Goal: Task Accomplishment & Management: Manage account settings

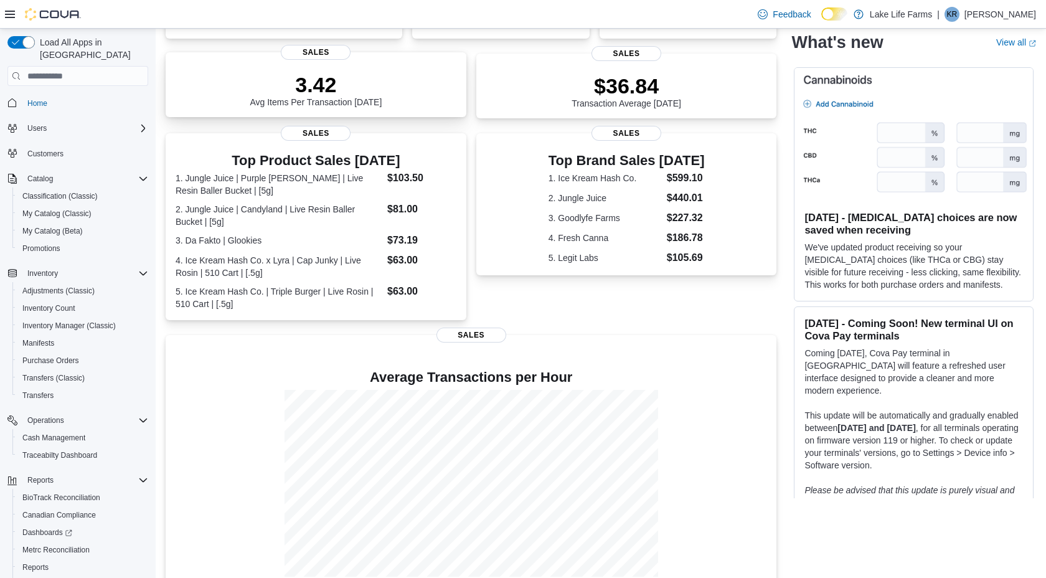
scroll to position [271, 0]
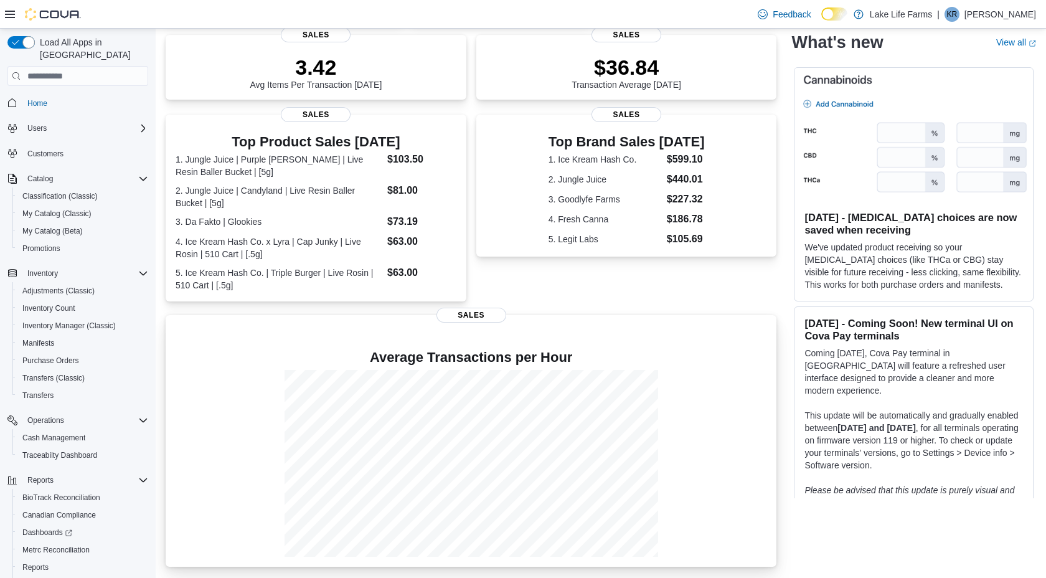
click at [263, 402] on div at bounding box center [471, 463] width 591 height 187
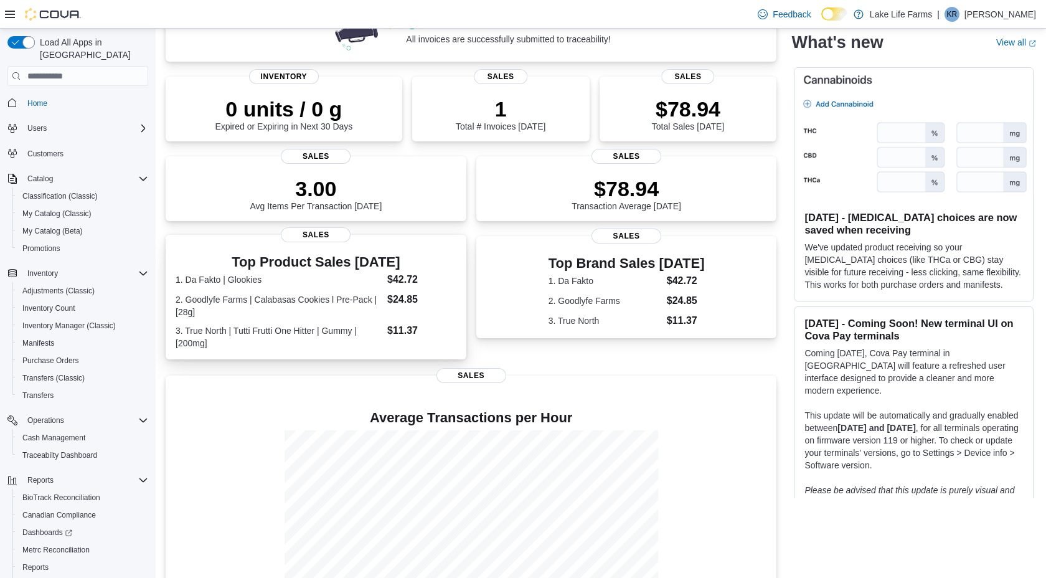
scroll to position [207, 0]
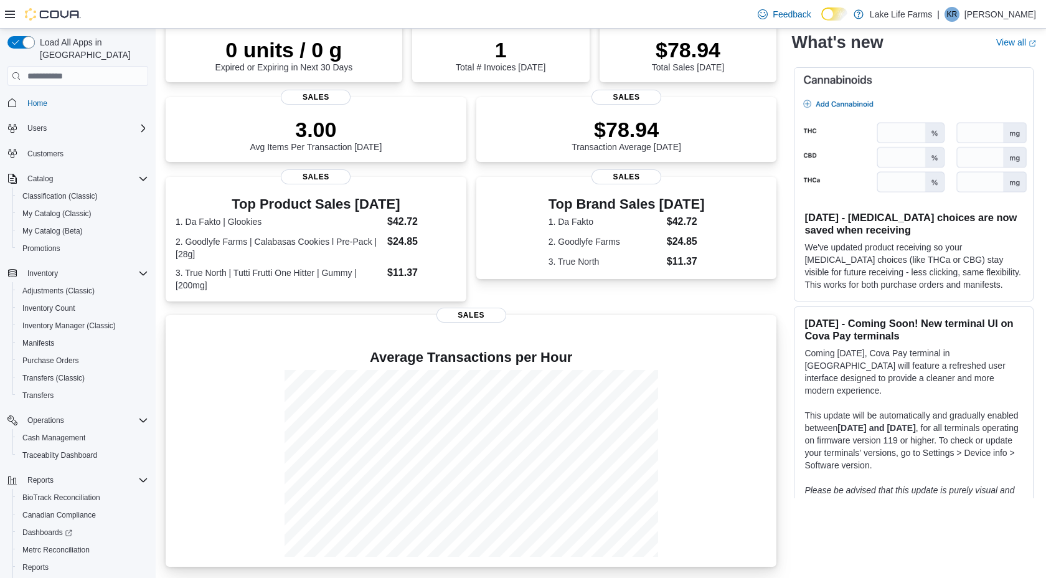
click at [220, 461] on div at bounding box center [471, 463] width 591 height 187
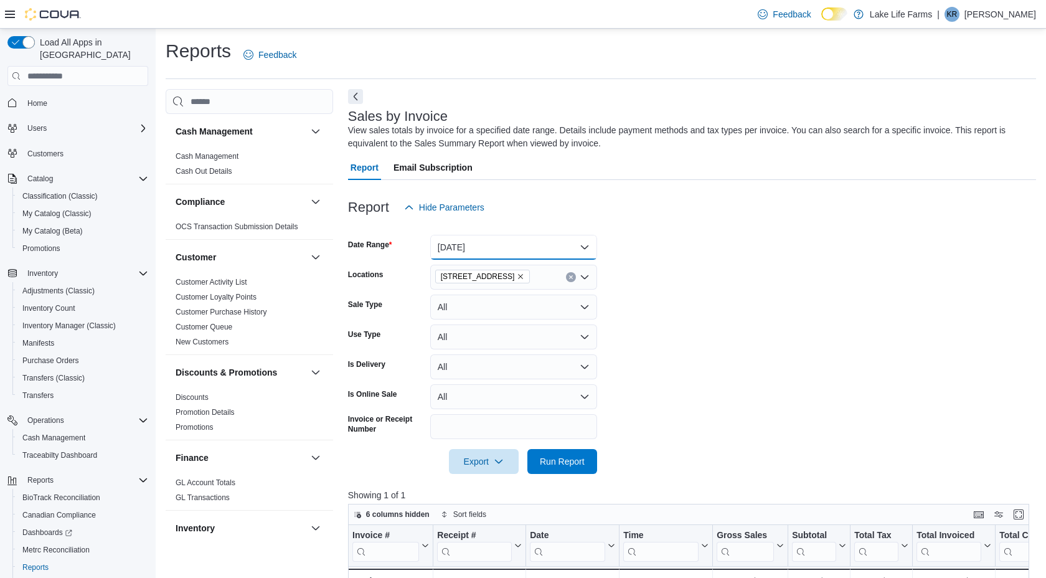
click at [466, 247] on button "Today" at bounding box center [513, 247] width 167 height 25
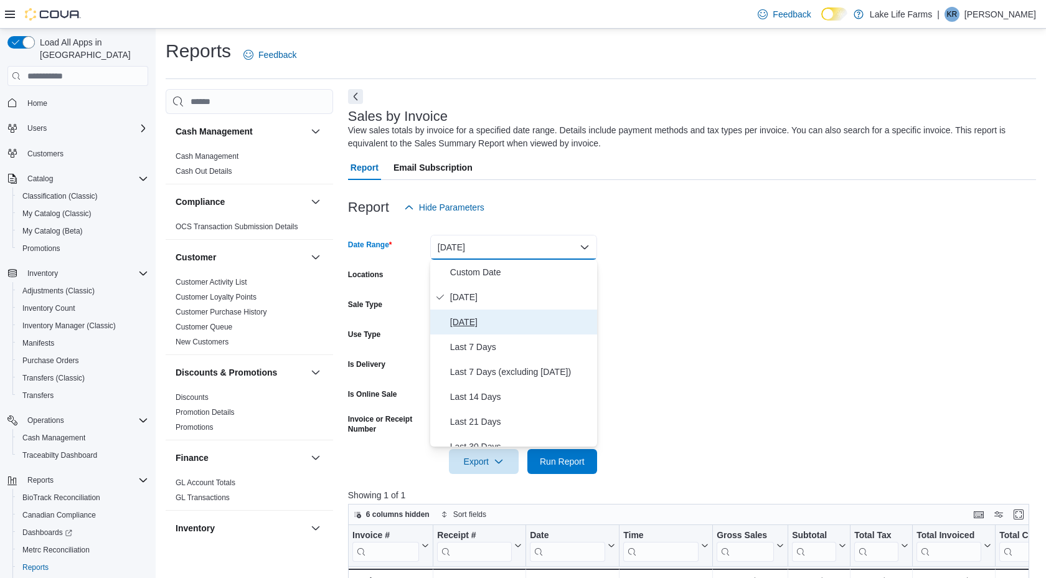
click at [459, 319] on span "Yesterday" at bounding box center [521, 322] width 142 height 15
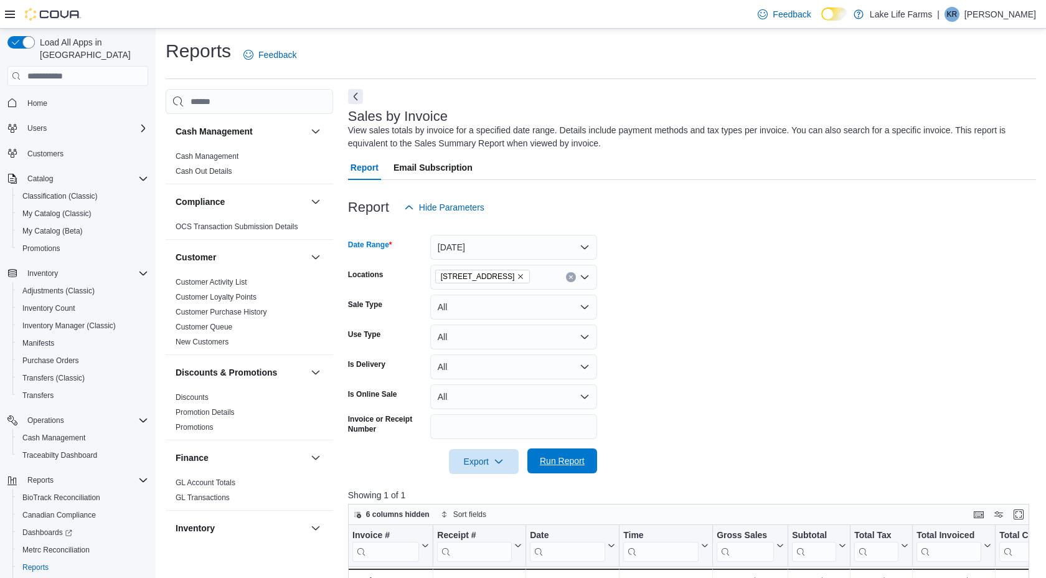
click at [562, 456] on span "Run Report" at bounding box center [562, 461] width 45 height 12
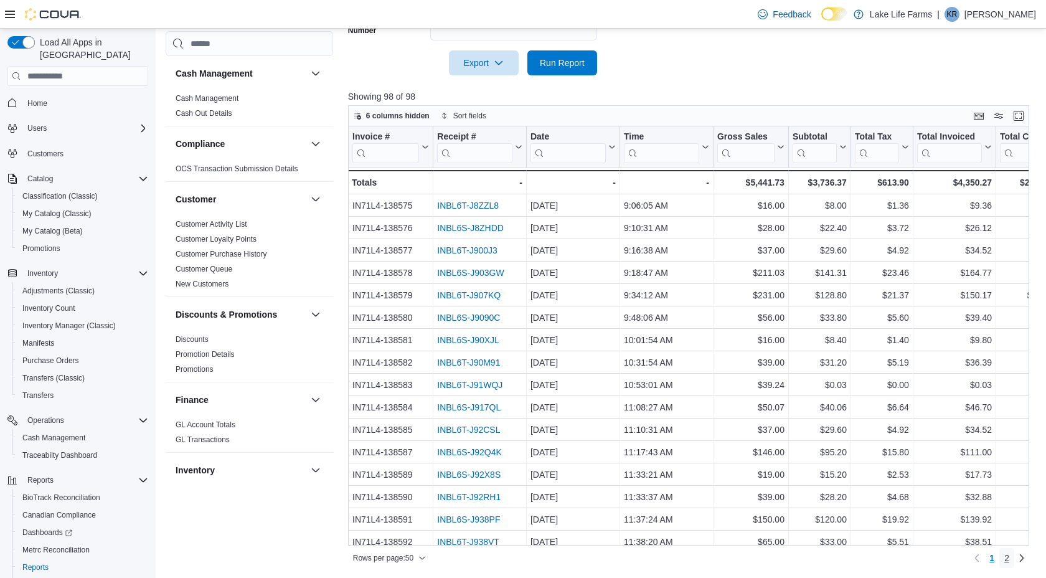
click at [1008, 557] on span "2" at bounding box center [1007, 558] width 5 height 12
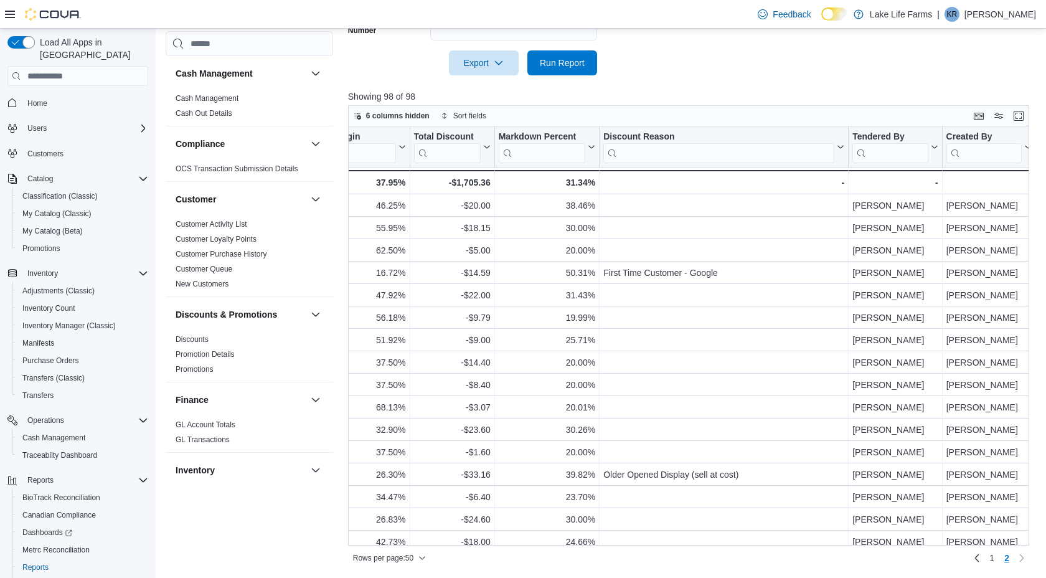
scroll to position [0, 868]
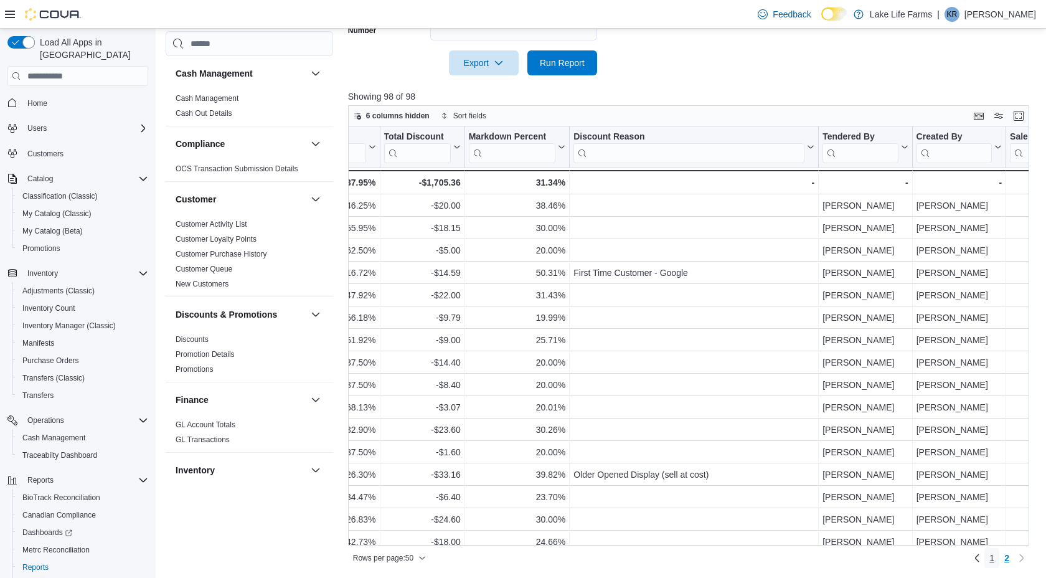
click at [993, 560] on span "1" at bounding box center [992, 558] width 5 height 12
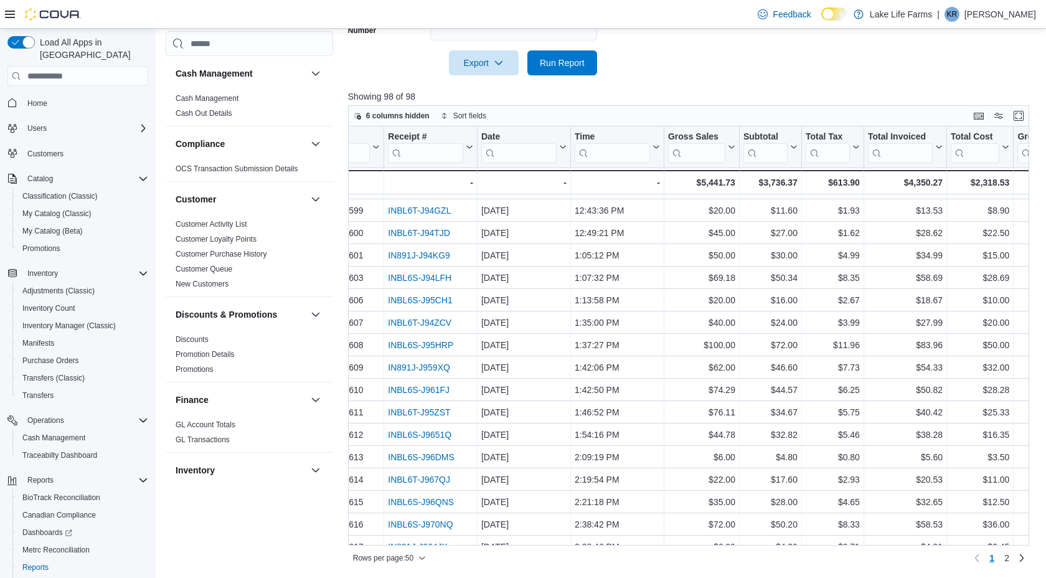
scroll to position [488, 0]
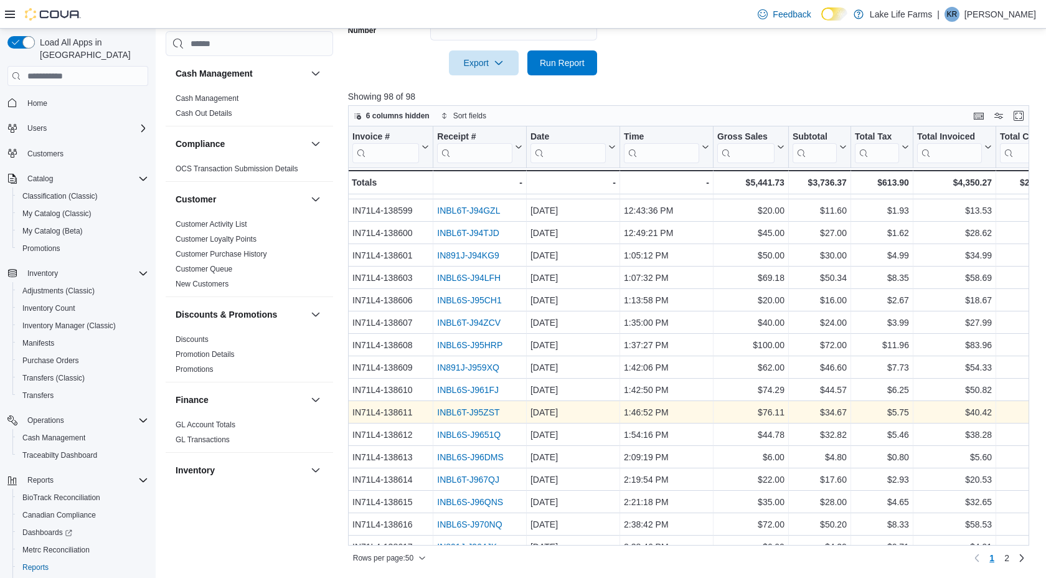
click at [488, 409] on link "INBL6T-J95ZST" at bounding box center [468, 413] width 62 height 10
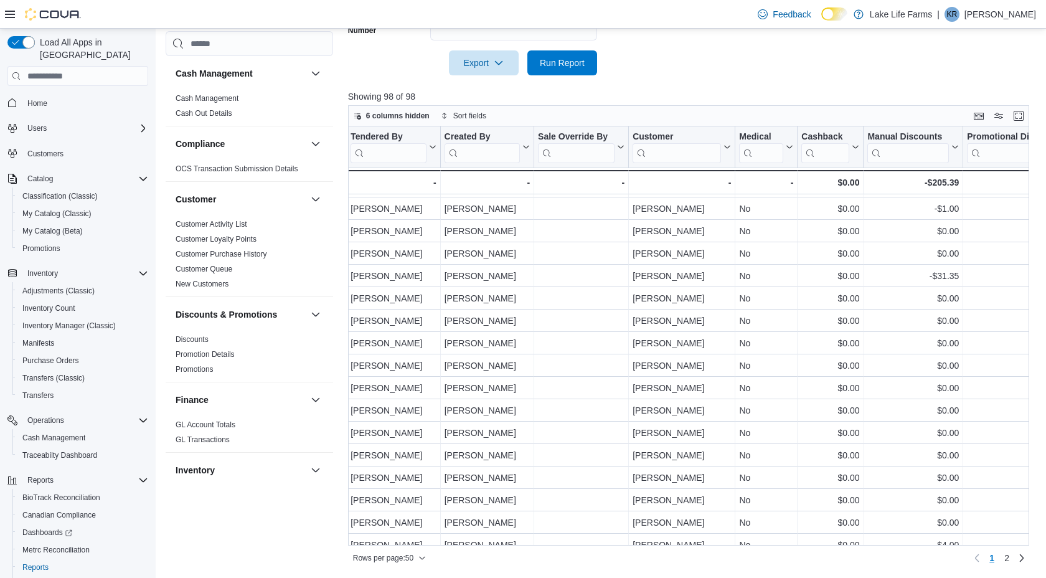
scroll to position [0, 1340]
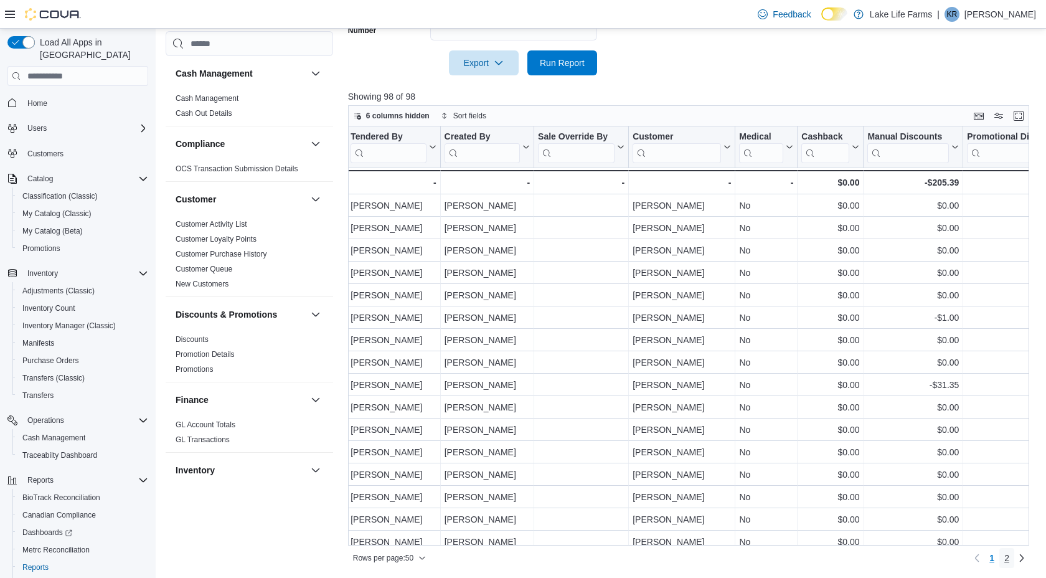
click at [1009, 558] on span "2" at bounding box center [1007, 558] width 5 height 12
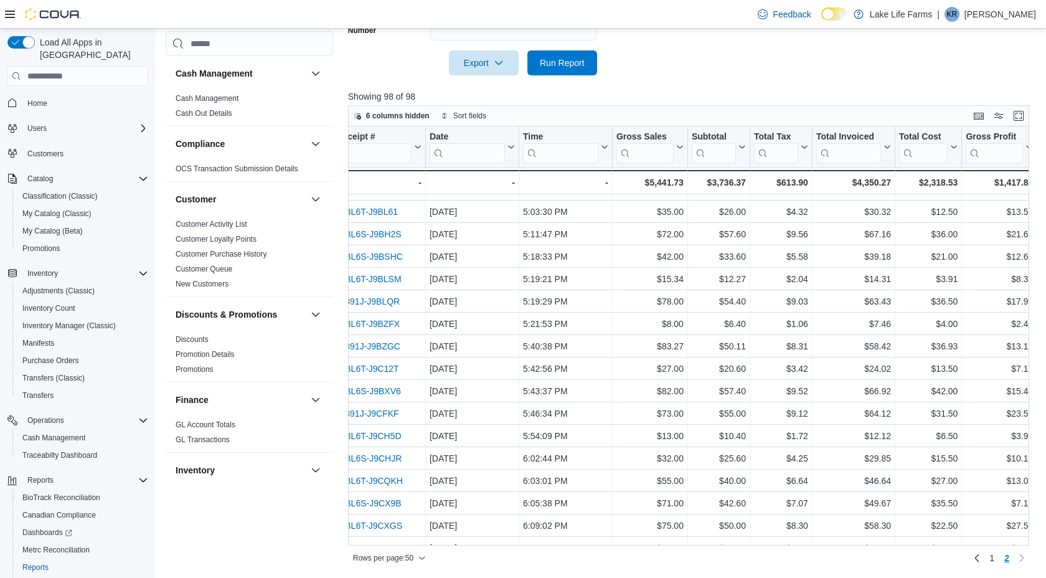
scroll to position [128, 0]
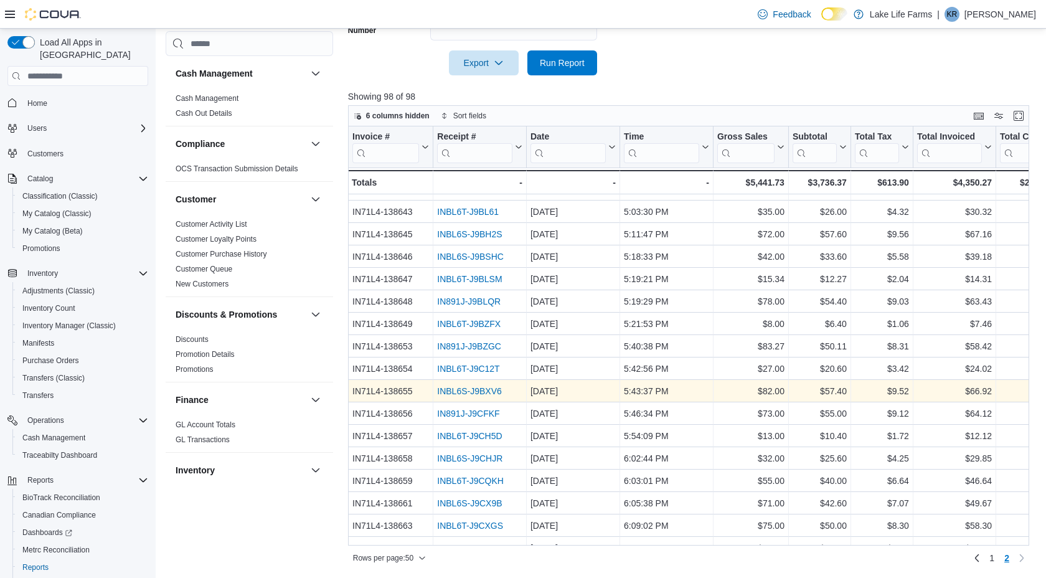
click at [467, 387] on link "INBL6S-J9BXV6" at bounding box center [469, 392] width 65 height 10
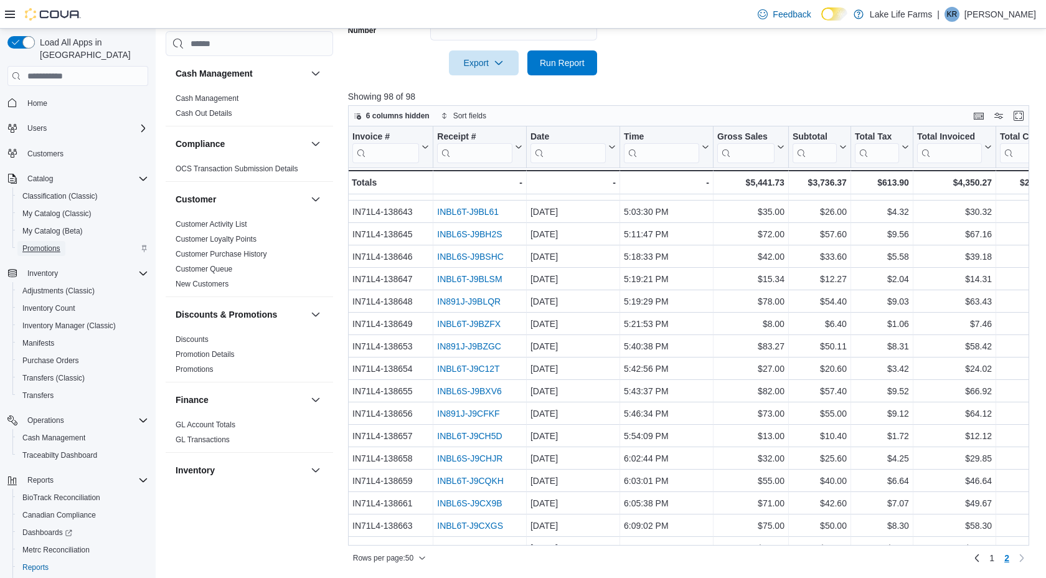
click at [49, 244] on span "Promotions" at bounding box center [41, 249] width 38 height 10
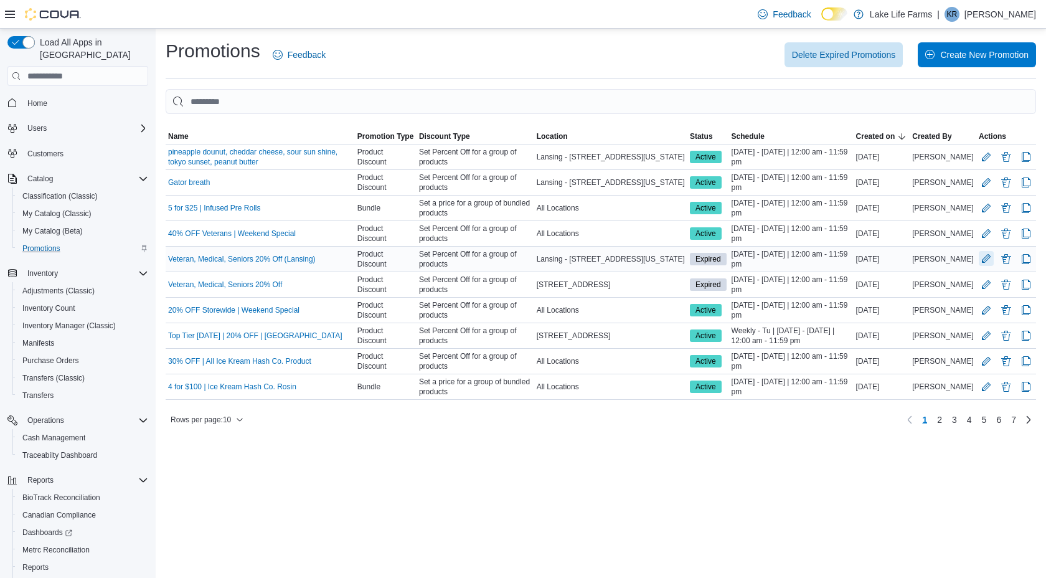
click at [987, 261] on button "Edit Promotion" at bounding box center [986, 258] width 15 height 15
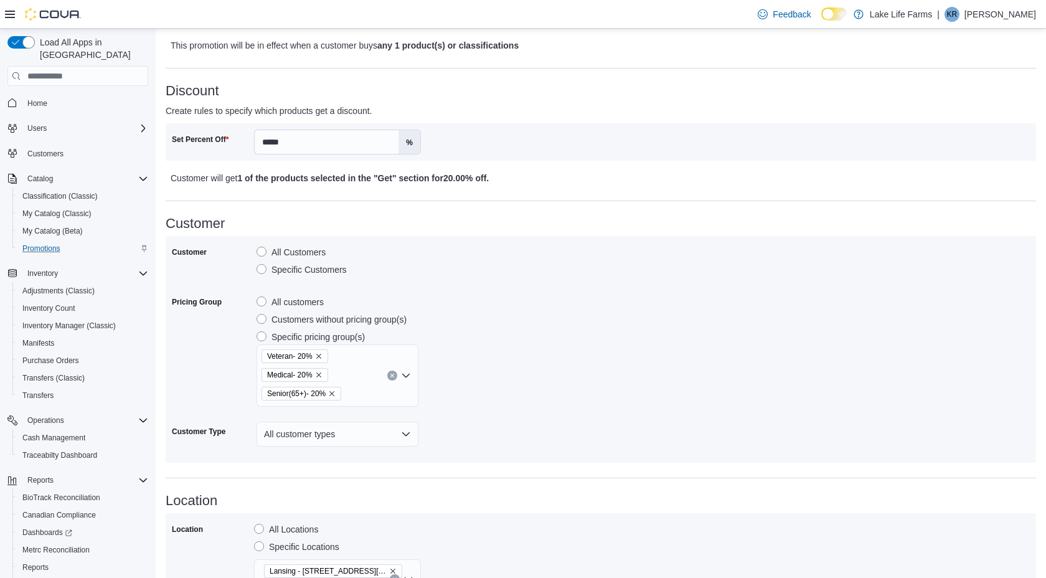
scroll to position [622, 0]
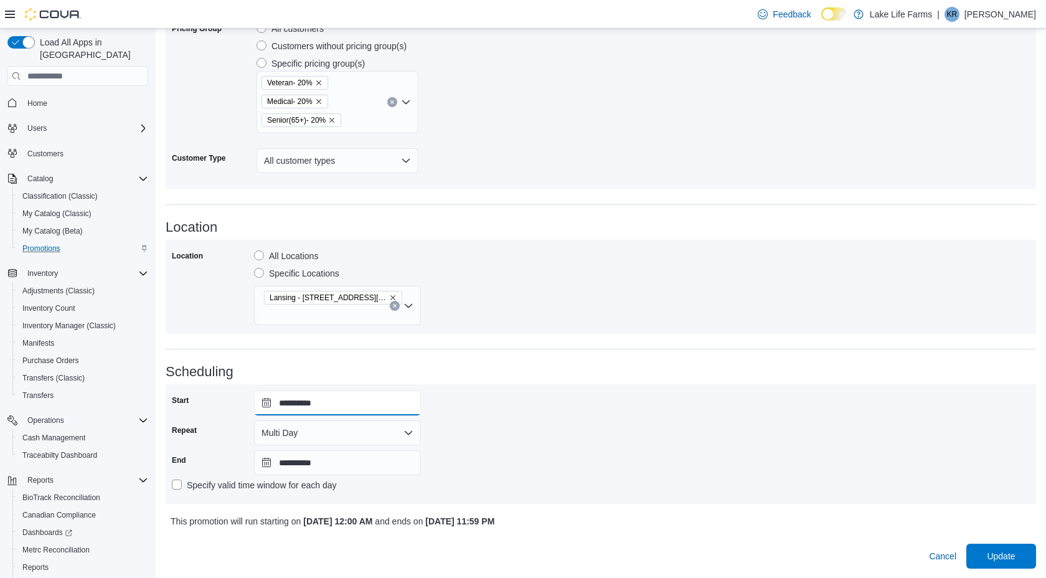
click at [343, 405] on input "**********" at bounding box center [337, 402] width 167 height 25
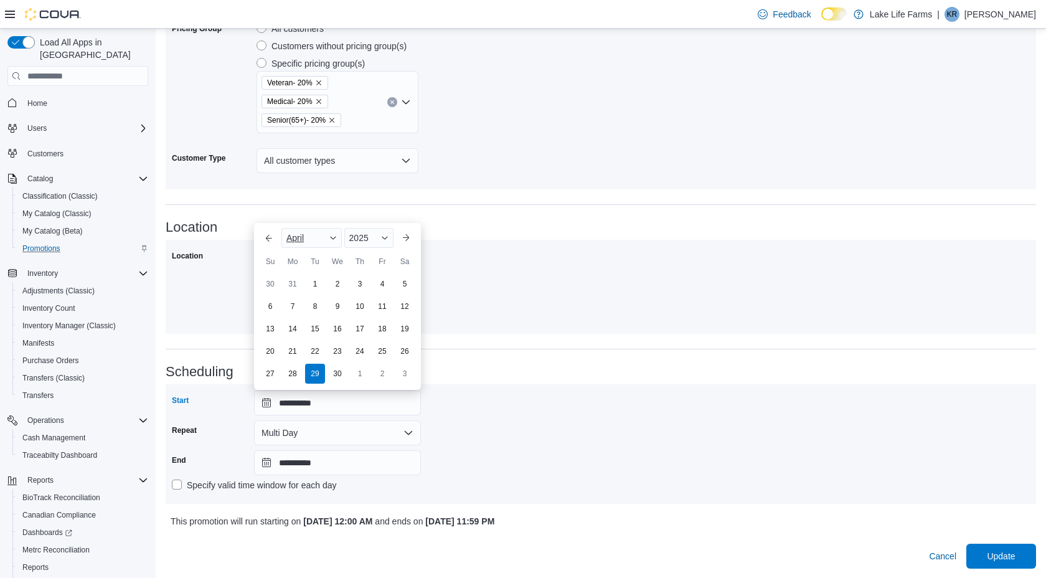
click at [321, 235] on div "April" at bounding box center [311, 238] width 60 height 20
click at [308, 381] on div "September" at bounding box center [325, 379] width 82 height 15
click at [293, 331] on div "15" at bounding box center [292, 329] width 22 height 22
type input "**********"
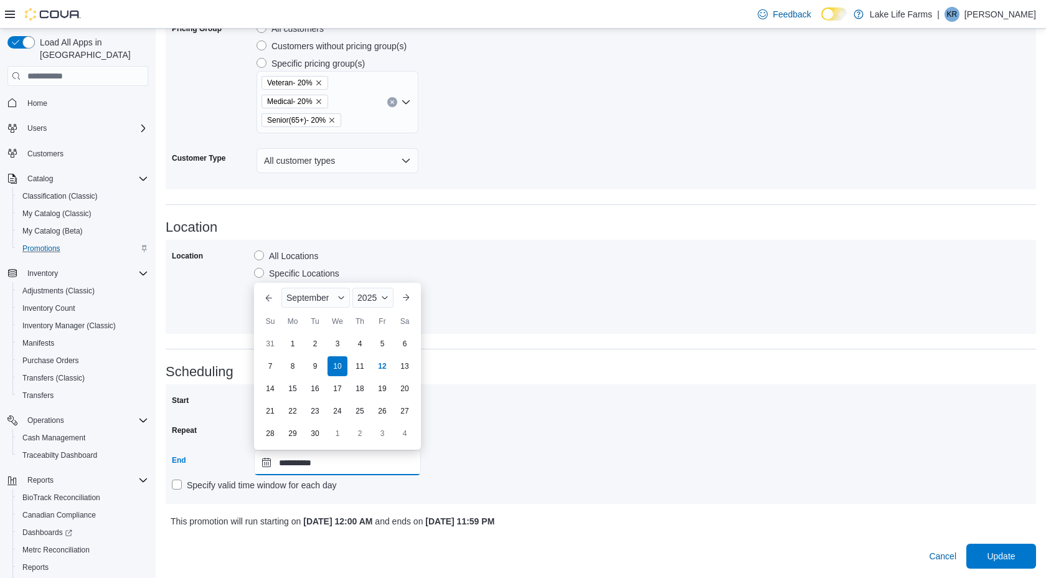
click at [301, 462] on input "**********" at bounding box center [337, 462] width 167 height 25
click at [328, 298] on span "September" at bounding box center [307, 298] width 42 height 10
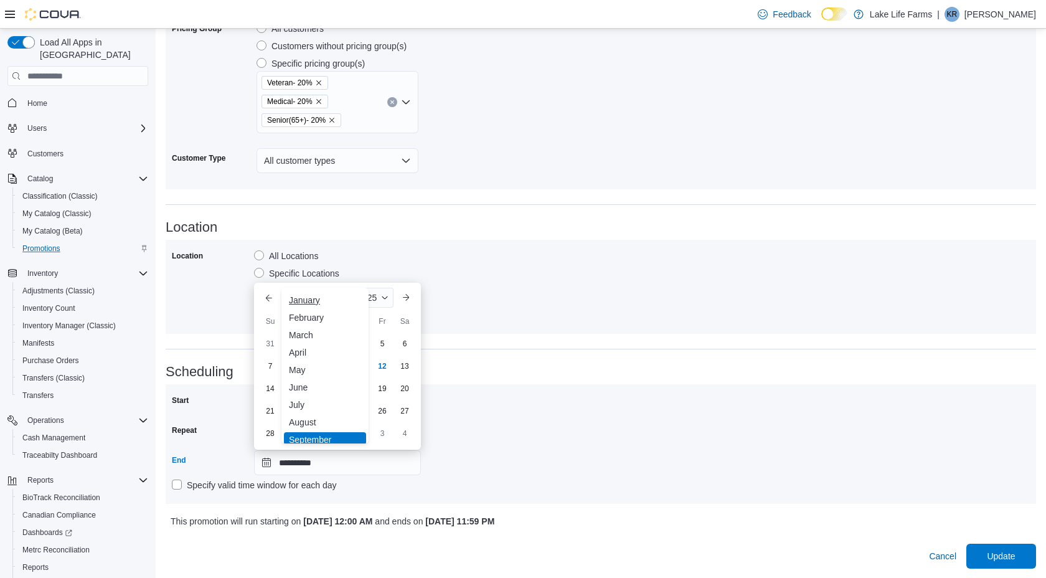
click at [323, 302] on div "January" at bounding box center [325, 300] width 82 height 15
click at [358, 295] on span "2025" at bounding box center [363, 298] width 19 height 10
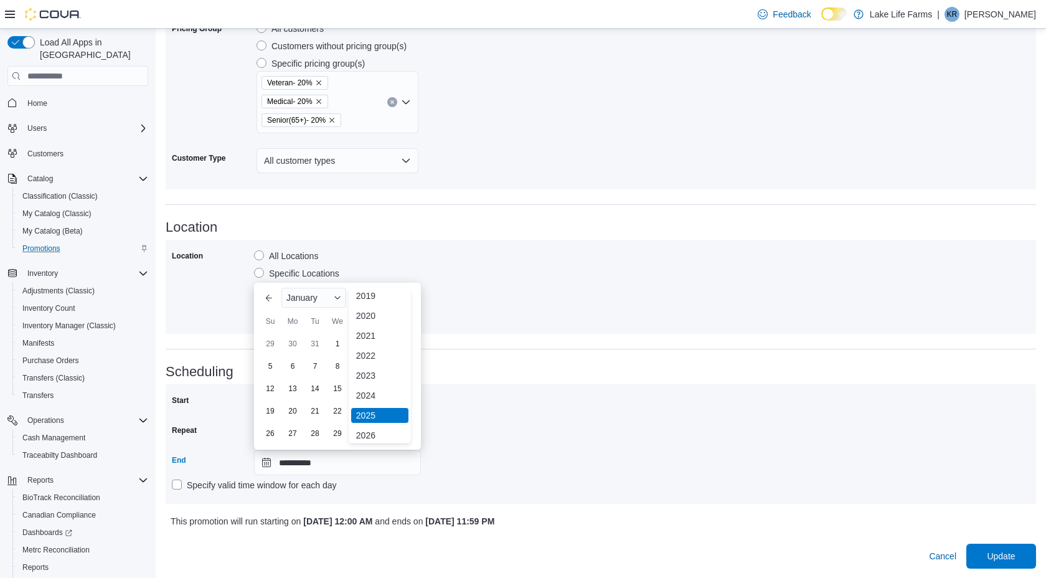
scroll to position [37, 0]
click at [362, 416] on div "2026" at bounding box center [379, 422] width 57 height 15
click at [362, 343] on div "1" at bounding box center [360, 344] width 22 height 22
type input "**********"
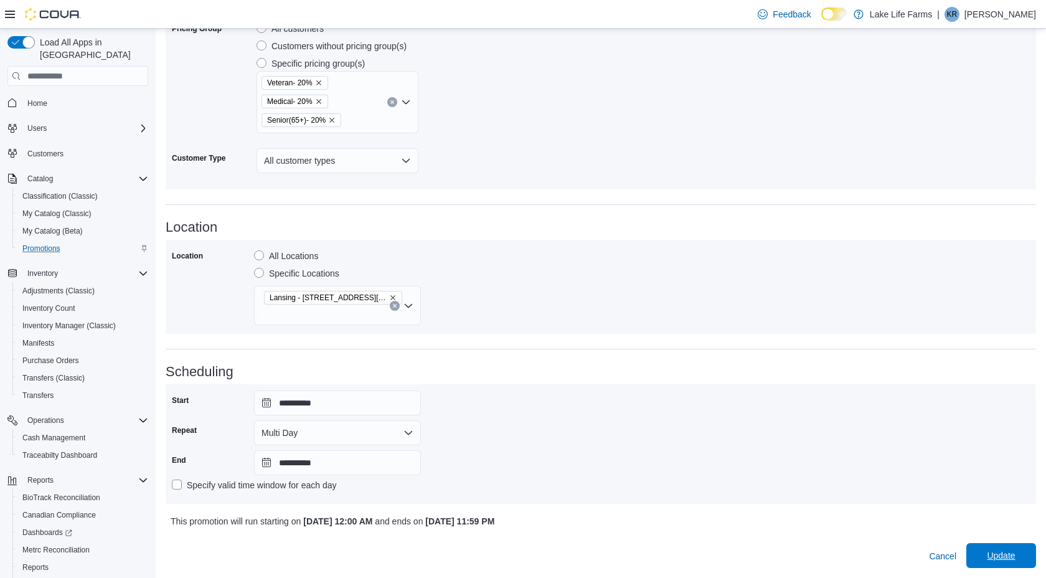
click at [996, 550] on span "Update" at bounding box center [1001, 555] width 28 height 12
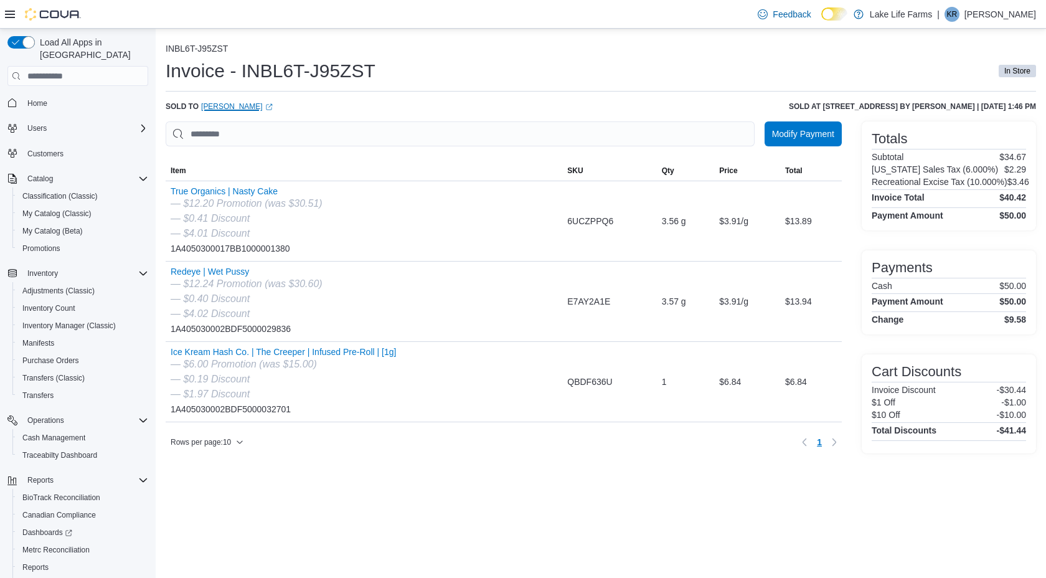
click at [237, 111] on link "Lori Elliott (opens in a new tab or window)" at bounding box center [237, 107] width 72 height 10
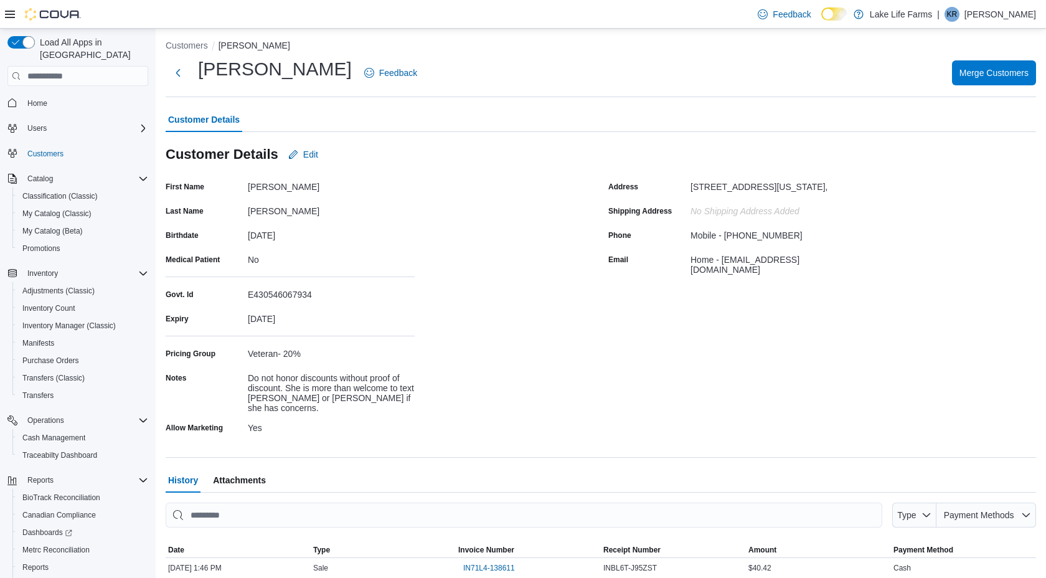
scroll to position [1, 0]
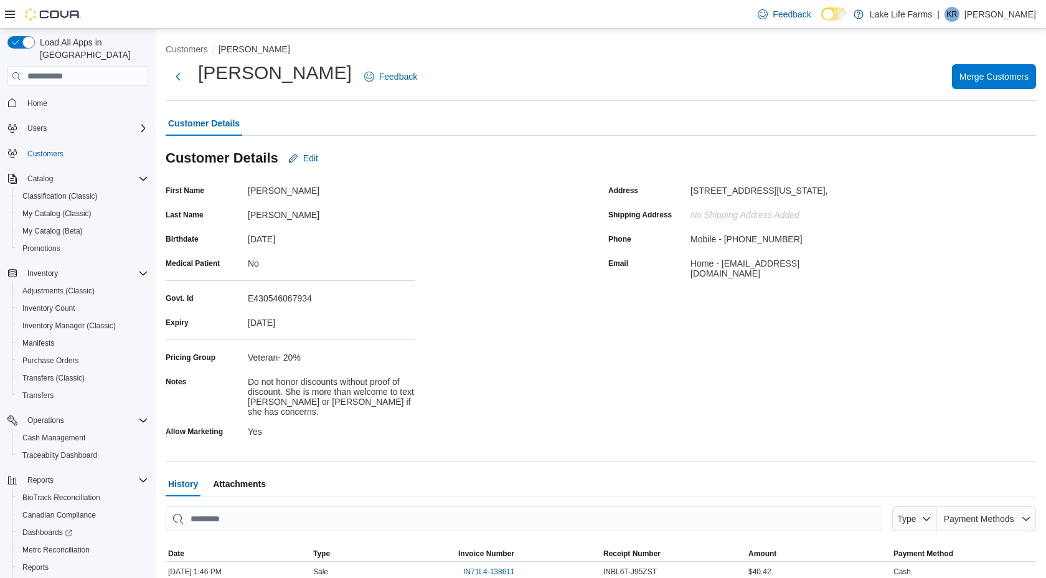
click at [232, 473] on span "Attachments" at bounding box center [239, 483] width 53 height 25
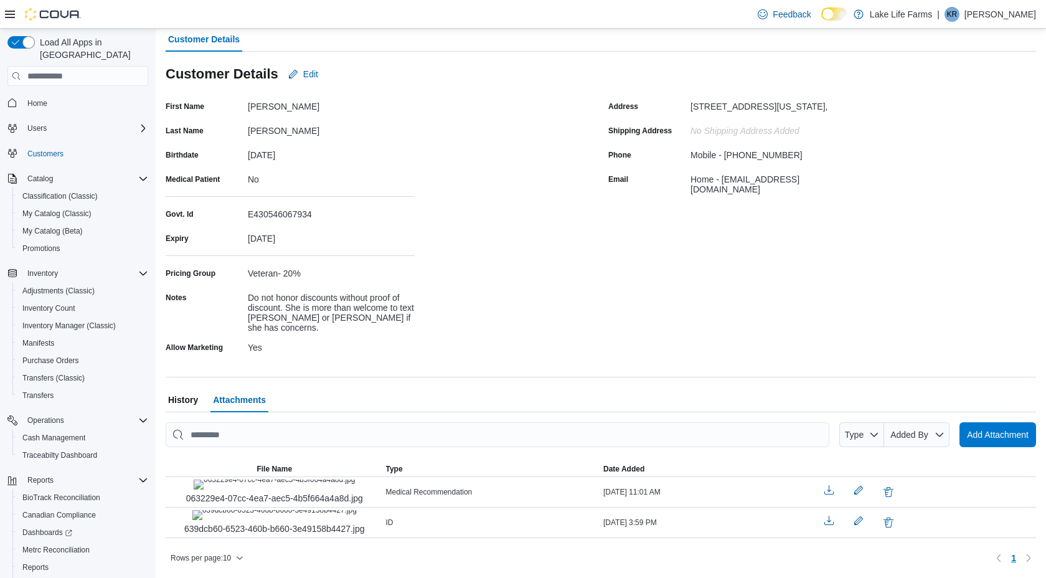
scroll to position [148, 0]
click at [247, 510] on img "639dcb60-6523-460b-b660-3e49158b4427.jpg" at bounding box center [274, 515] width 164 height 10
click at [286, 480] on img "063229e4-07cc-4ea7-aec5-4b5f664a4a8d.jpg" at bounding box center [275, 485] width 162 height 10
click at [277, 510] on img "639dcb60-6523-460b-b660-3e49158b4427.jpg" at bounding box center [274, 515] width 164 height 10
click at [278, 480] on img "063229e4-07cc-4ea7-aec5-4b5f664a4a8d.jpg" at bounding box center [275, 485] width 162 height 10
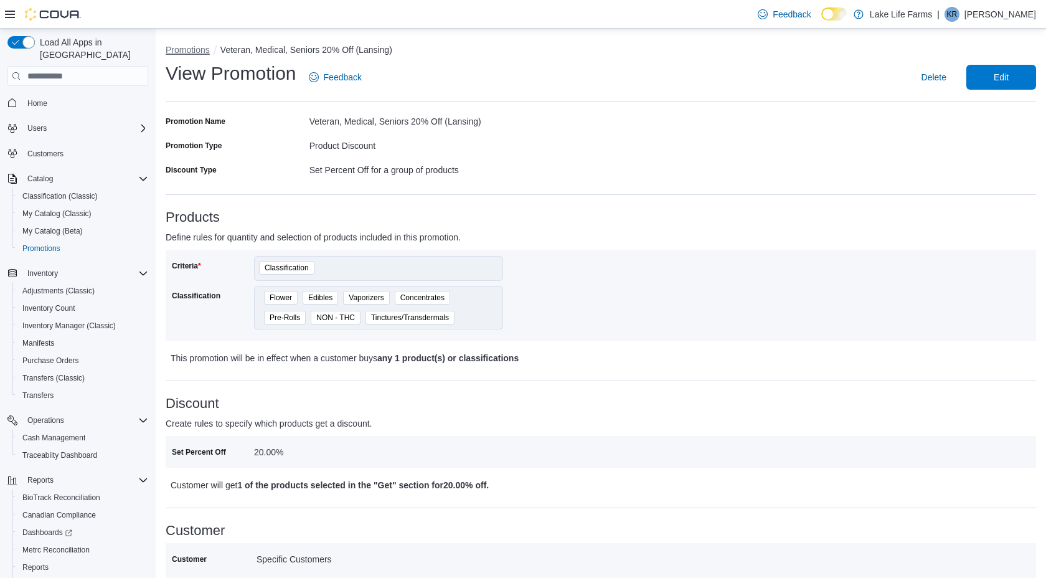
click at [202, 49] on button "Promotions" at bounding box center [188, 50] width 44 height 10
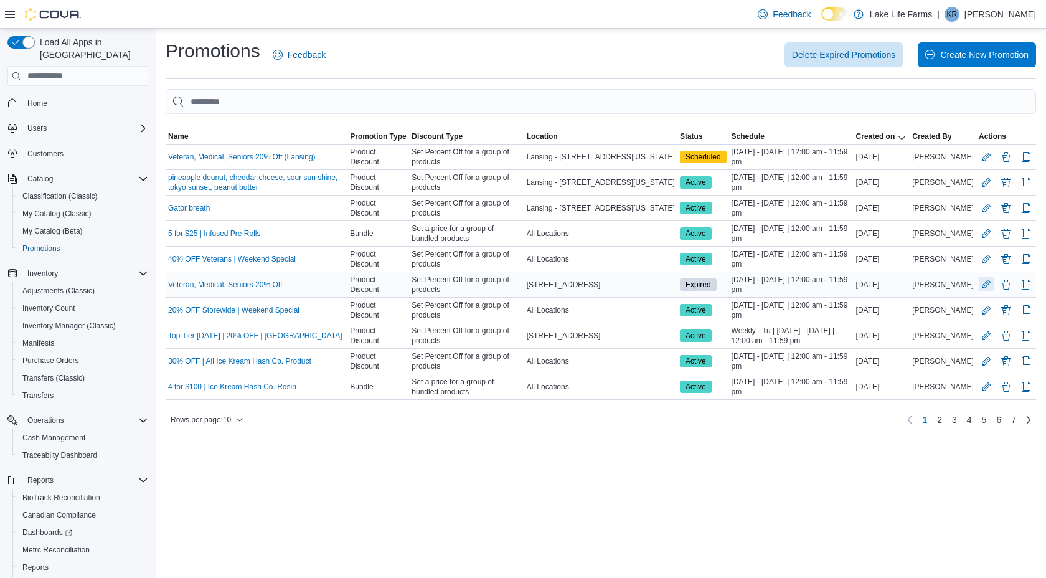
click at [990, 286] on button "Edit Promotion" at bounding box center [986, 284] width 15 height 15
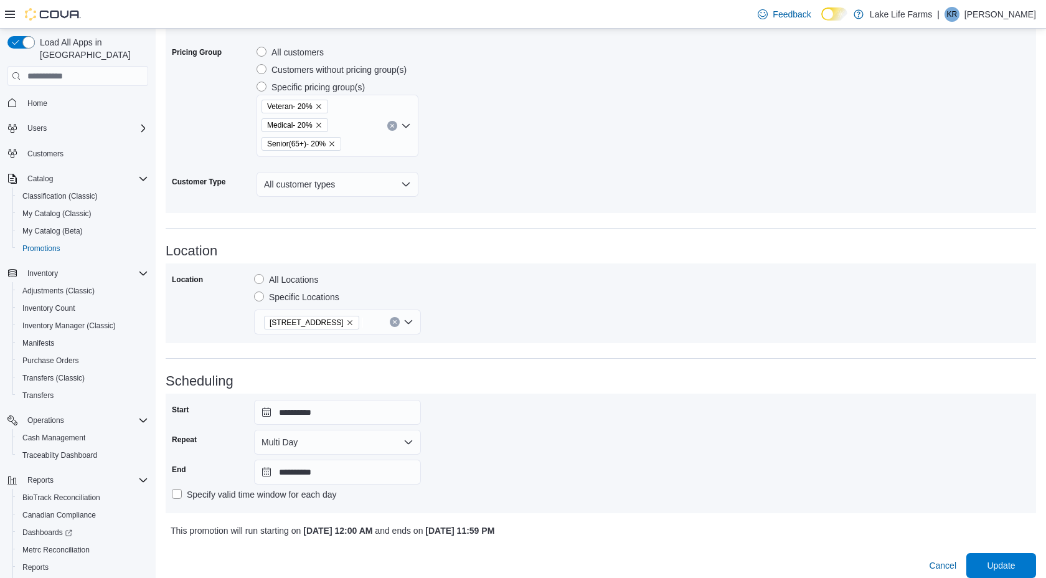
scroll to position [608, 0]
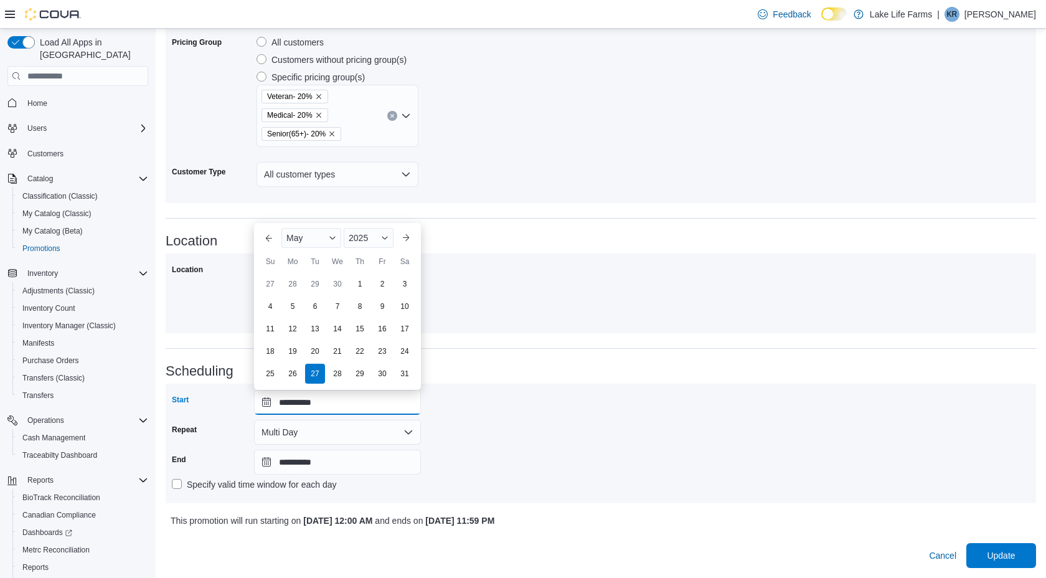
click at [349, 399] on input "**********" at bounding box center [337, 402] width 167 height 25
click at [320, 236] on div "May" at bounding box center [311, 238] width 60 height 20
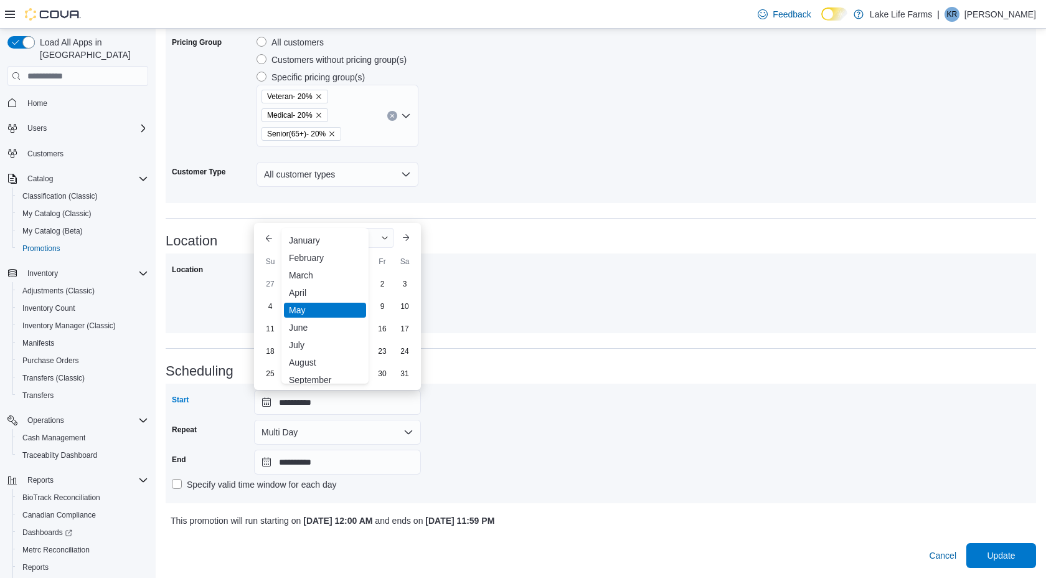
click at [313, 374] on div "September" at bounding box center [325, 379] width 82 height 15
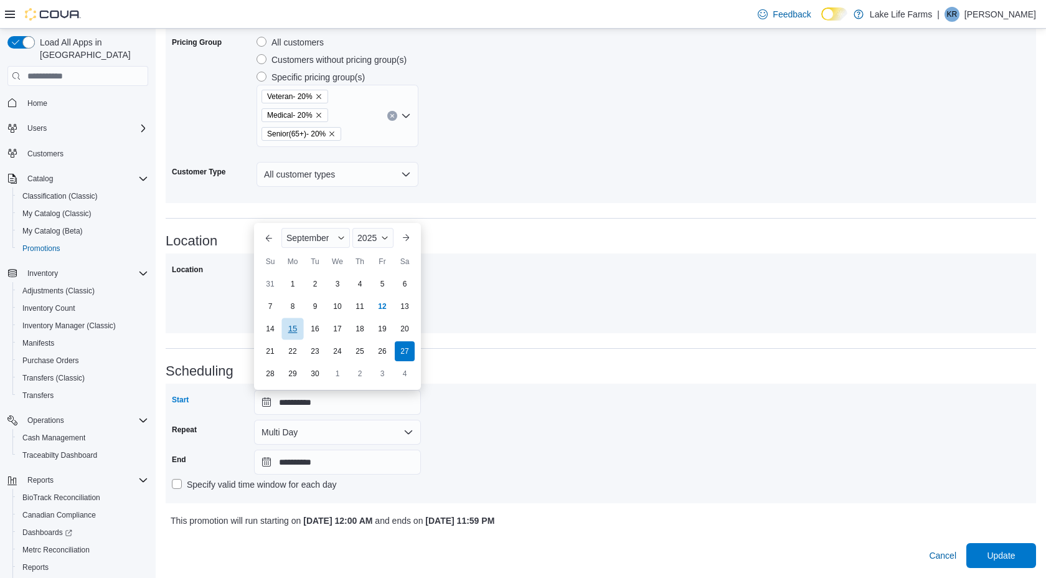
click at [294, 324] on div "15" at bounding box center [292, 329] width 22 height 22
type input "**********"
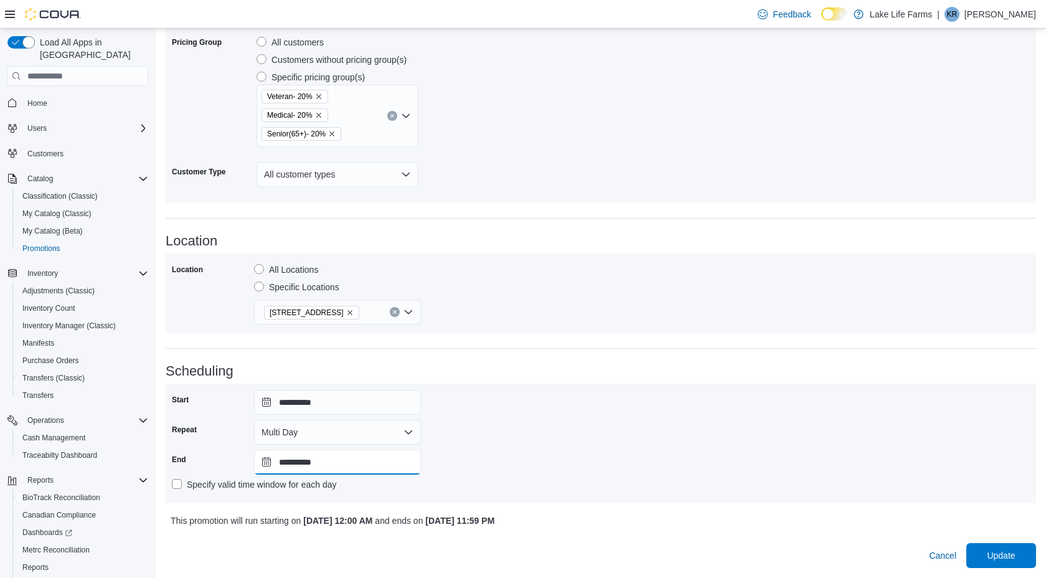
click at [285, 465] on input "**********" at bounding box center [337, 462] width 167 height 25
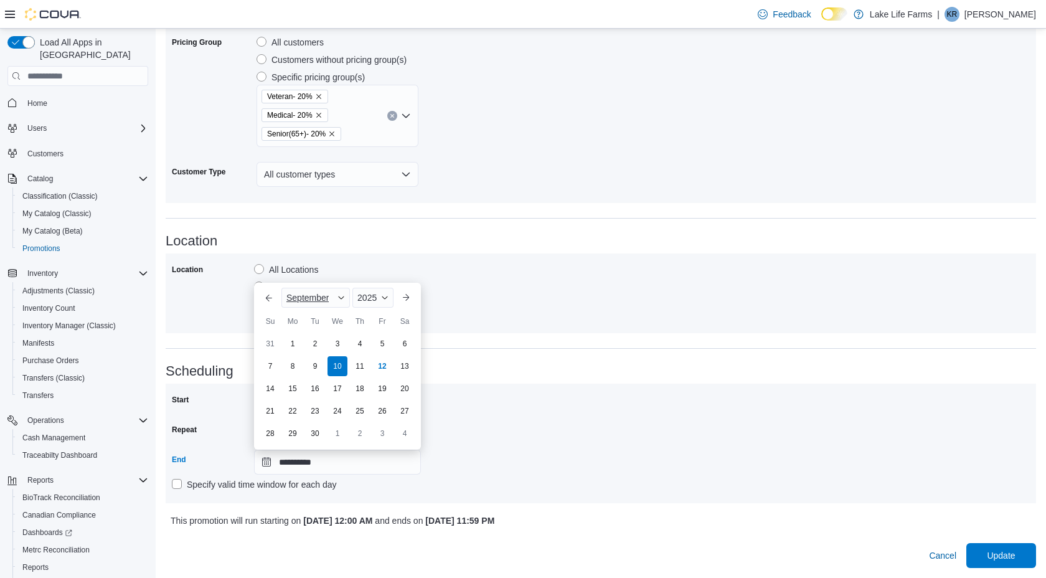
click at [326, 301] on span "September" at bounding box center [307, 298] width 42 height 10
click at [316, 299] on div "January" at bounding box center [325, 300] width 82 height 15
click at [364, 296] on span "2025" at bounding box center [363, 298] width 19 height 10
click at [362, 388] on div "2026" at bounding box center [379, 387] width 57 height 15
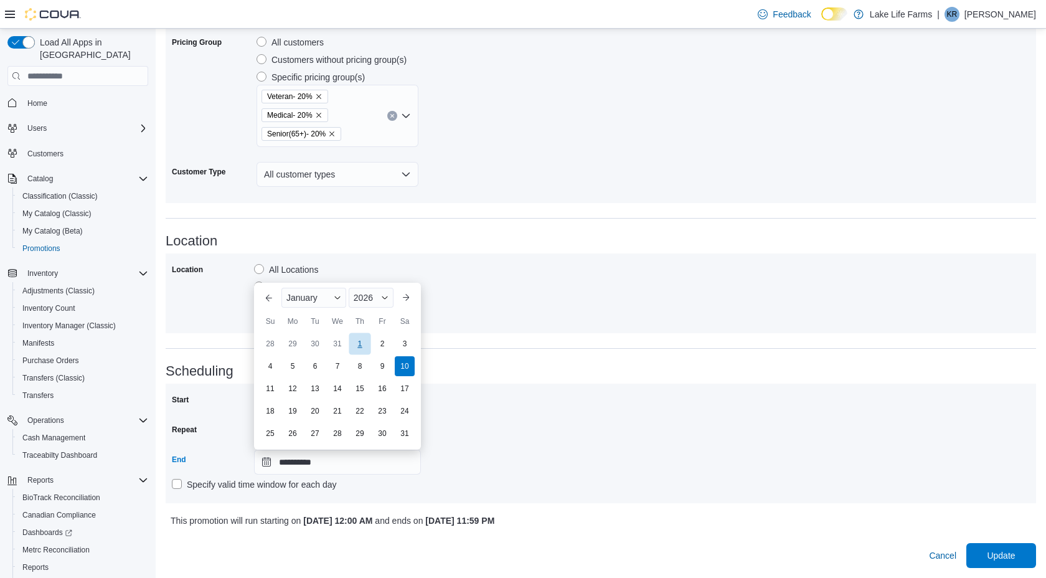
click at [356, 341] on div "1" at bounding box center [360, 344] width 22 height 22
type input "**********"
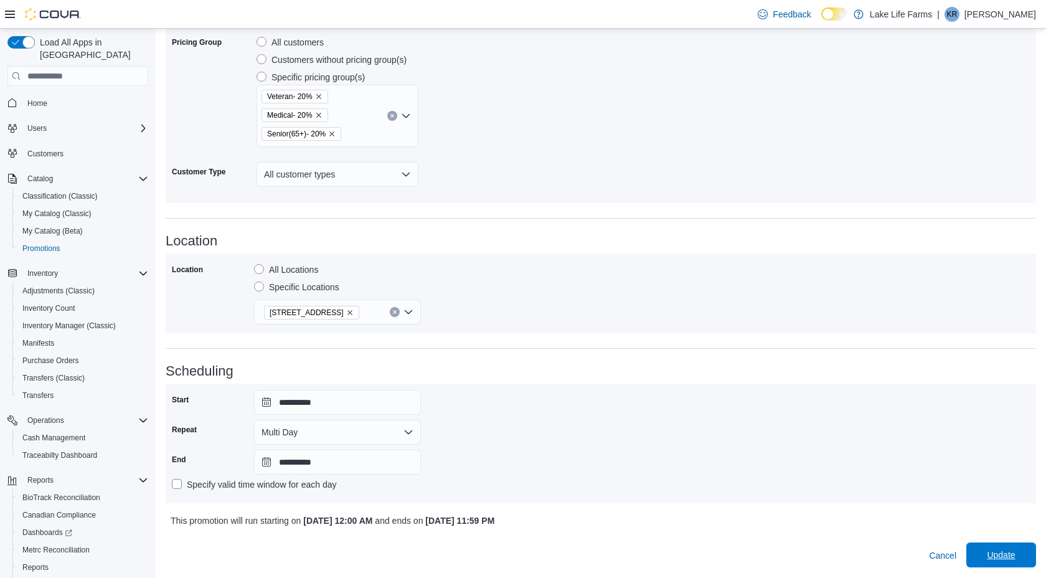
click at [1003, 556] on span "Update" at bounding box center [1001, 555] width 28 height 12
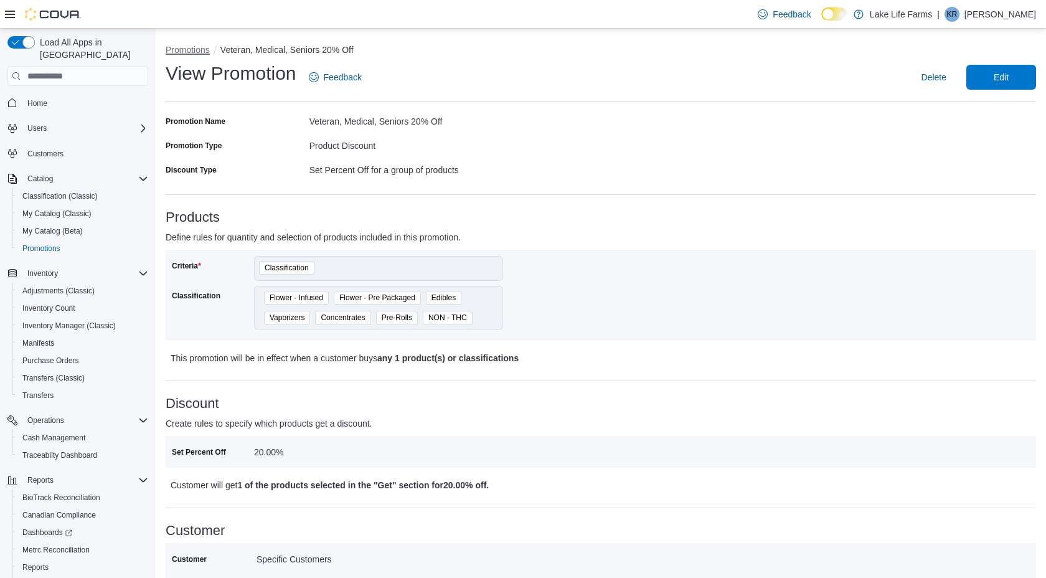
click at [209, 52] on button "Promotions" at bounding box center [188, 50] width 44 height 10
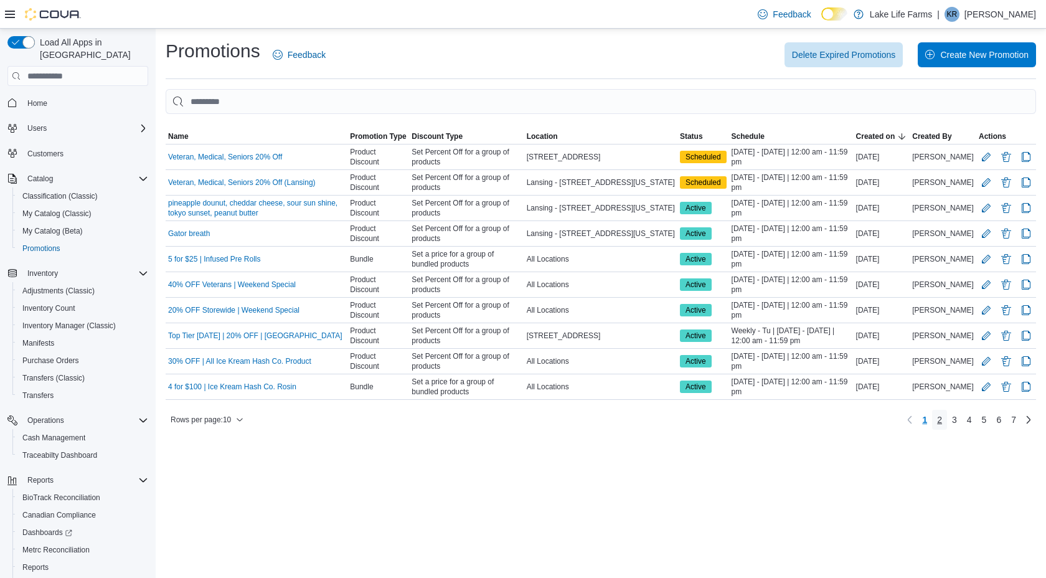
click at [937, 423] on span "2" at bounding box center [939, 420] width 5 height 12
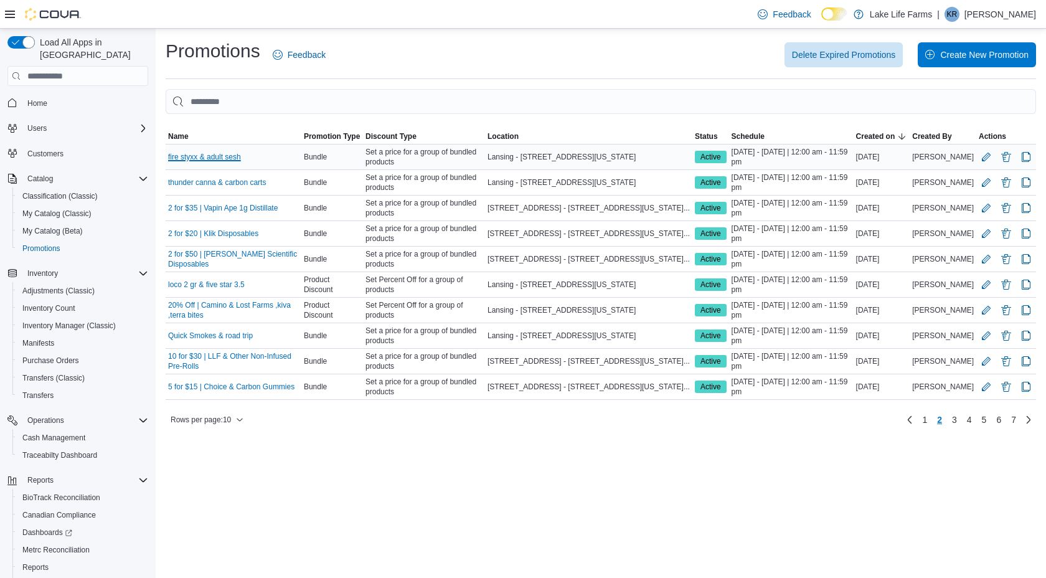
click at [241, 160] on link "fire styxx & adult sesh" at bounding box center [204, 157] width 73 height 10
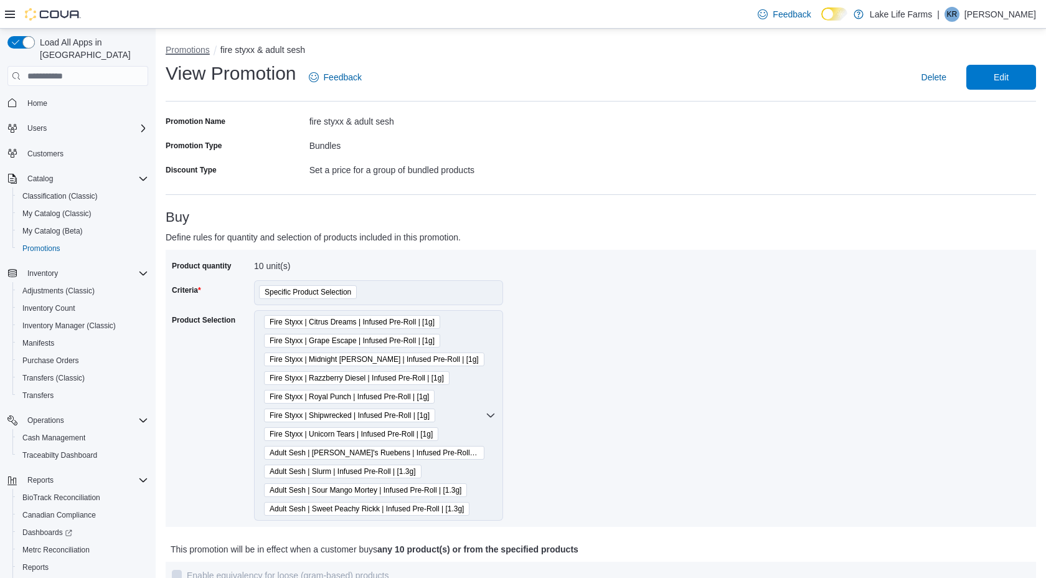
click at [195, 50] on button "Promotions" at bounding box center [188, 50] width 44 height 10
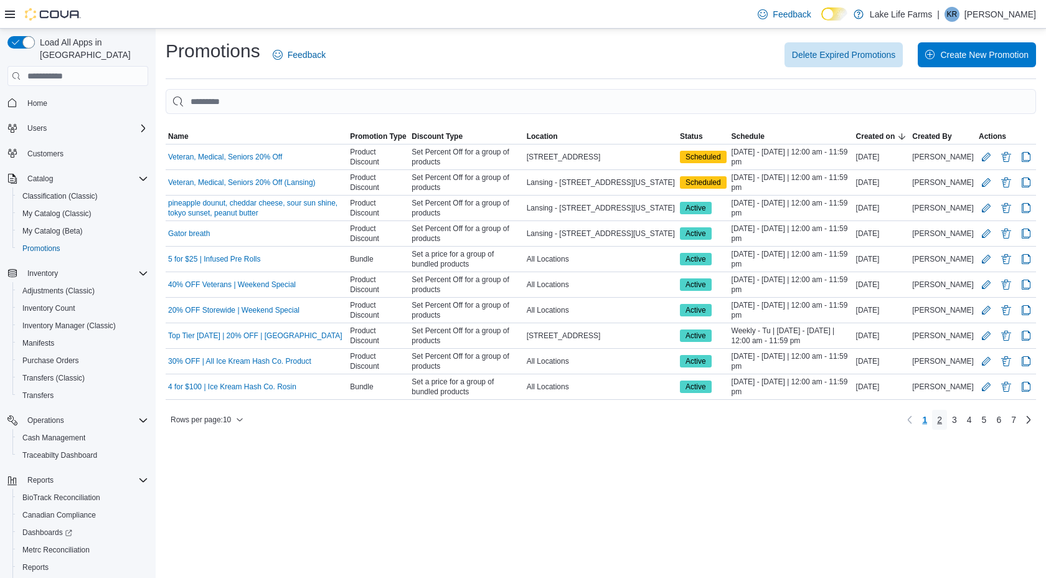
click at [937, 416] on span "2" at bounding box center [939, 420] width 5 height 12
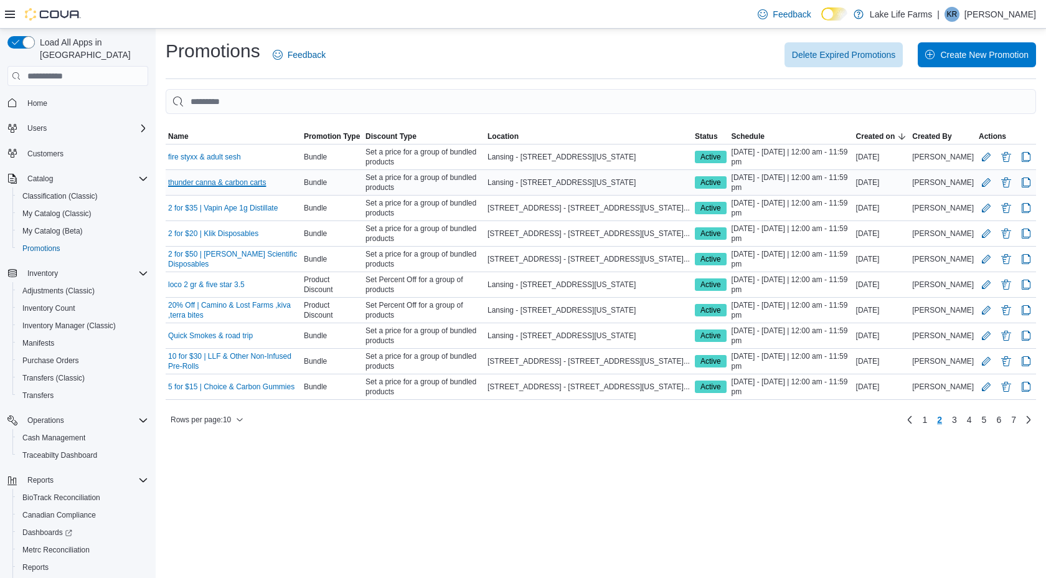
click at [266, 181] on link "thunder canna & carbon carts" at bounding box center [217, 182] width 98 height 10
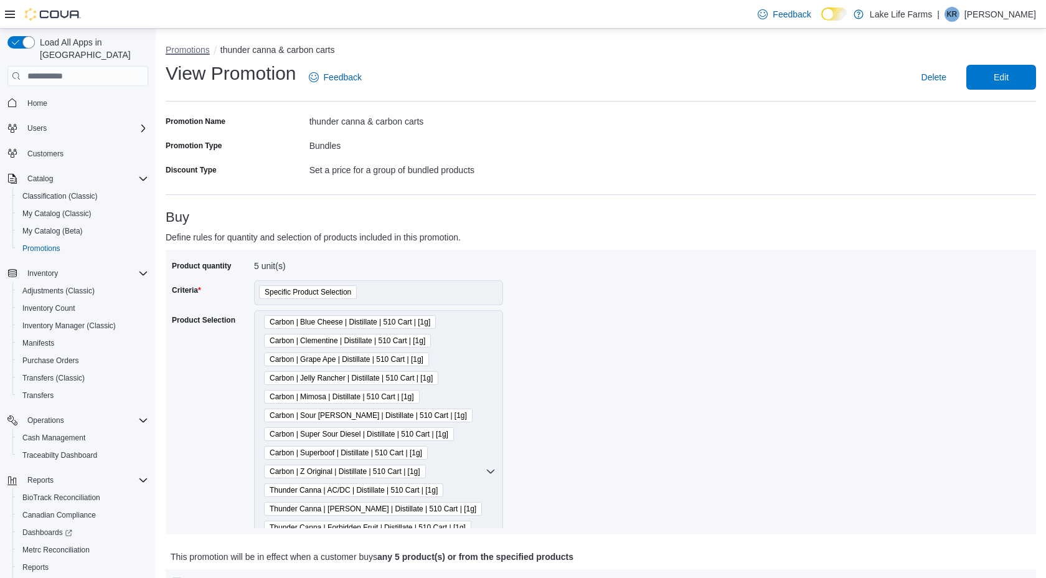
click at [197, 52] on button "Promotions" at bounding box center [188, 50] width 44 height 10
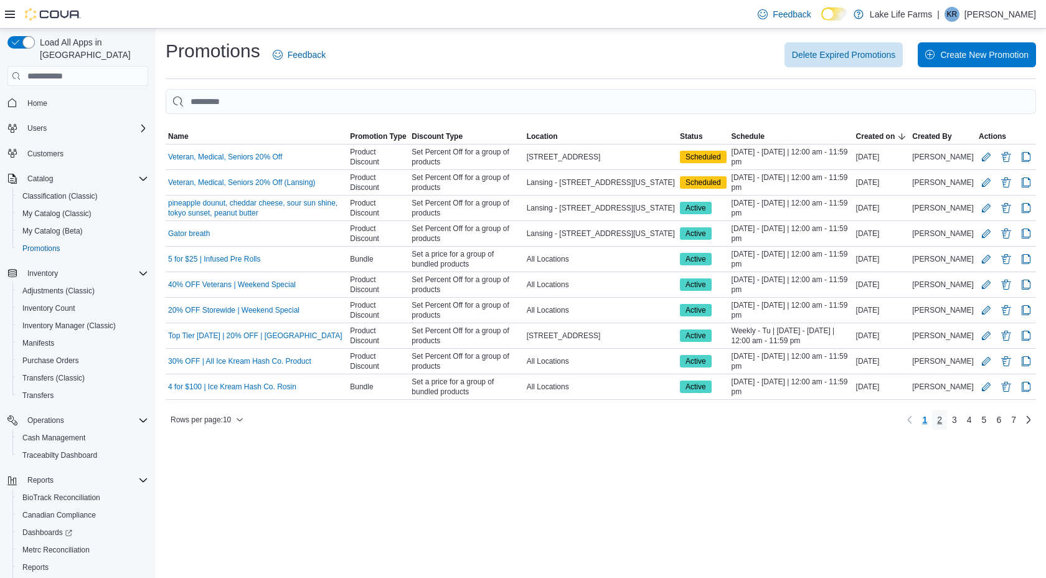
click at [933, 419] on link "2" at bounding box center [939, 420] width 15 height 20
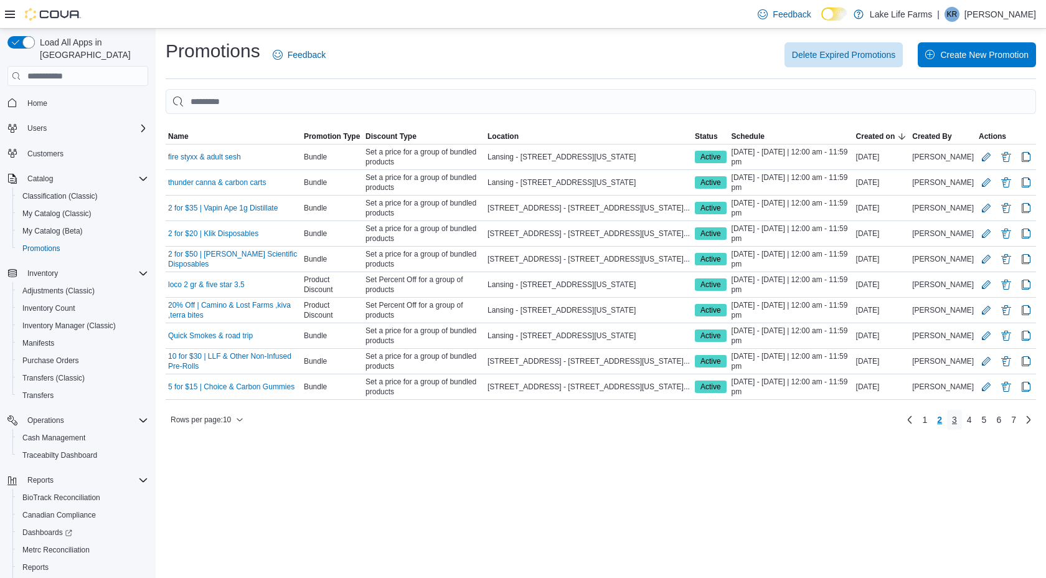
click at [955, 418] on link "3" at bounding box center [954, 420] width 15 height 20
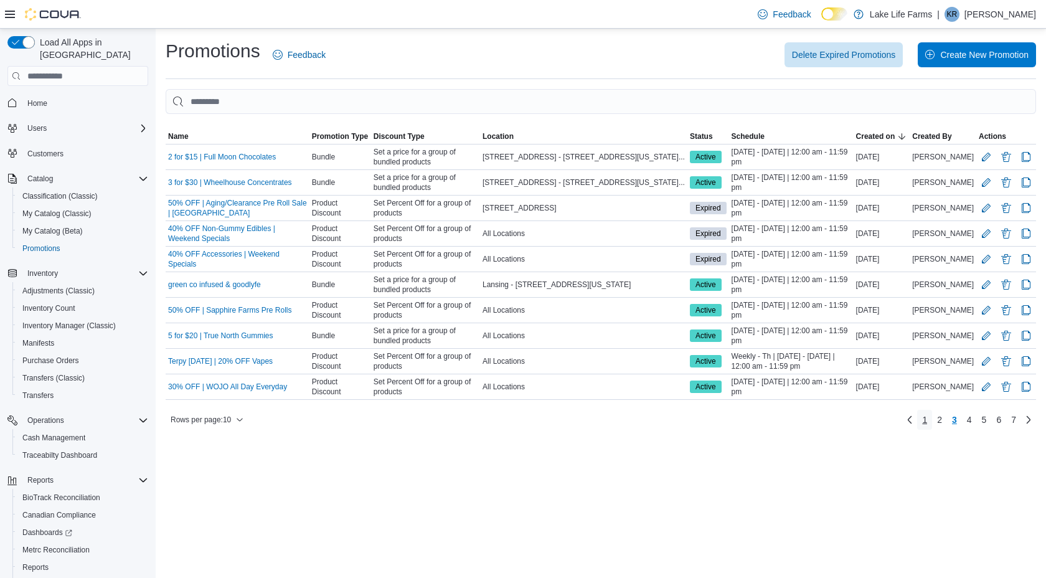
click at [924, 420] on link "1" at bounding box center [924, 420] width 15 height 20
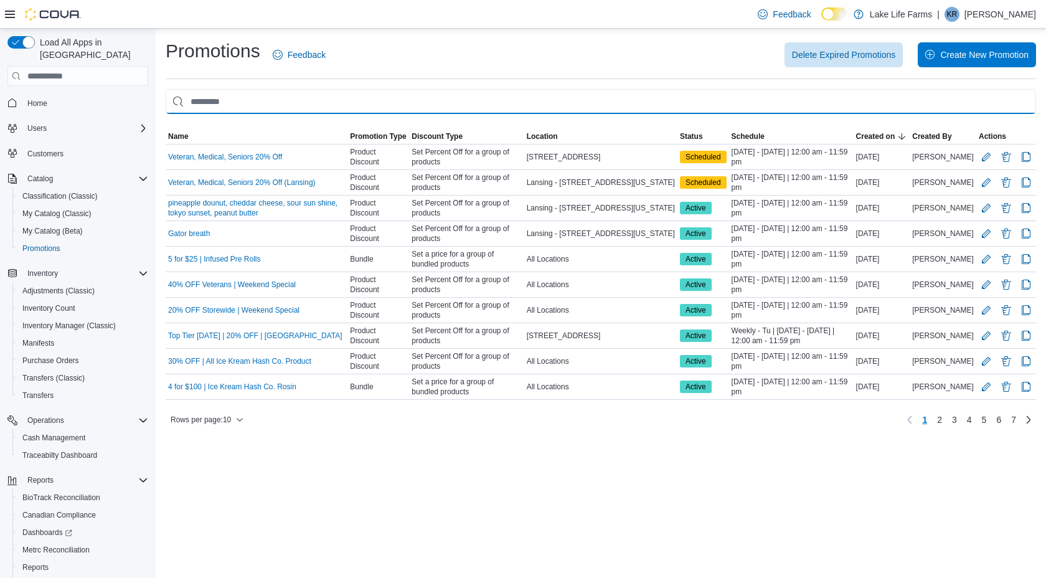
click at [515, 98] on input "This is a search bar. As you type, the results lower in the page will automatic…" at bounding box center [601, 101] width 871 height 25
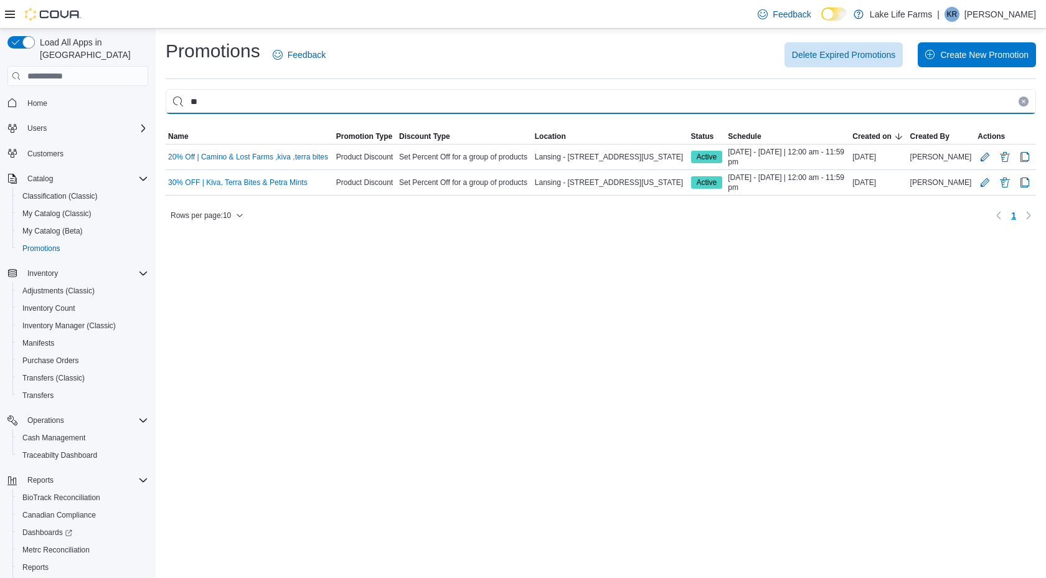
type input "*"
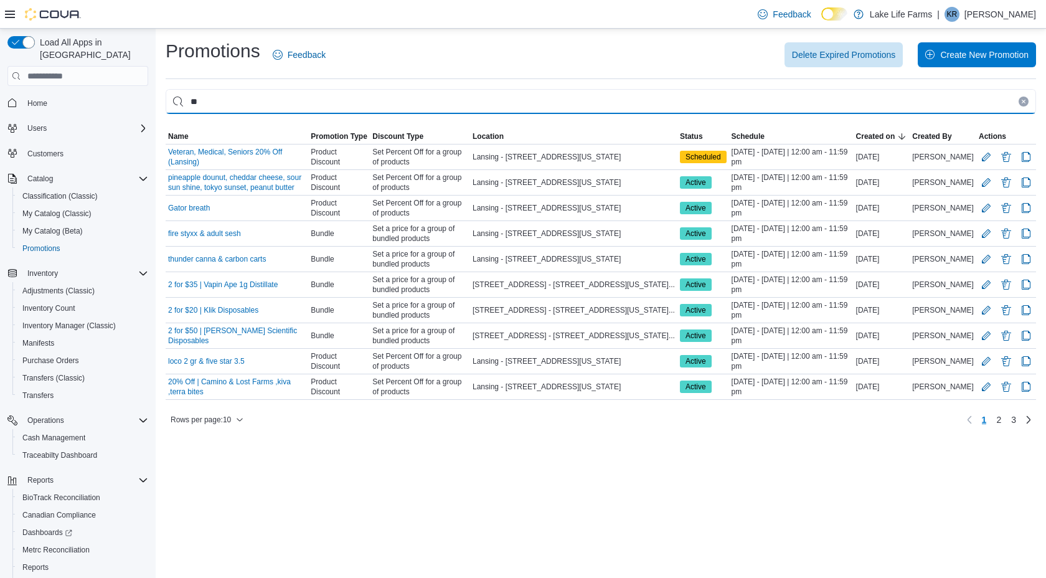
type input "*"
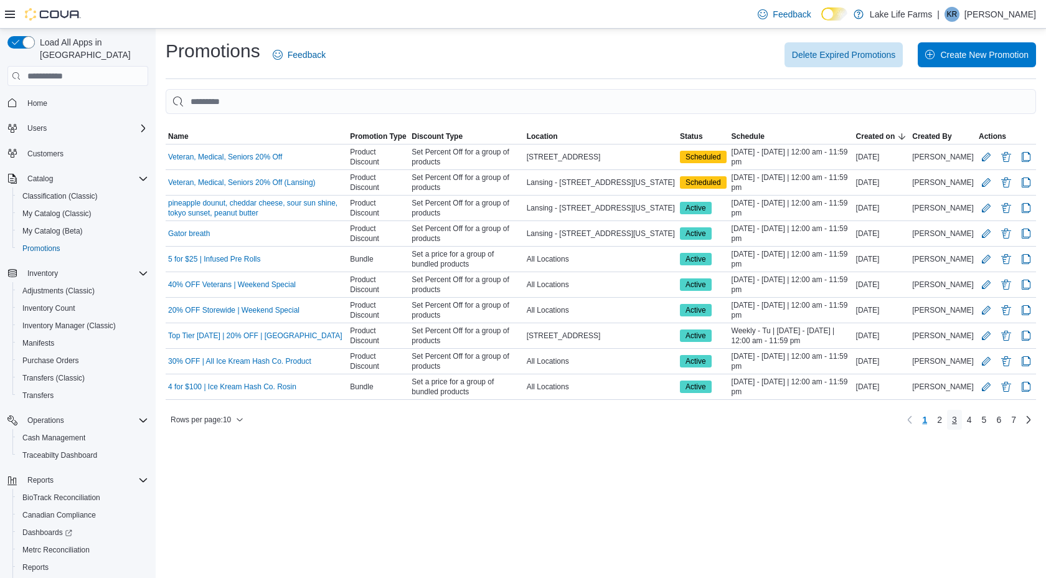
click at [954, 420] on span "3" at bounding box center [954, 420] width 5 height 12
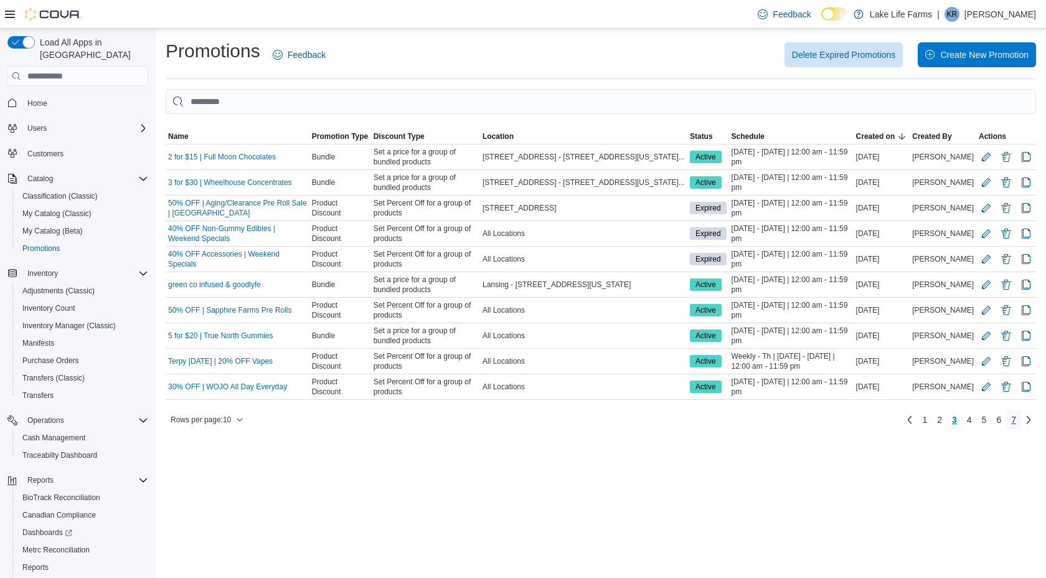
click at [1013, 415] on span "7" at bounding box center [1013, 420] width 5 height 12
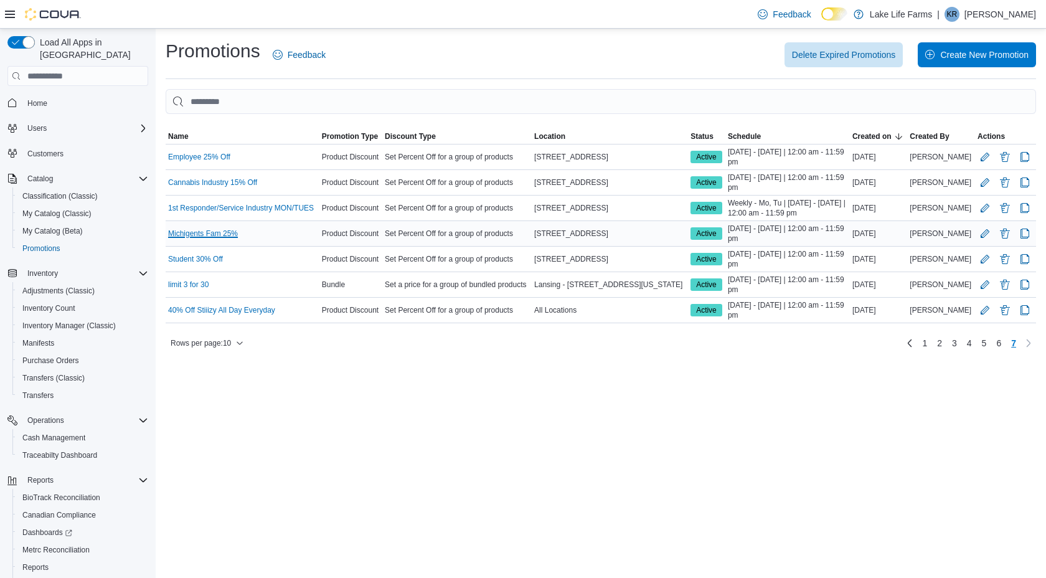
click at [230, 239] on link "Michigents Fam 25%" at bounding box center [203, 234] width 70 height 10
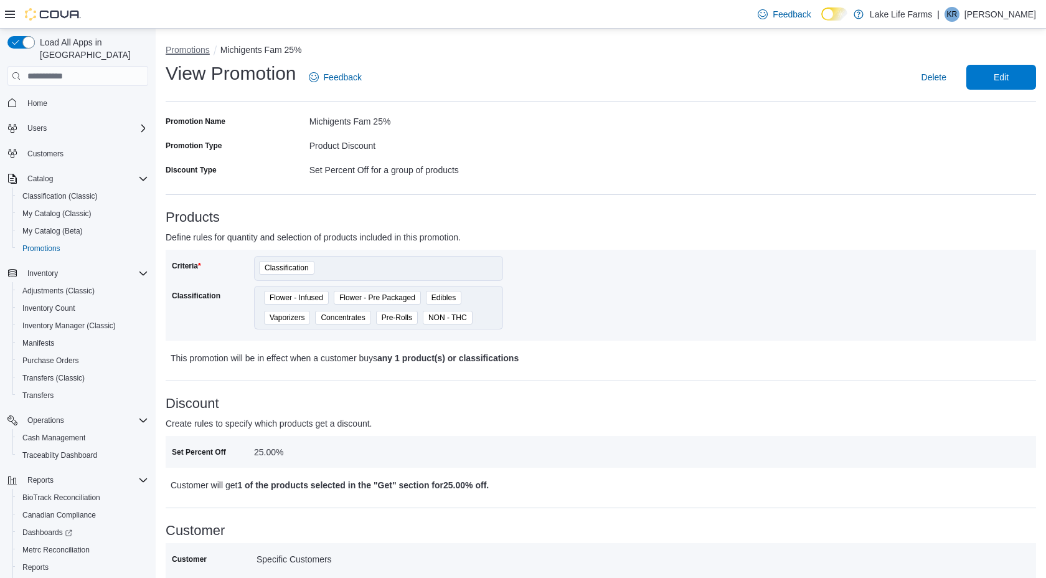
click at [177, 45] on button "Promotions" at bounding box center [188, 50] width 44 height 10
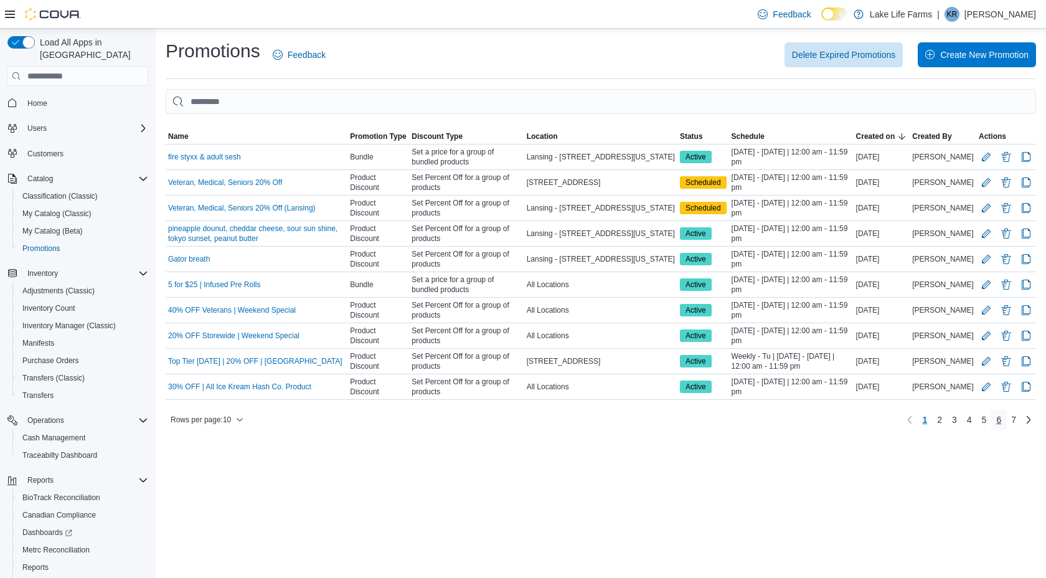
click at [998, 423] on span "6" at bounding box center [998, 420] width 5 height 12
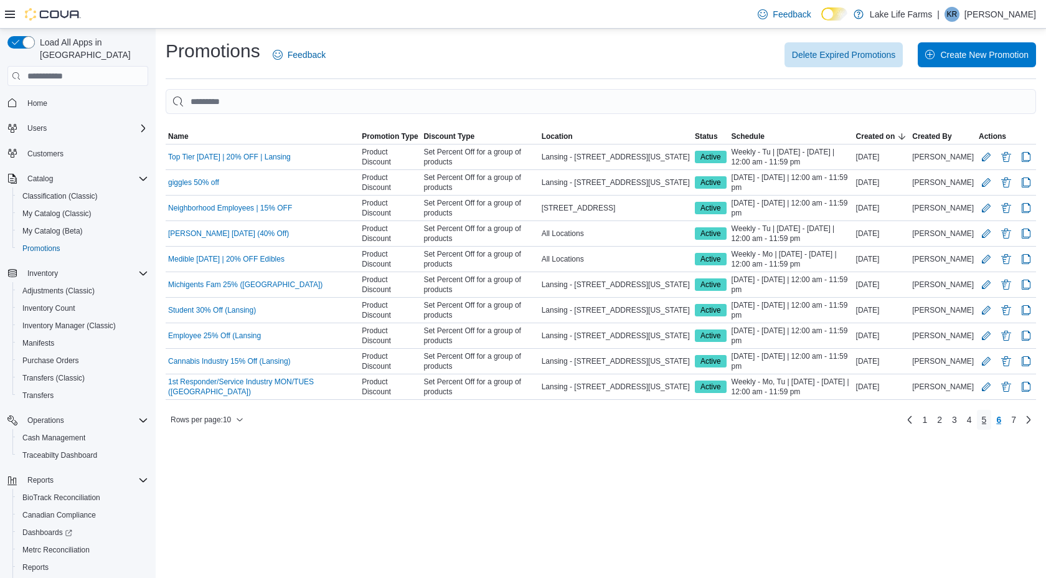
click at [982, 425] on span "5" at bounding box center [984, 420] width 5 height 12
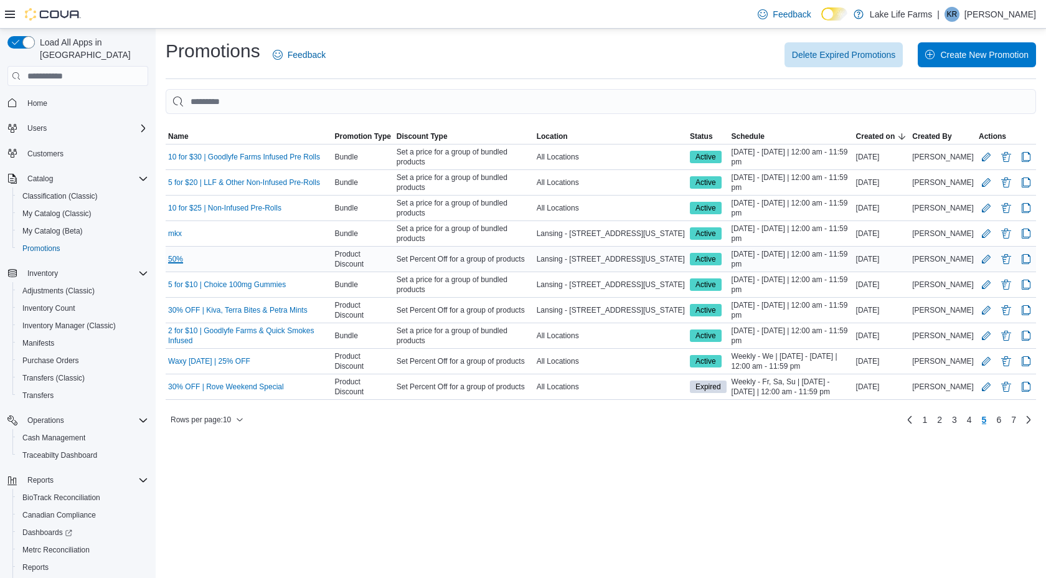
click at [179, 261] on link "50%" at bounding box center [175, 259] width 15 height 10
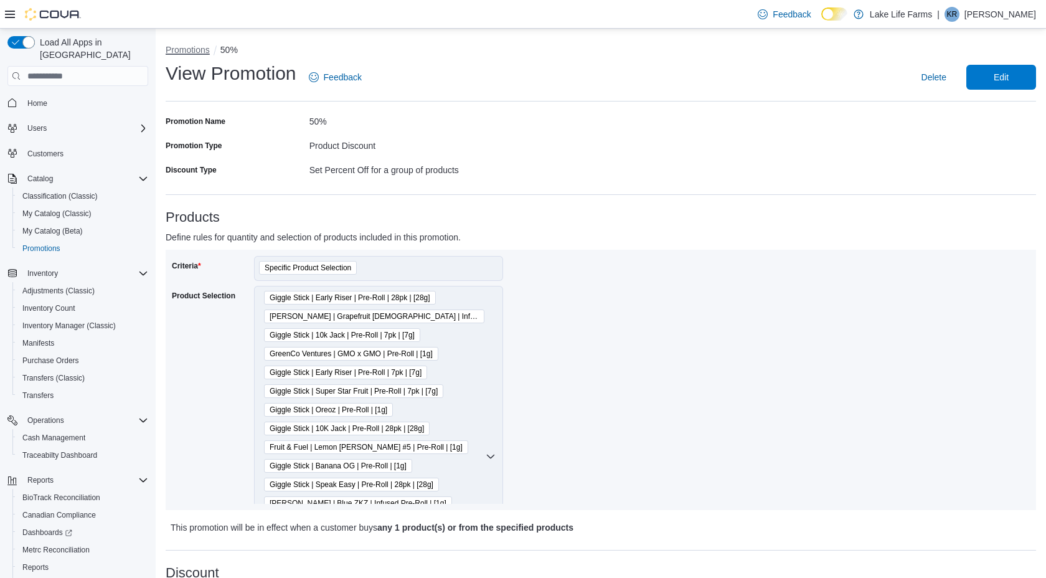
click at [202, 50] on button "Promotions" at bounding box center [188, 50] width 44 height 10
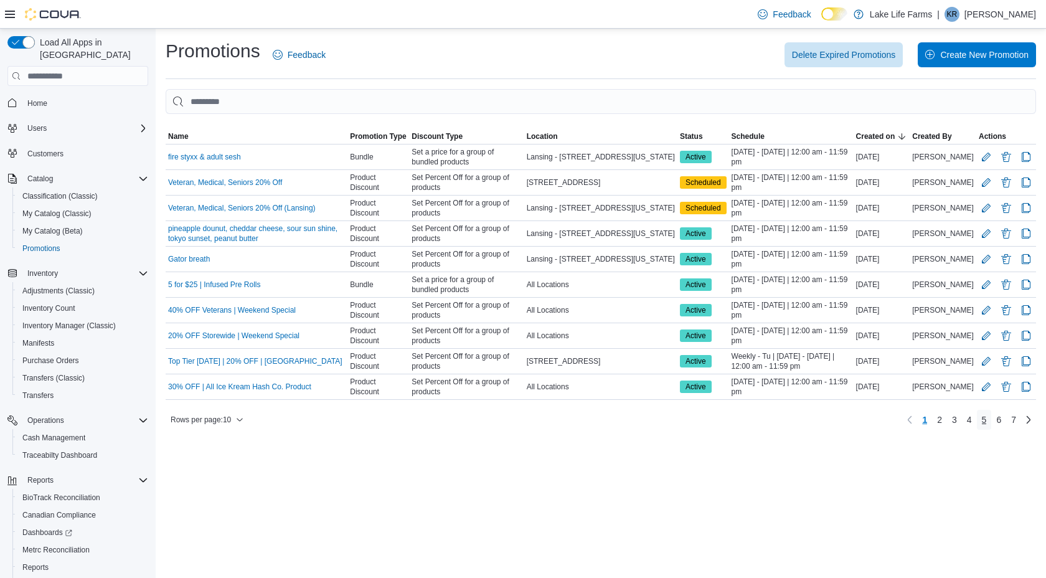
click at [982, 423] on span "5" at bounding box center [984, 420] width 5 height 12
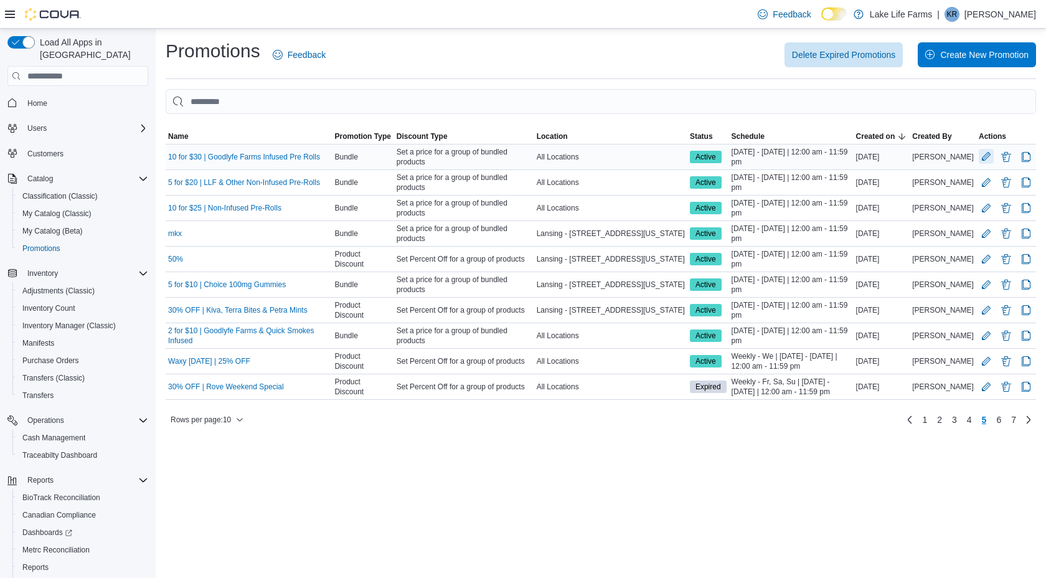
click at [985, 155] on button "Edit Promotion" at bounding box center [986, 156] width 15 height 15
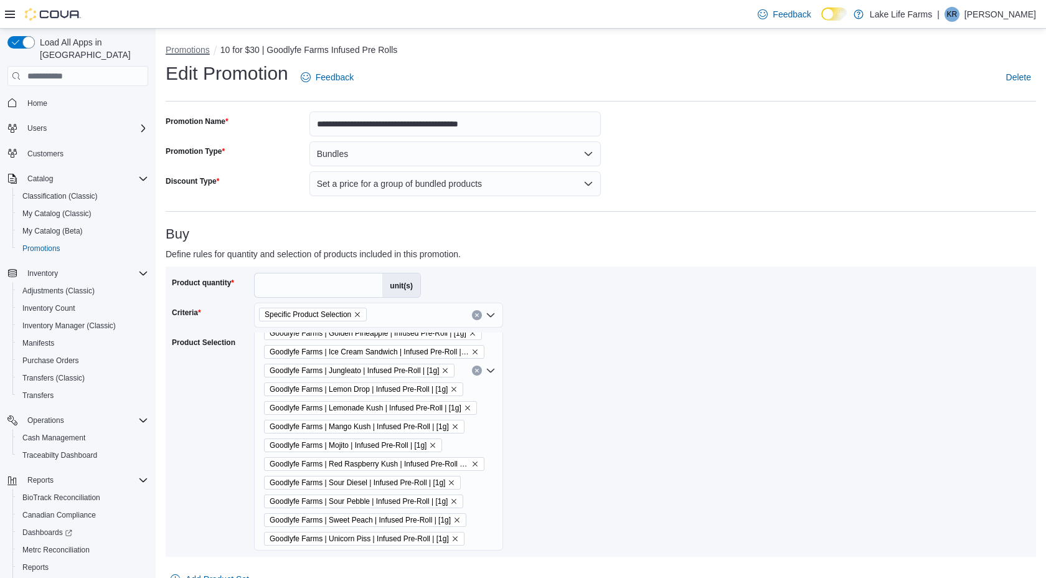
click at [204, 53] on button "Promotions" at bounding box center [188, 50] width 44 height 10
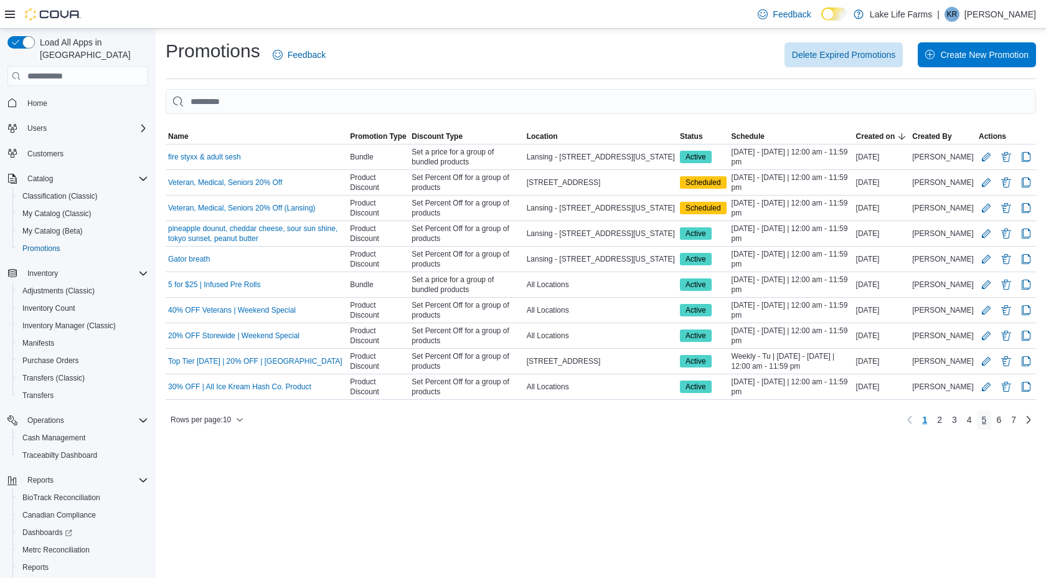
click at [982, 420] on span "5" at bounding box center [984, 420] width 5 height 12
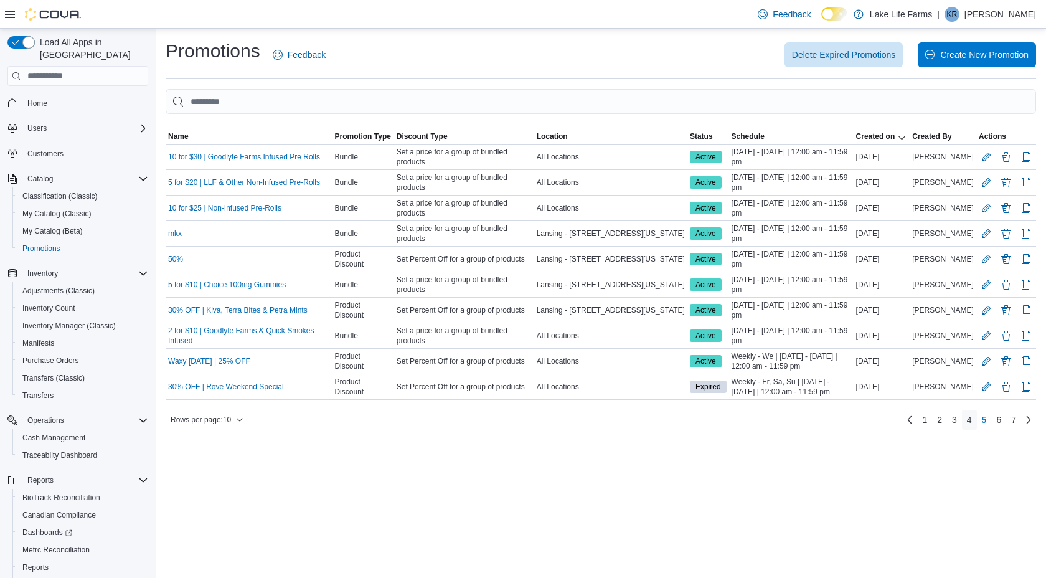
click at [967, 426] on span "4" at bounding box center [969, 420] width 5 height 12
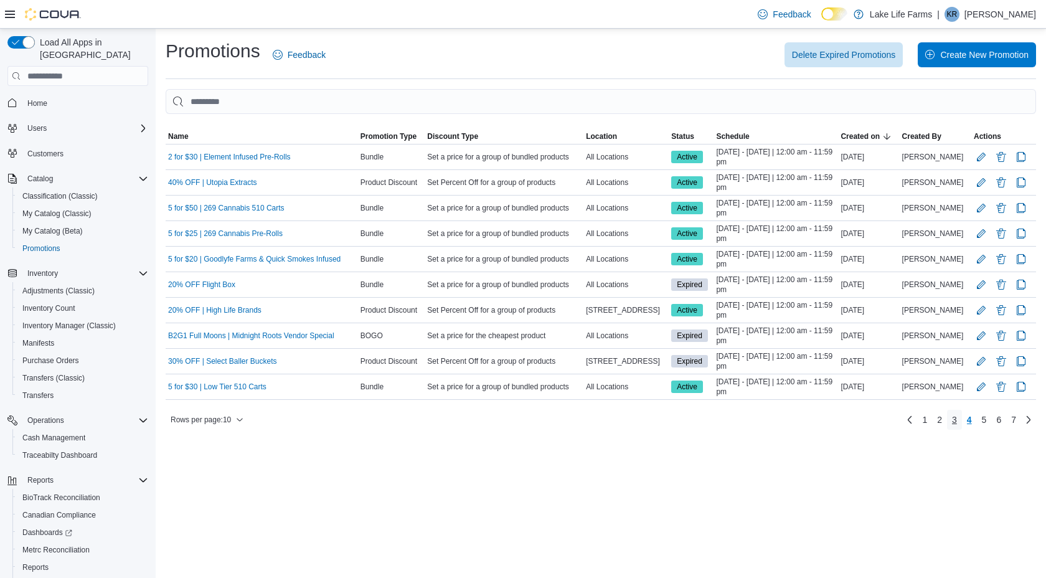
click at [952, 419] on span "3" at bounding box center [954, 420] width 5 height 12
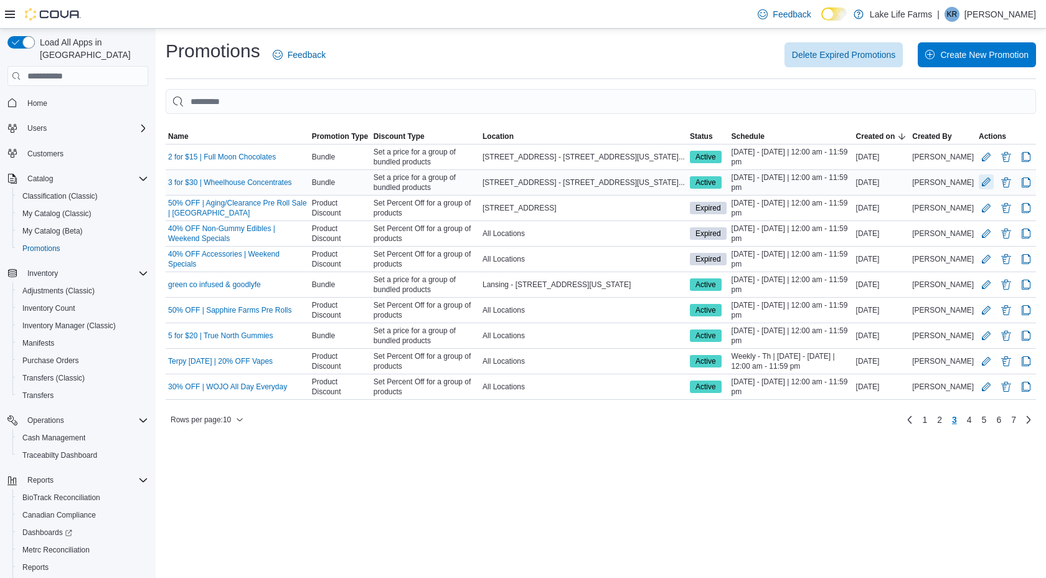
click at [990, 182] on button "Edit Promotion" at bounding box center [986, 181] width 15 height 15
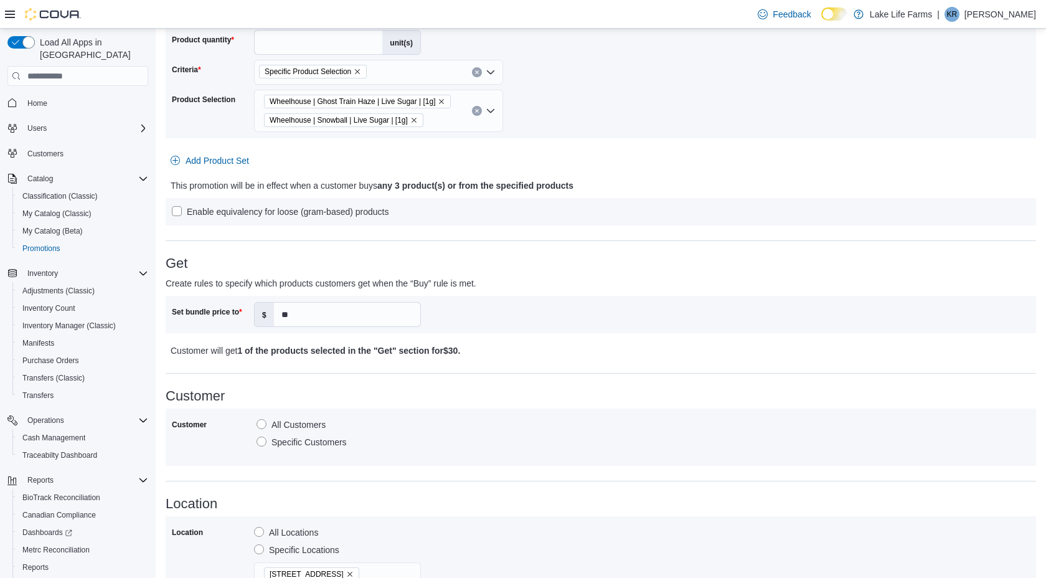
scroll to position [538, 0]
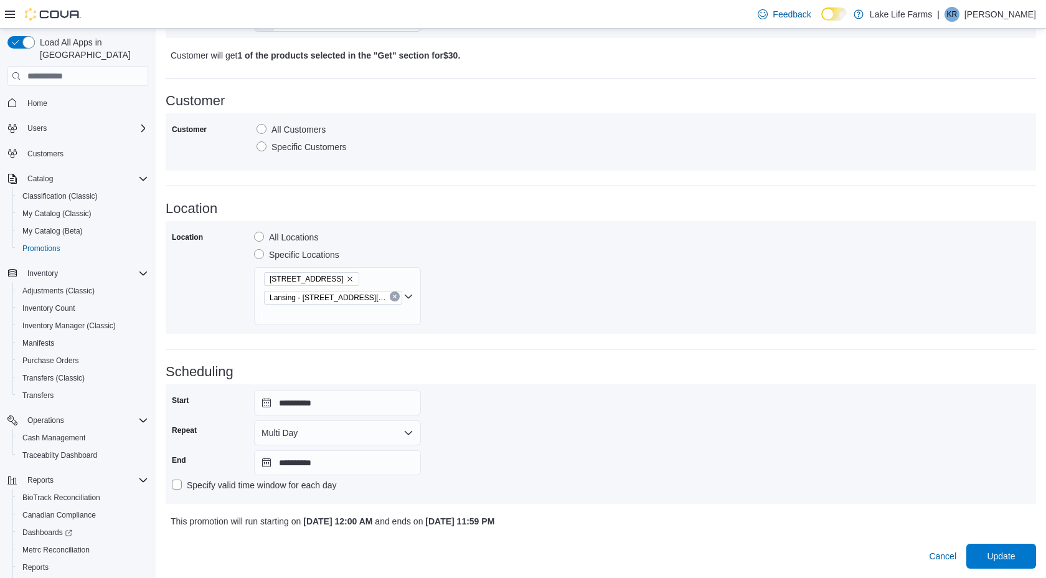
click at [258, 234] on label "All Locations" at bounding box center [286, 237] width 64 height 15
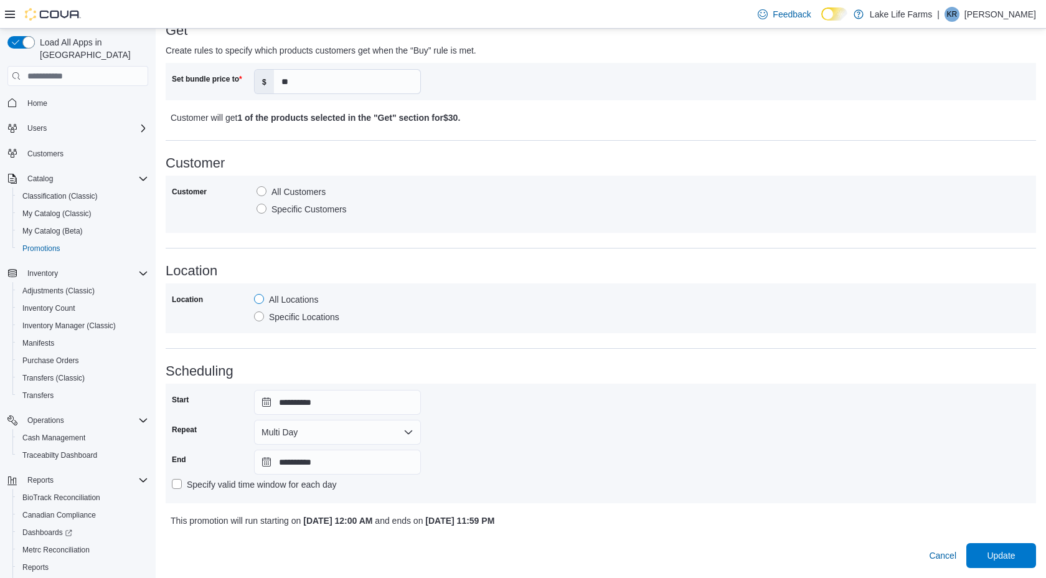
scroll to position [476, 0]
click at [990, 556] on span "Update" at bounding box center [1001, 555] width 28 height 12
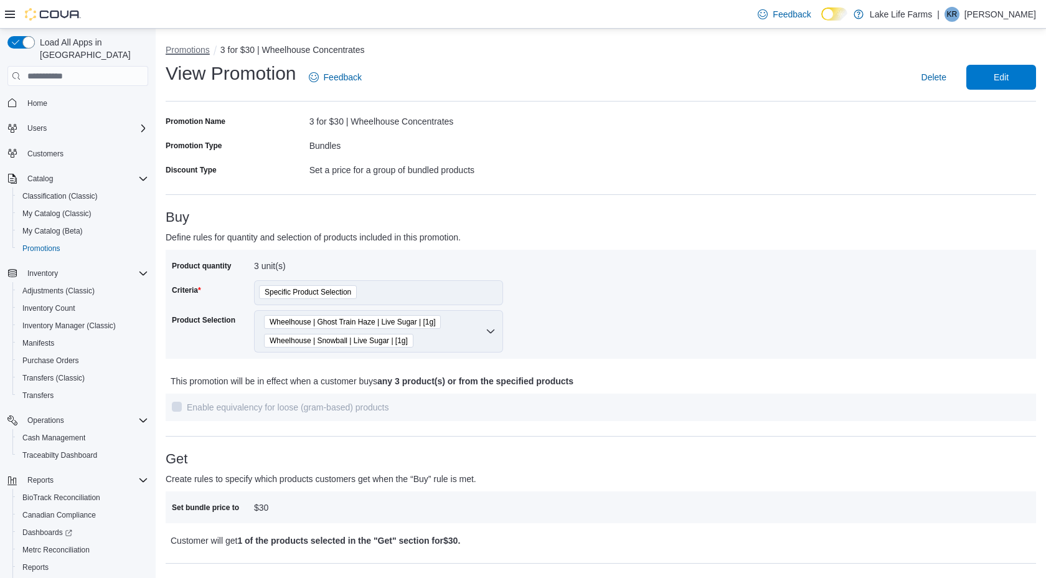
click at [198, 49] on button "Promotions" at bounding box center [188, 50] width 44 height 10
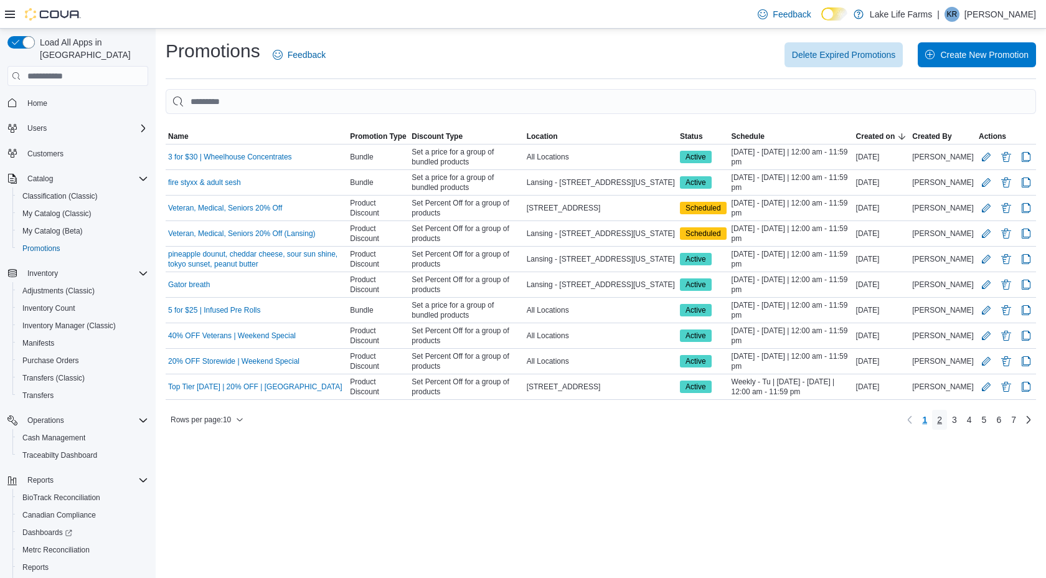
click at [939, 417] on span "2" at bounding box center [939, 420] width 5 height 12
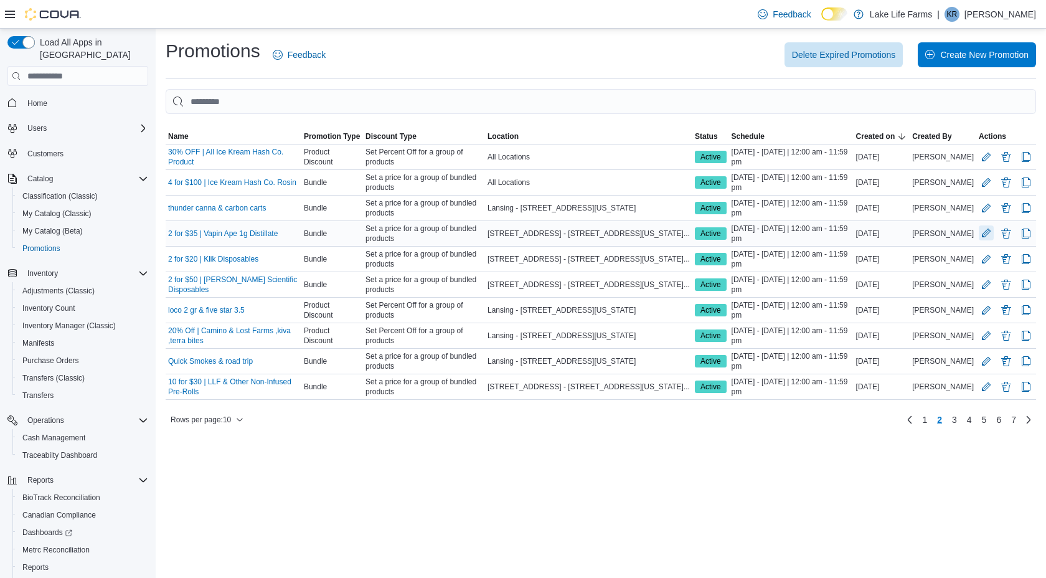
click at [988, 234] on button "Edit Promotion" at bounding box center [986, 232] width 15 height 15
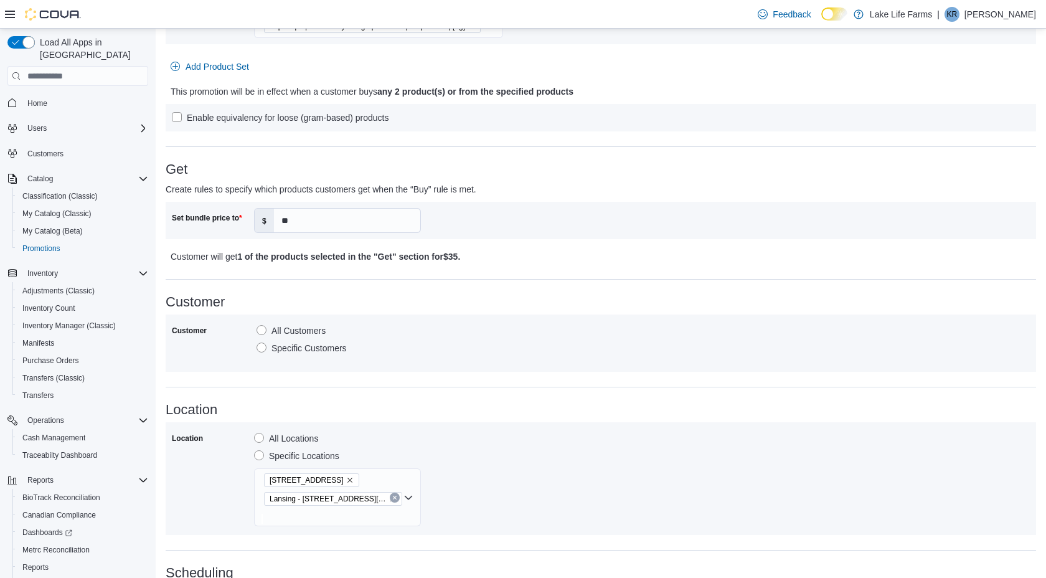
scroll to position [650, 0]
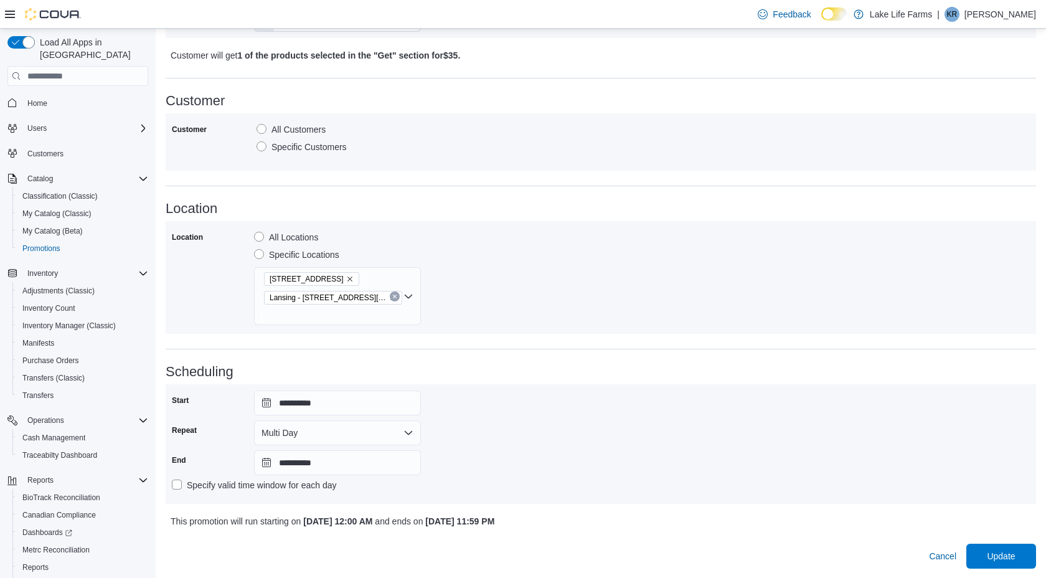
click at [265, 234] on label "All Locations" at bounding box center [286, 237] width 64 height 15
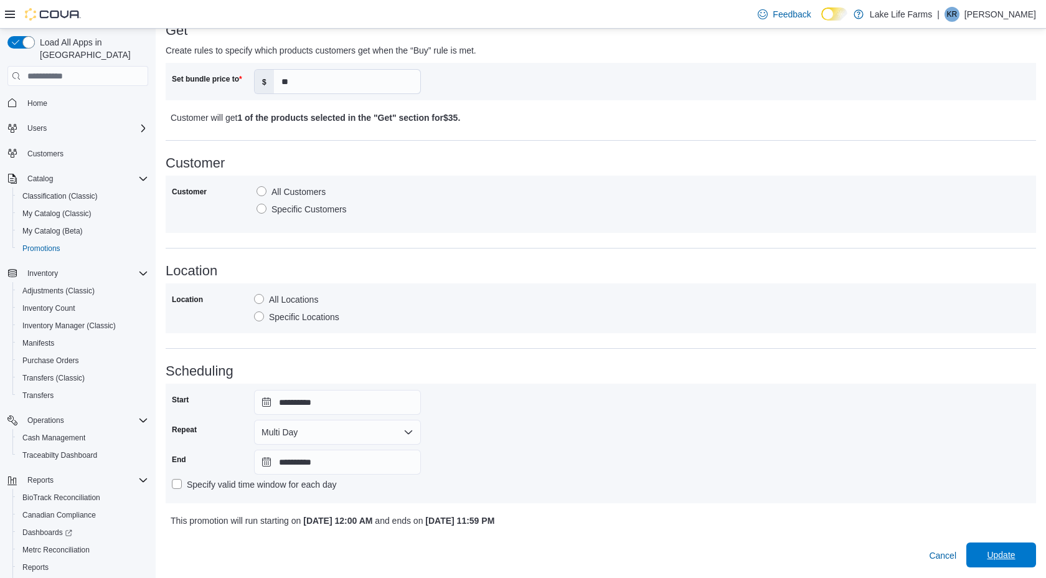
click at [992, 566] on span "Update" at bounding box center [1001, 554] width 55 height 25
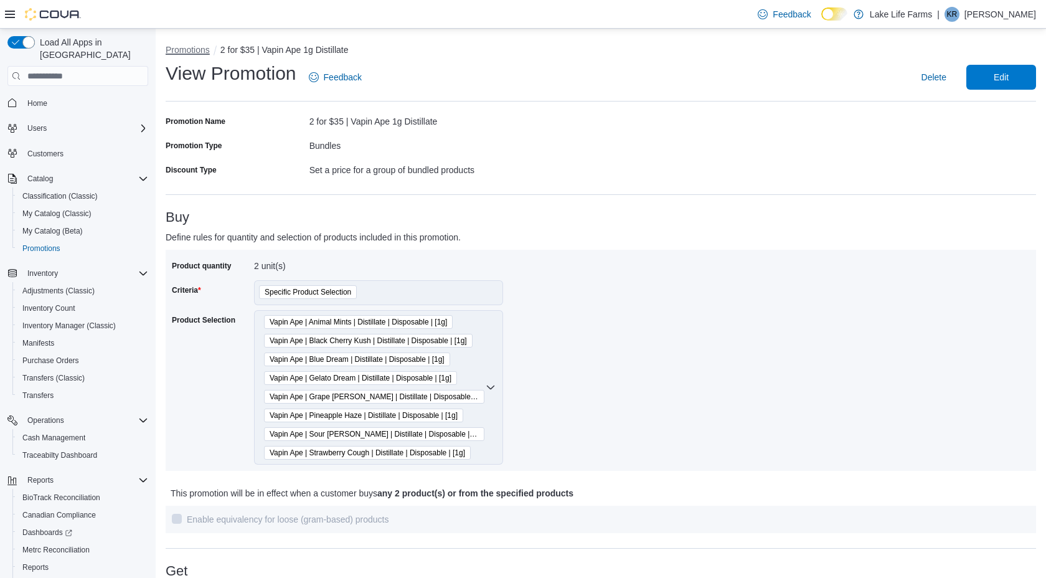
click at [199, 46] on button "Promotions" at bounding box center [188, 50] width 44 height 10
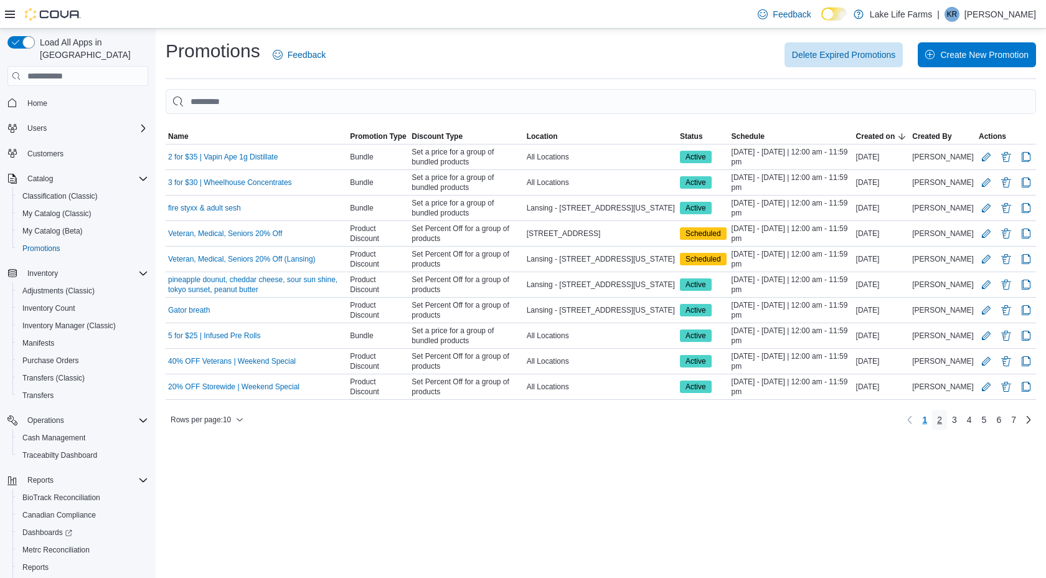
click at [939, 420] on span "2" at bounding box center [939, 420] width 5 height 12
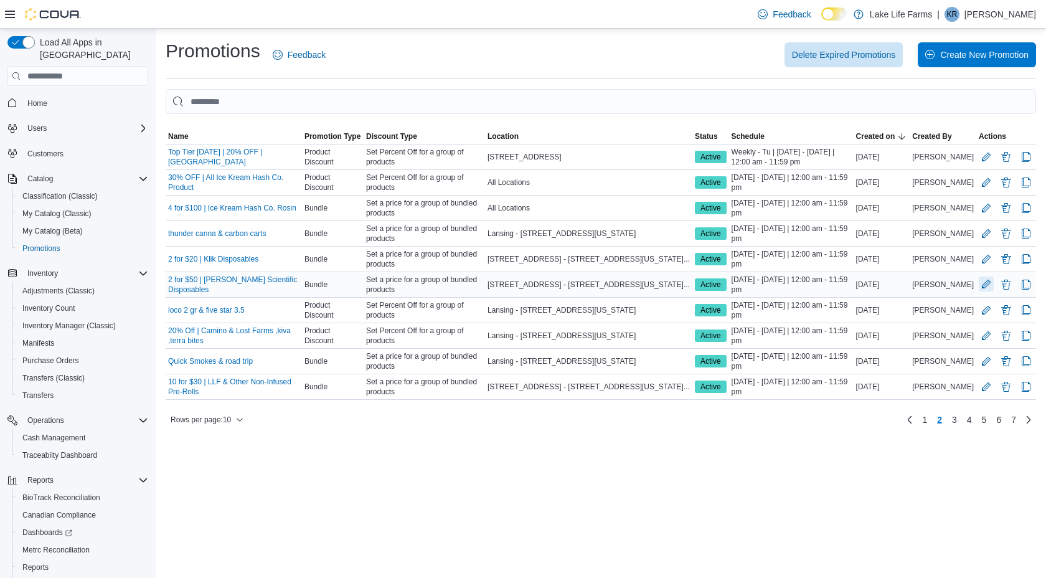
click at [986, 285] on button "Edit Promotion" at bounding box center [986, 284] width 15 height 15
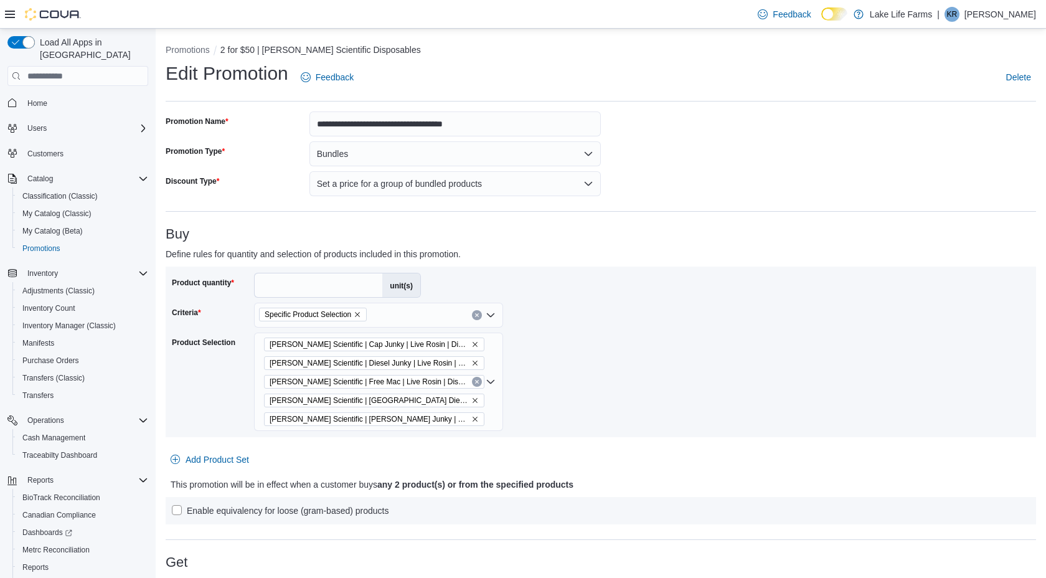
scroll to position [594, 0]
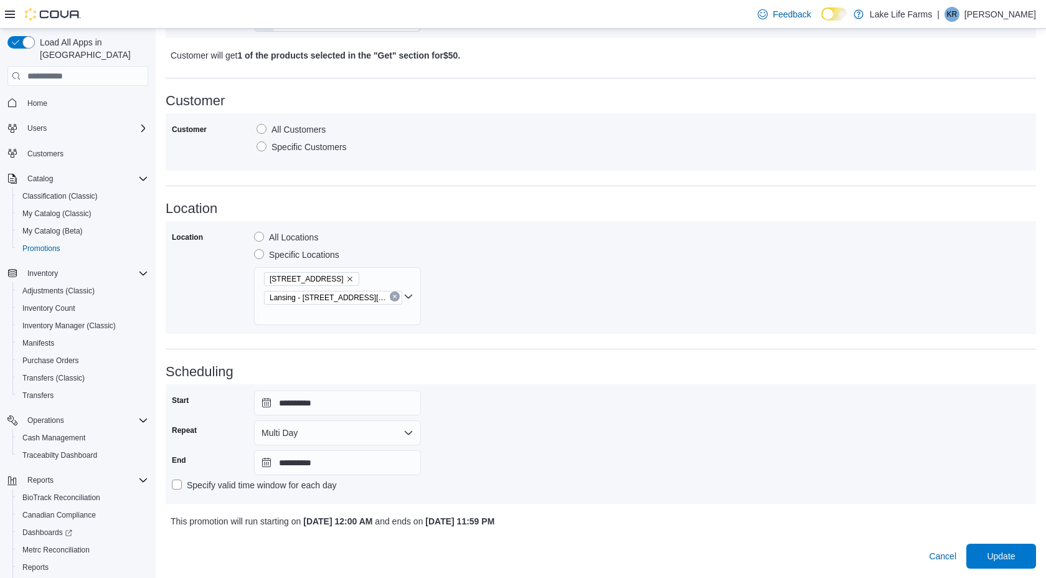
click at [261, 239] on label "All Locations" at bounding box center [286, 237] width 64 height 15
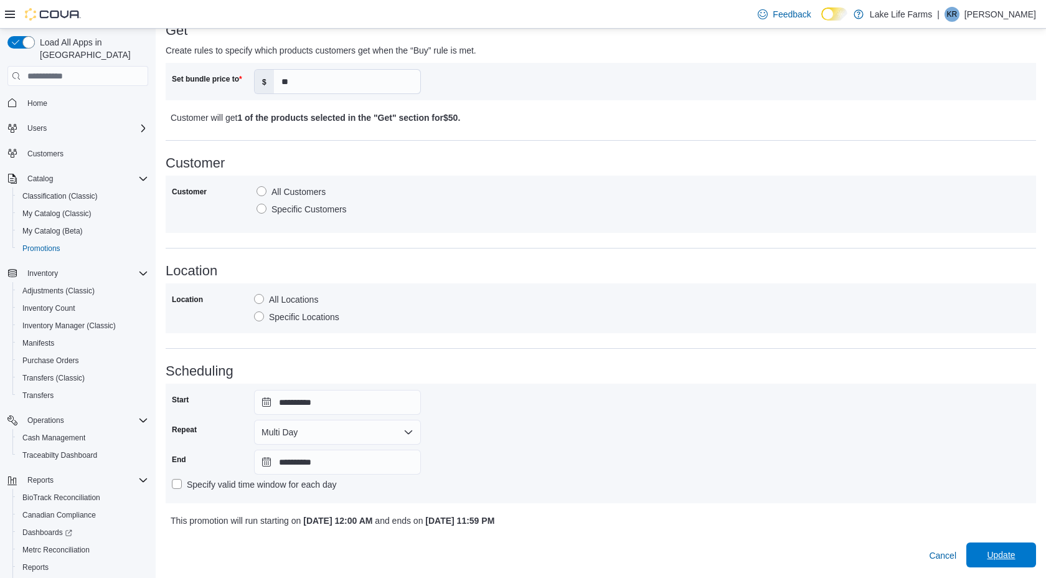
click at [982, 563] on span "Update" at bounding box center [1001, 554] width 55 height 25
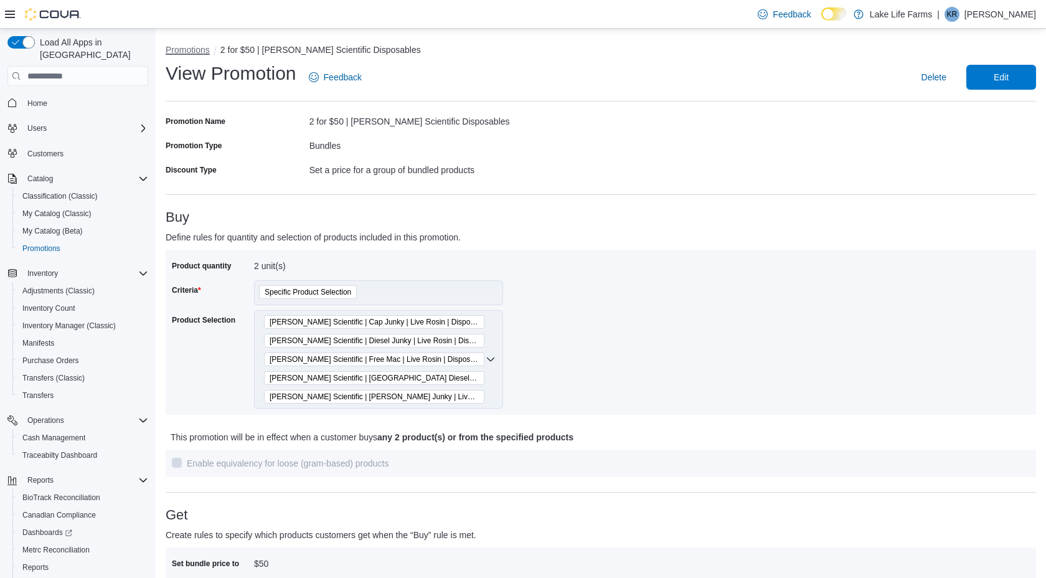
click at [206, 52] on button "Promotions" at bounding box center [188, 50] width 44 height 10
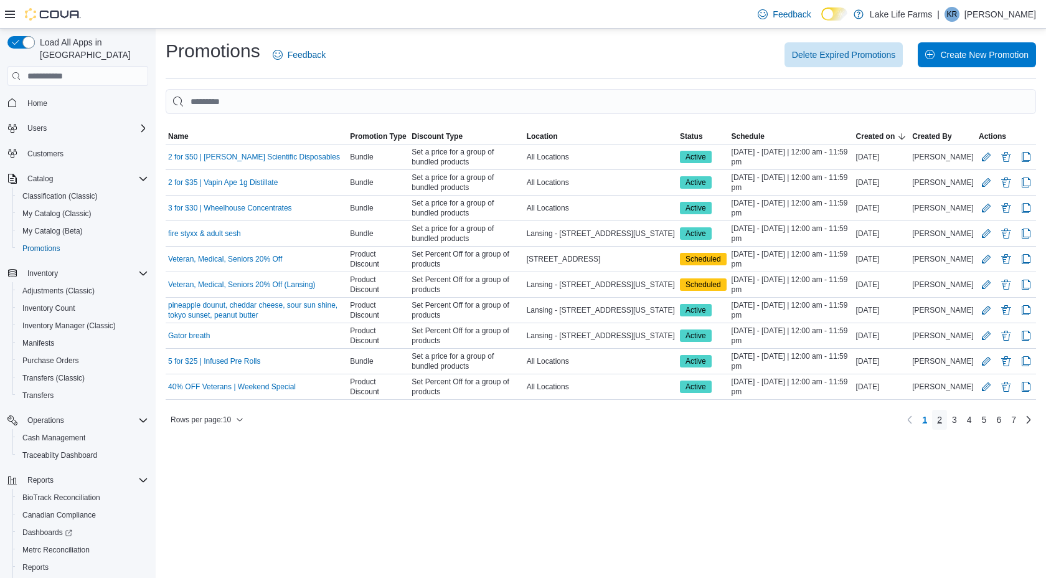
click at [939, 420] on span "2" at bounding box center [939, 420] width 5 height 12
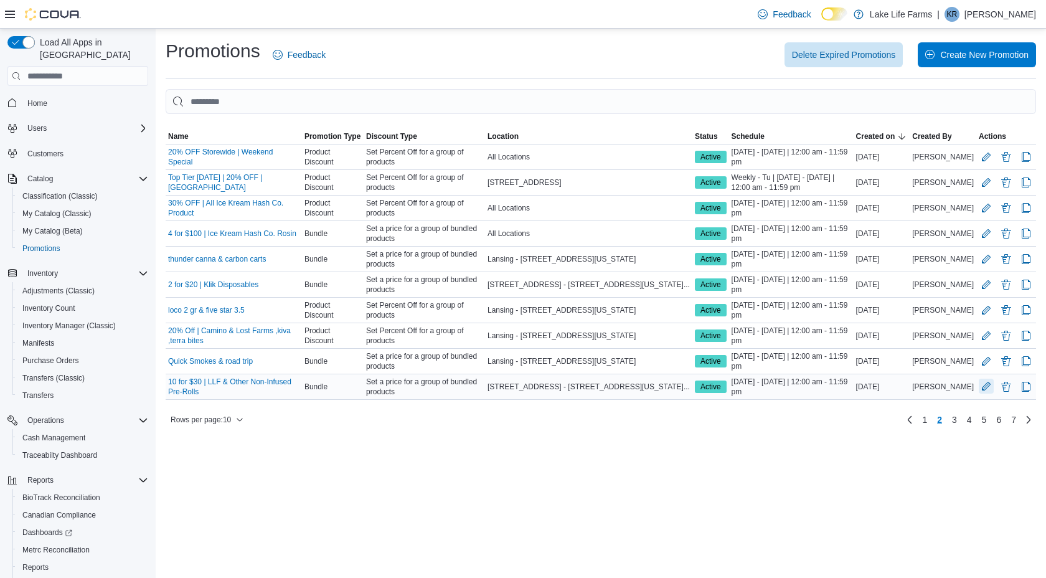
click at [982, 384] on button "Edit Promotion" at bounding box center [986, 386] width 15 height 15
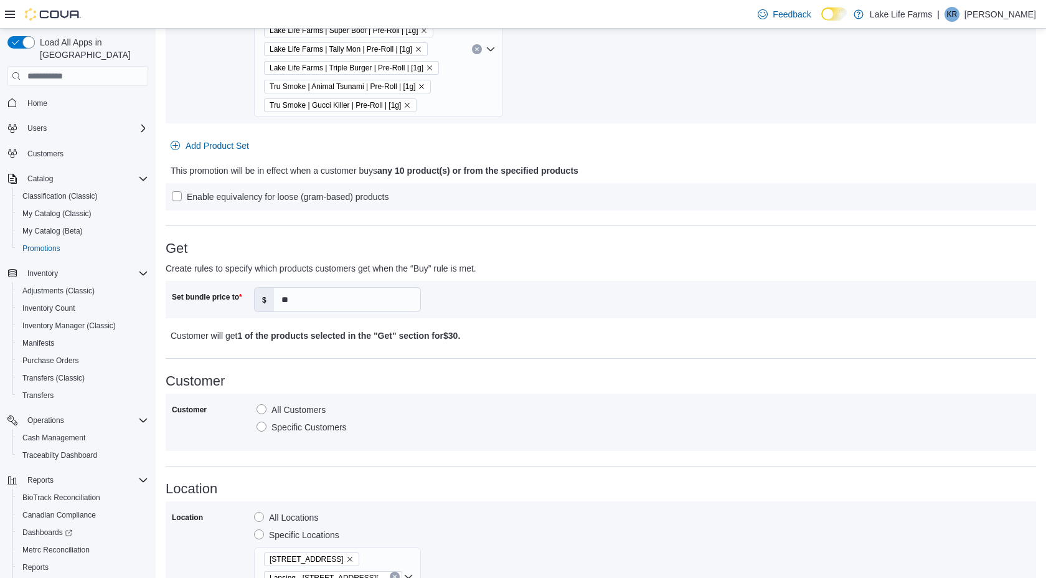
scroll to position [631, 0]
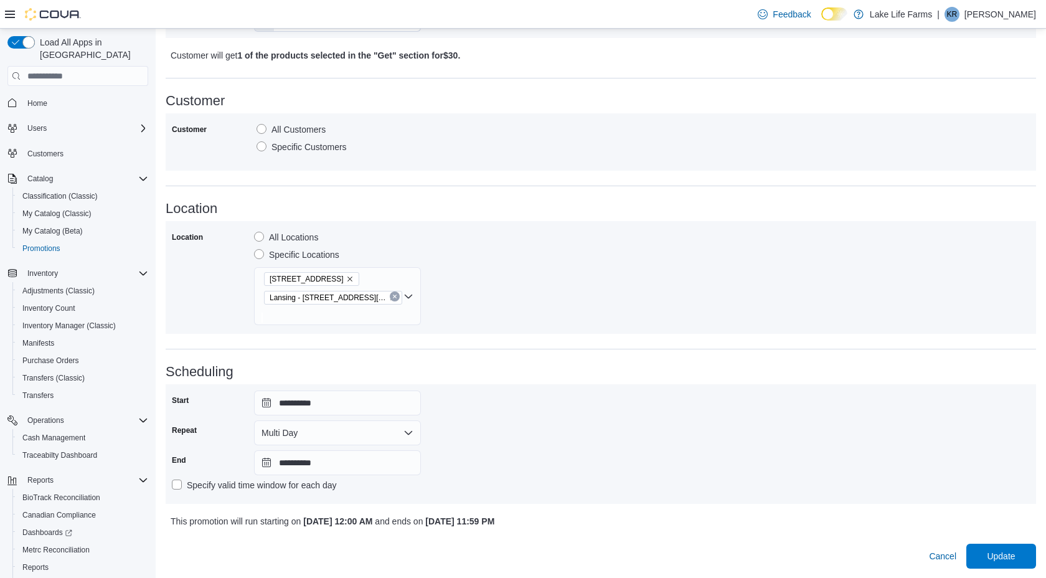
click at [280, 237] on label "All Locations" at bounding box center [286, 237] width 64 height 15
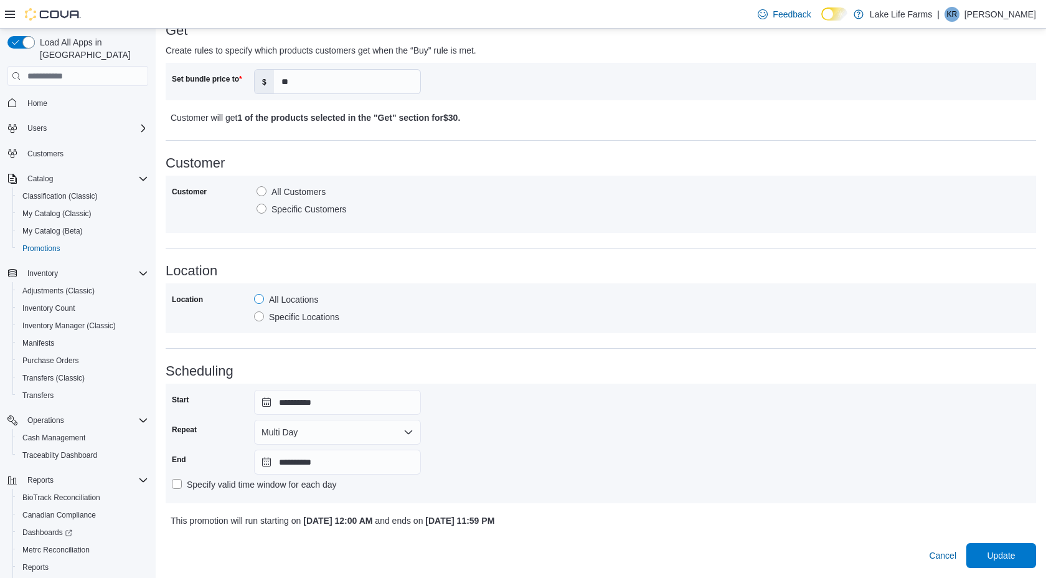
scroll to position [569, 0]
click at [1004, 550] on span "Update" at bounding box center [1001, 555] width 28 height 12
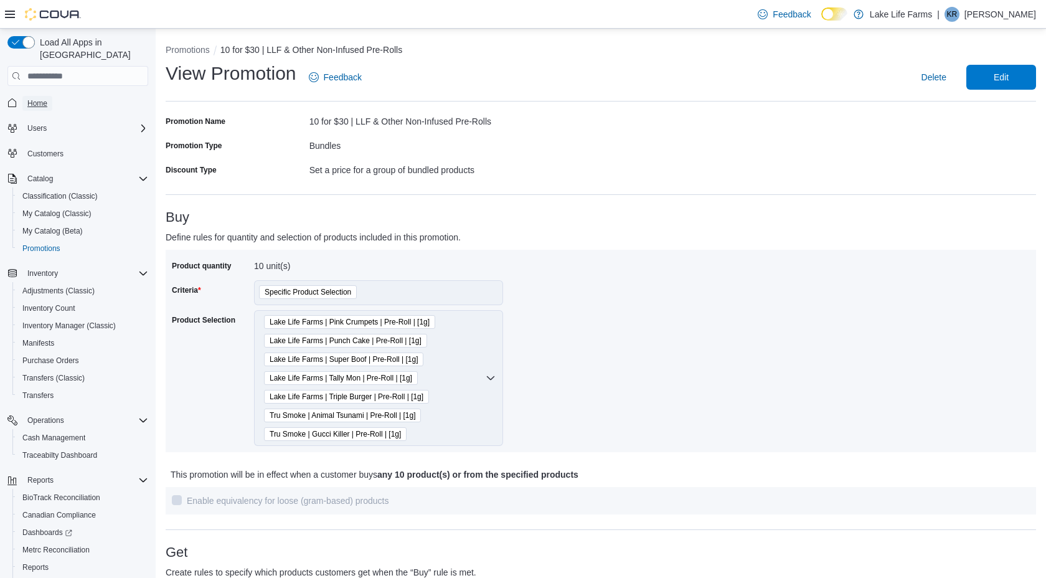
click at [50, 96] on link "Home" at bounding box center [37, 103] width 30 height 15
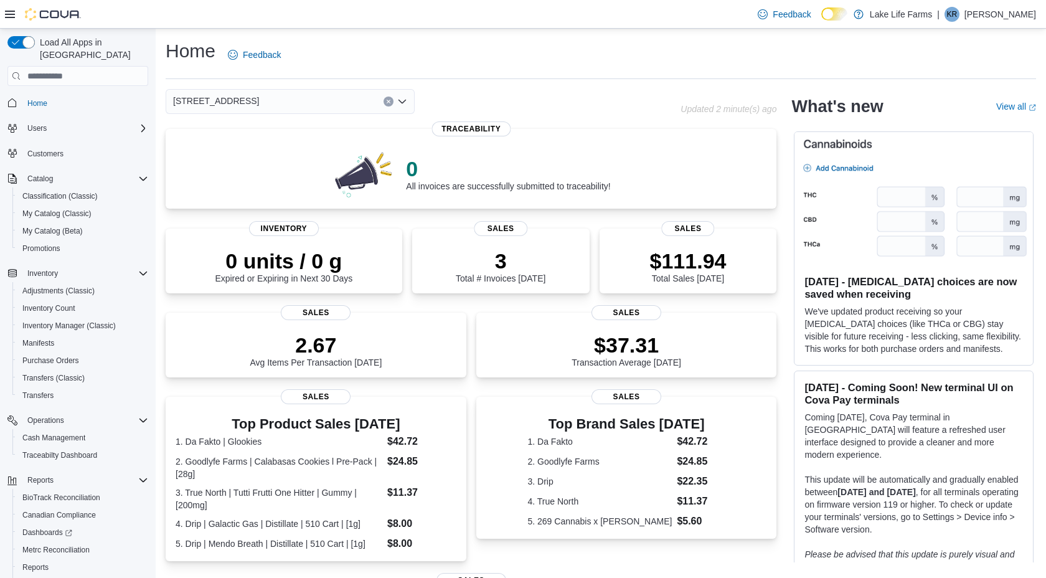
click at [254, 92] on div "[STREET_ADDRESS]" at bounding box center [290, 101] width 249 height 25
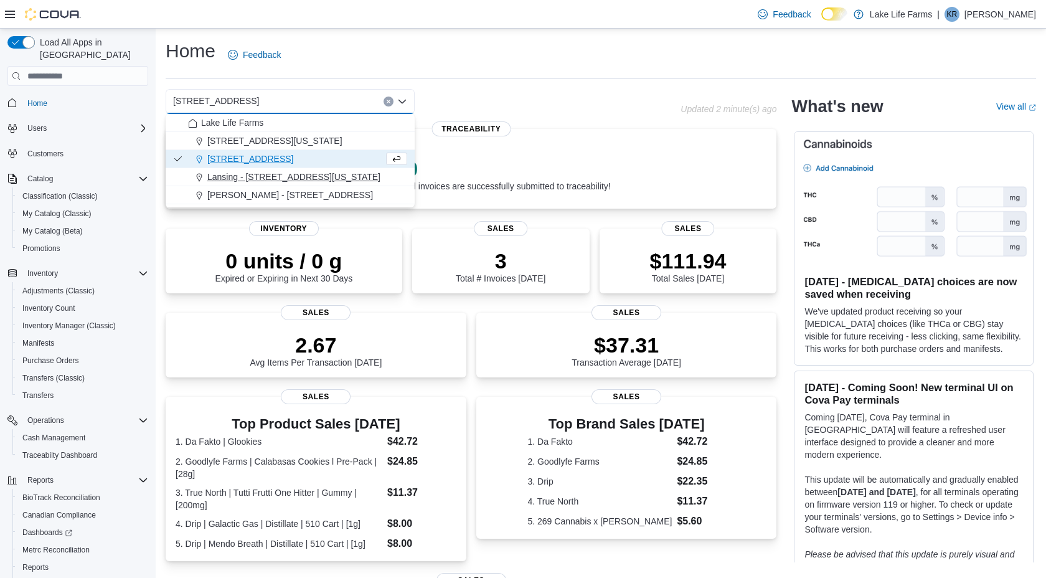
click at [238, 181] on span "Lansing - [STREET_ADDRESS][US_STATE]" at bounding box center [293, 177] width 173 height 12
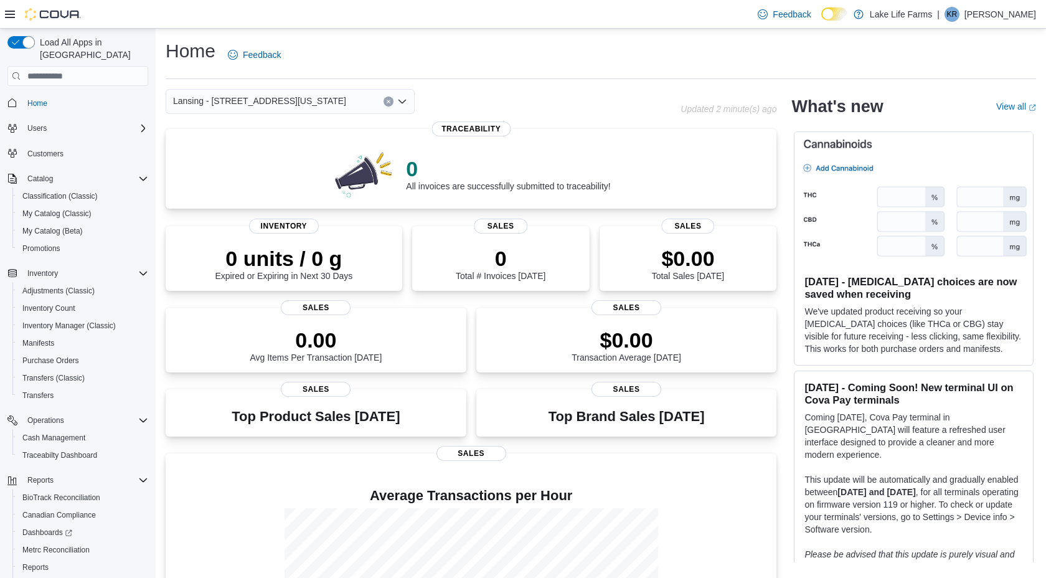
click at [254, 105] on span "Lansing - [STREET_ADDRESS][US_STATE]" at bounding box center [259, 100] width 173 height 15
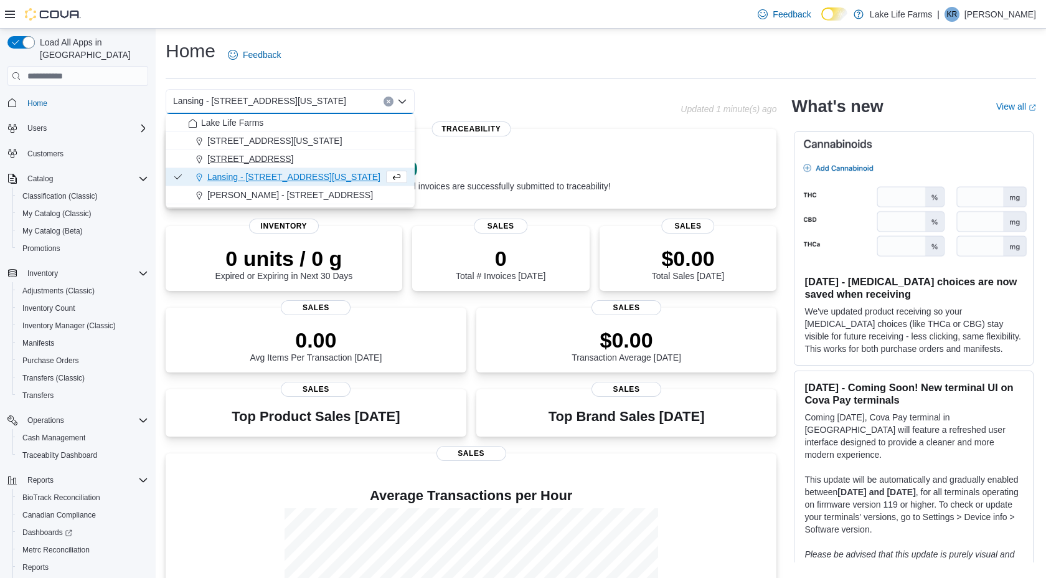
click at [222, 153] on span "[STREET_ADDRESS]" at bounding box center [250, 159] width 86 height 12
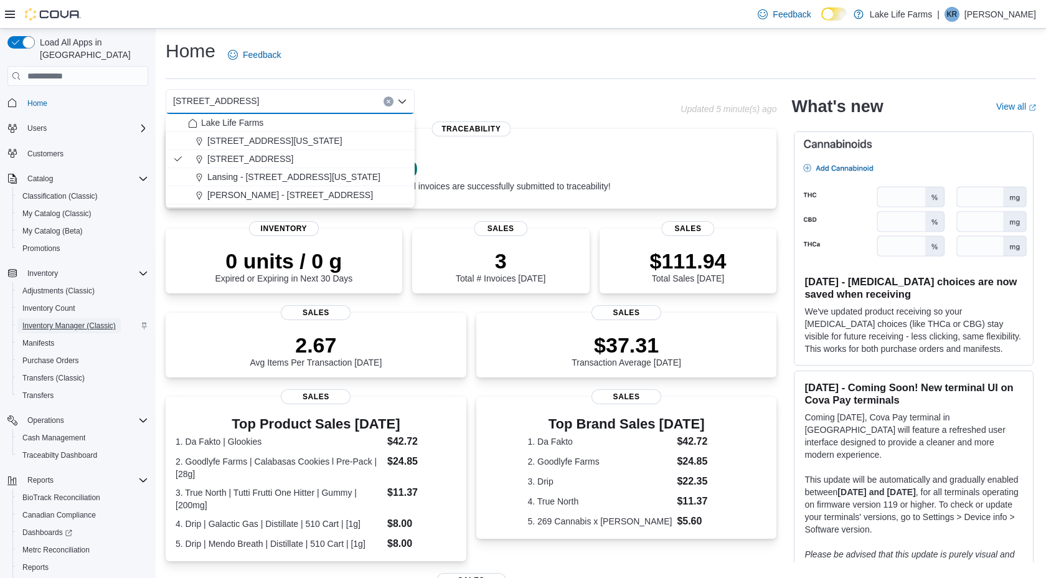
click at [88, 321] on span "Inventory Manager (Classic)" at bounding box center [68, 326] width 93 height 10
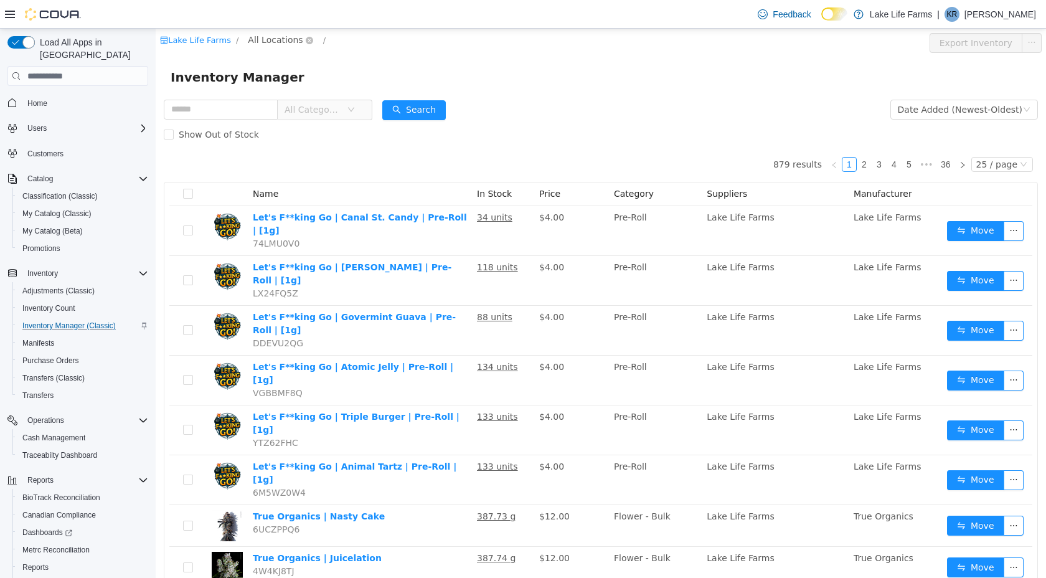
click at [264, 39] on span "All Locations" at bounding box center [275, 40] width 55 height 14
click at [192, 112] on input "text" at bounding box center [221, 110] width 114 height 20
type input "****"
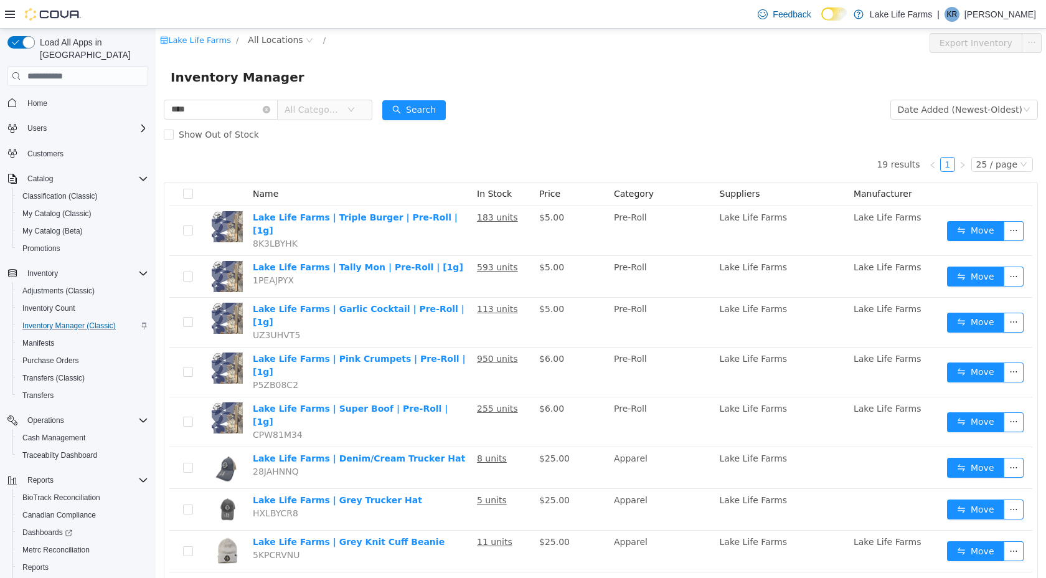
click at [338, 113] on span "All Categories" at bounding box center [313, 109] width 57 height 12
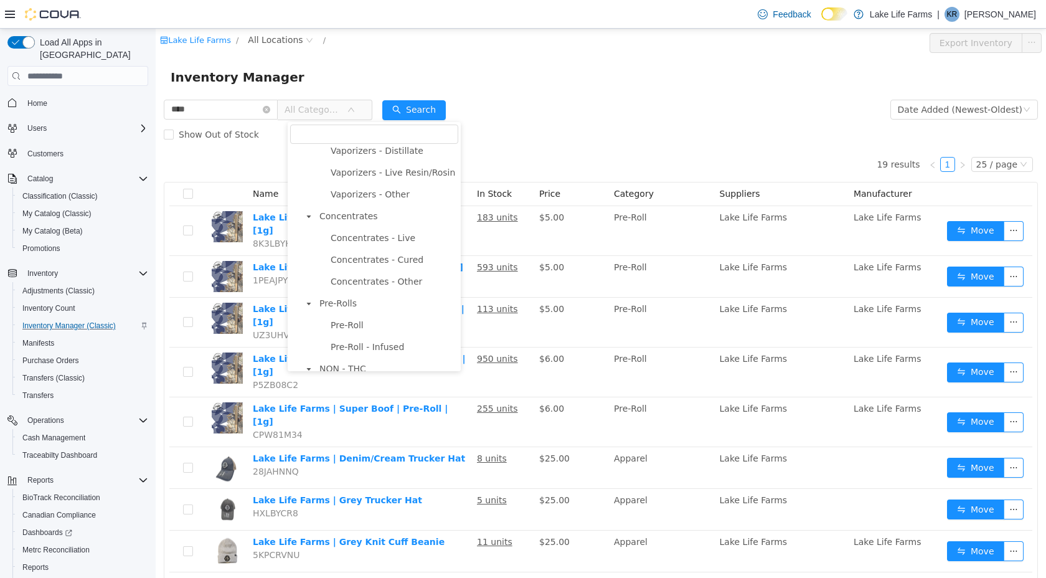
scroll to position [320, 0]
click at [330, 298] on span "Pre-Rolls" at bounding box center [337, 295] width 37 height 10
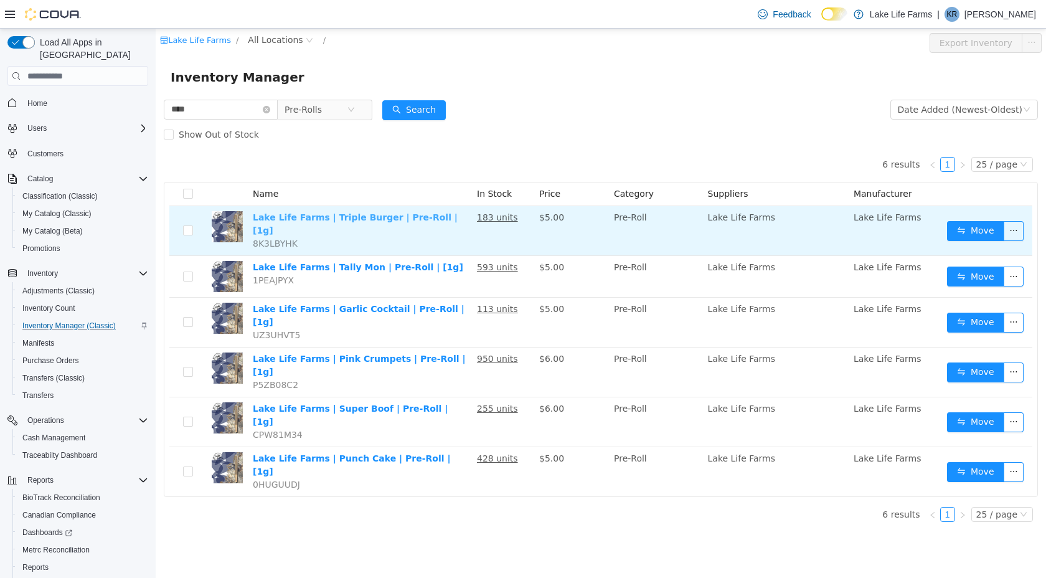
click at [363, 220] on link "Lake Life Farms | Triple Burger | Pre-Roll | [1g]" at bounding box center [355, 223] width 205 height 23
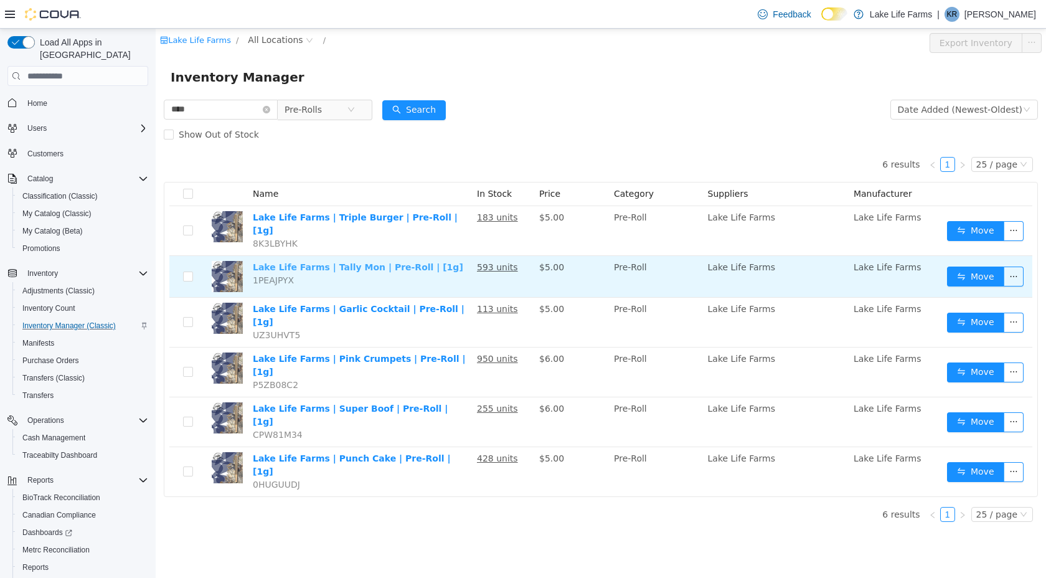
click at [374, 262] on link "Lake Life Farms | Tally Mon | Pre-Roll | [1g]" at bounding box center [358, 267] width 210 height 10
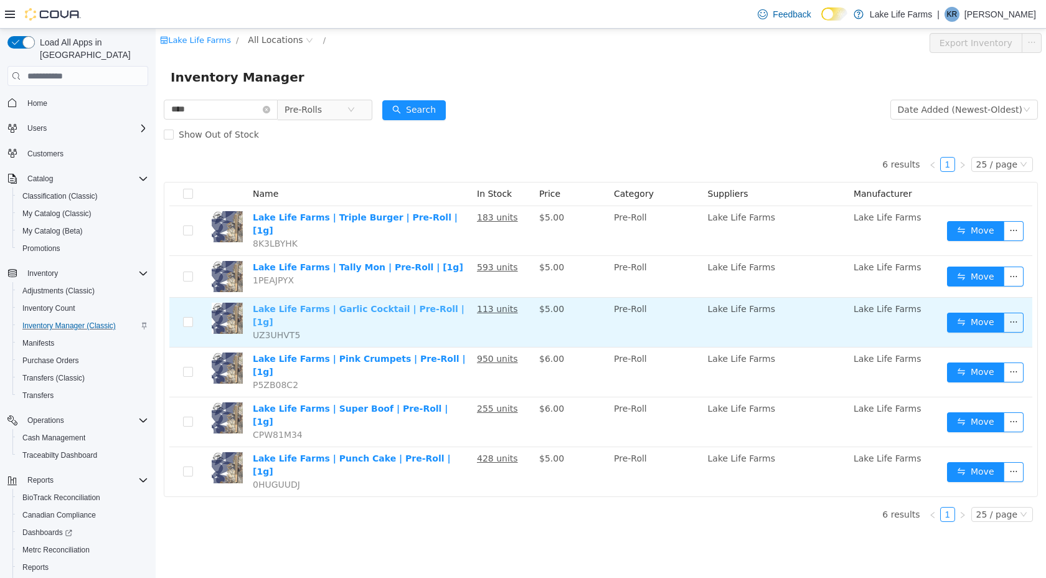
click at [381, 304] on link "Lake Life Farms | Garlic Cocktail | Pre-Roll | [1g]" at bounding box center [359, 315] width 212 height 23
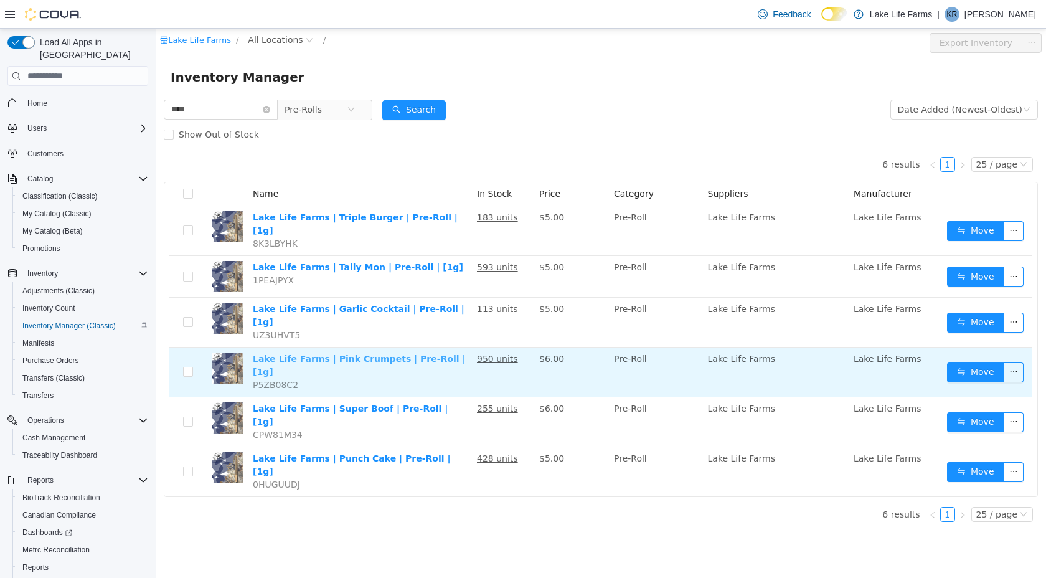
click at [356, 354] on link "Lake Life Farms | Pink Crumpets | Pre-Roll | [1g]" at bounding box center [359, 365] width 213 height 23
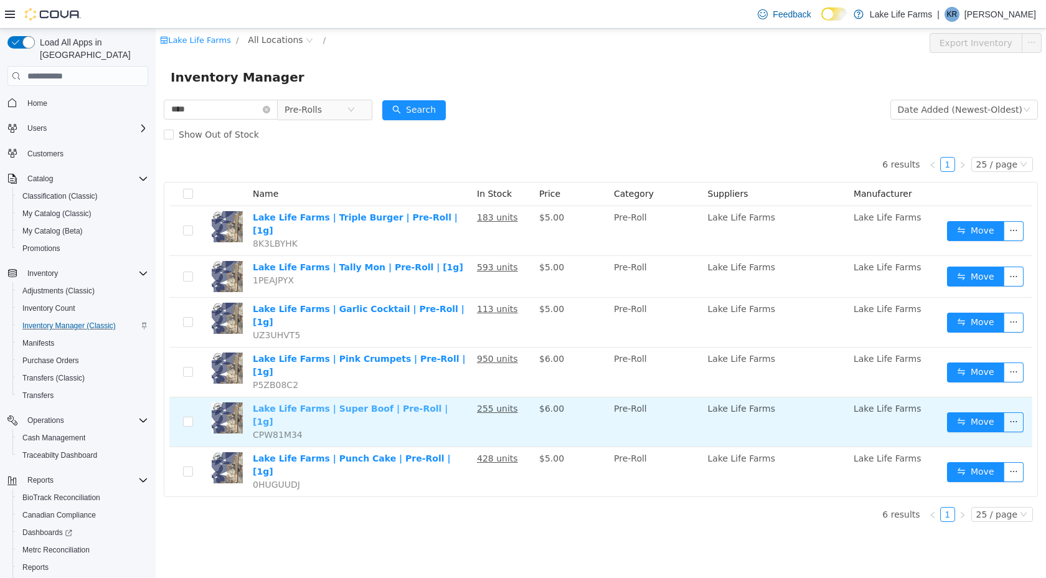
click at [382, 404] on link "Lake Life Farms | Super Boof | Pre-Roll | [1g]" at bounding box center [350, 415] width 195 height 23
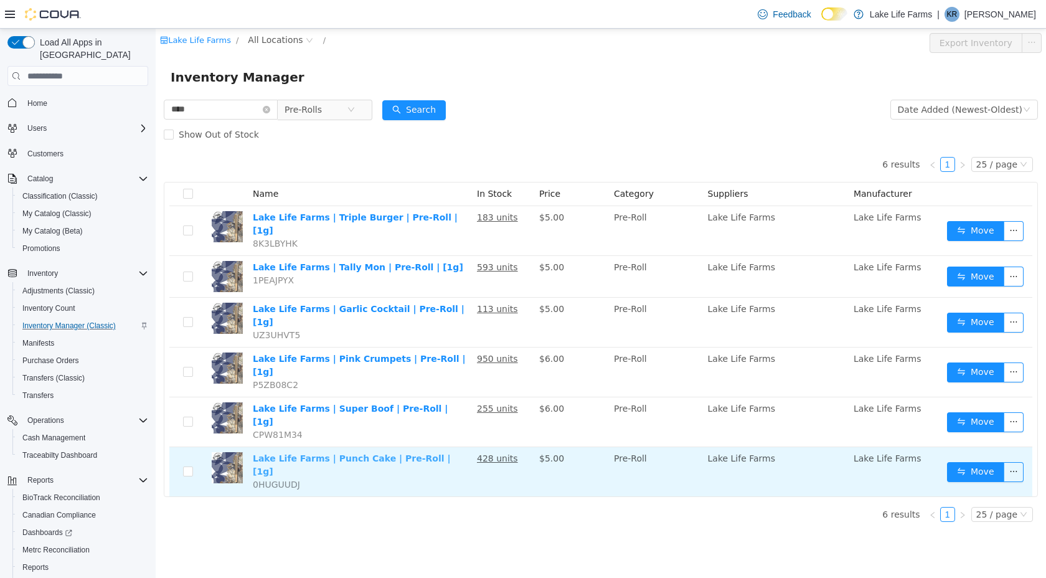
click at [365, 453] on link "Lake Life Farms | Punch Cake | Pre-Roll | [1g]" at bounding box center [352, 464] width 198 height 23
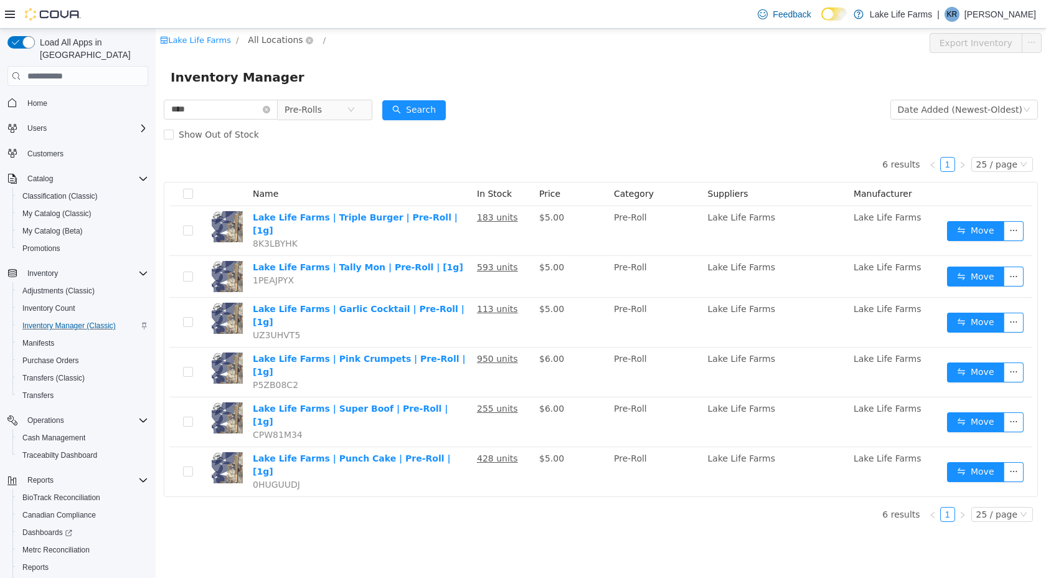
click at [261, 43] on span "All Locations" at bounding box center [275, 40] width 55 height 14
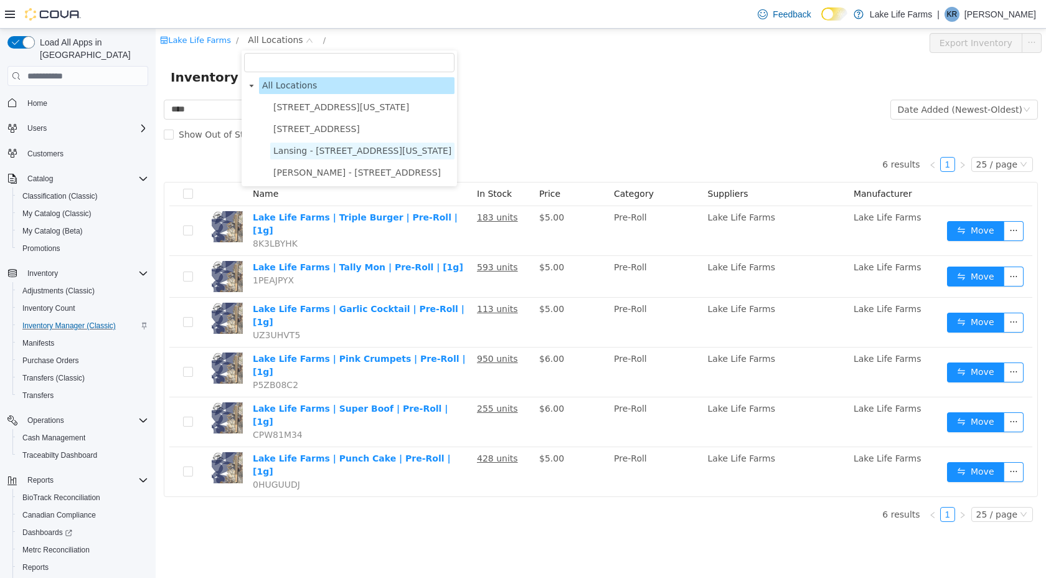
click at [299, 150] on span "Lansing - 2617 E Michigan Avenue" at bounding box center [362, 151] width 178 height 10
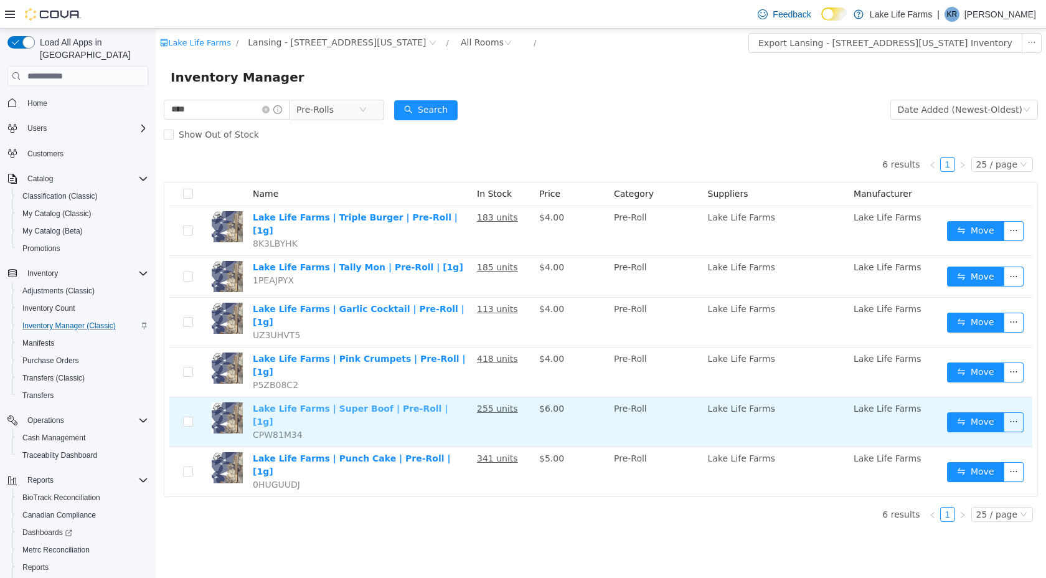
click at [323, 404] on link "Lake Life Farms | Super Boof | Pre-Roll | [1g]" at bounding box center [350, 415] width 195 height 23
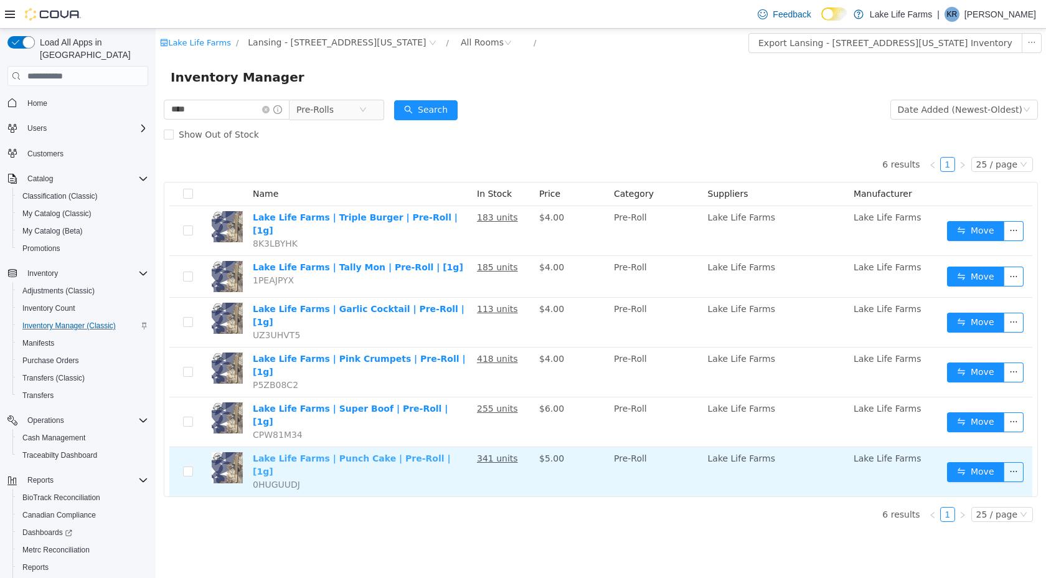
click at [336, 453] on link "Lake Life Farms | Punch Cake | Pre-Roll | [1g]" at bounding box center [352, 464] width 198 height 23
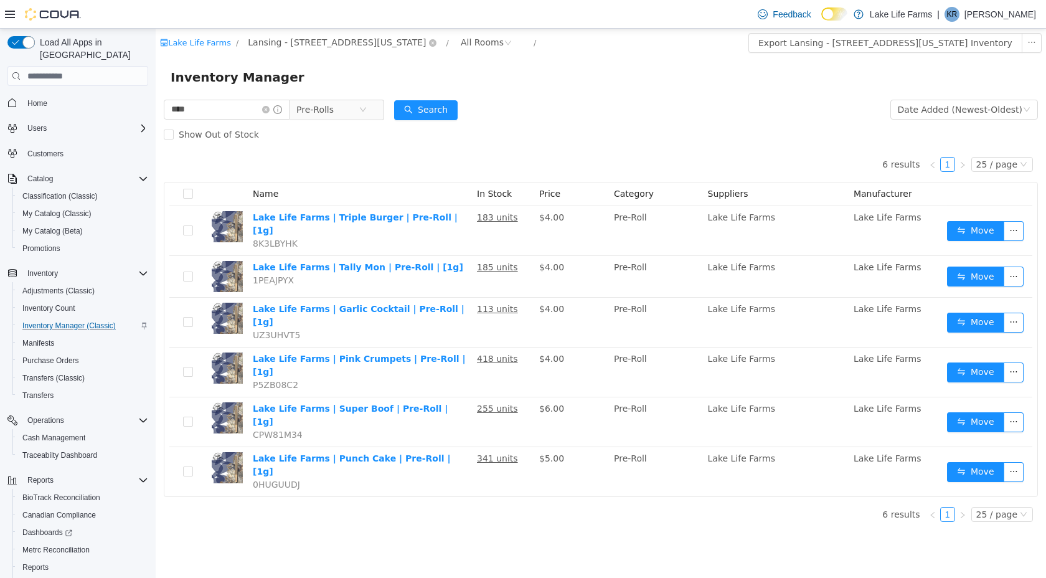
click at [318, 44] on span "Lansing - [STREET_ADDRESS][US_STATE]" at bounding box center [337, 42] width 178 height 14
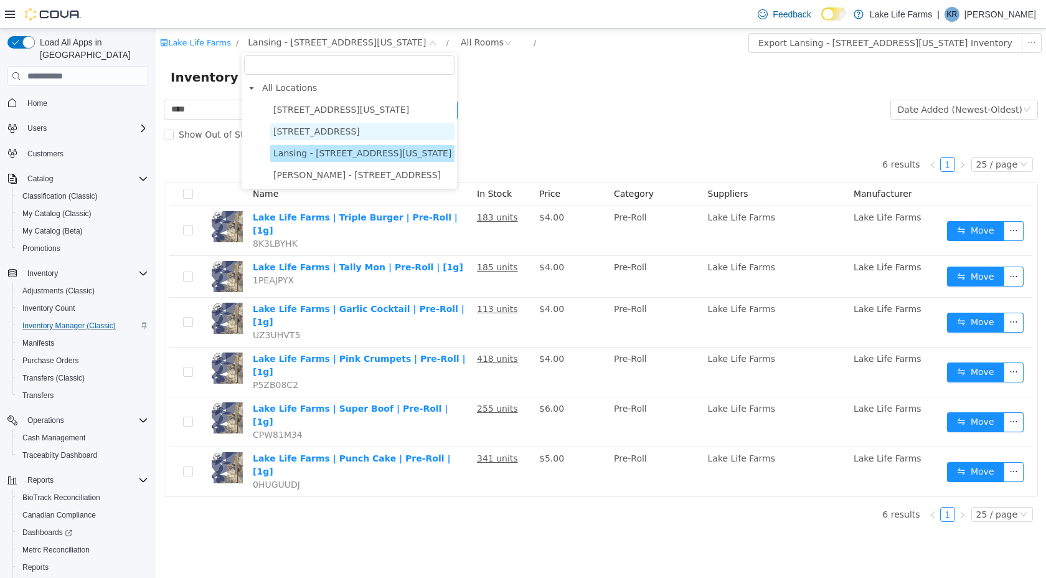
click at [321, 133] on span "[STREET_ADDRESS]" at bounding box center [316, 131] width 87 height 10
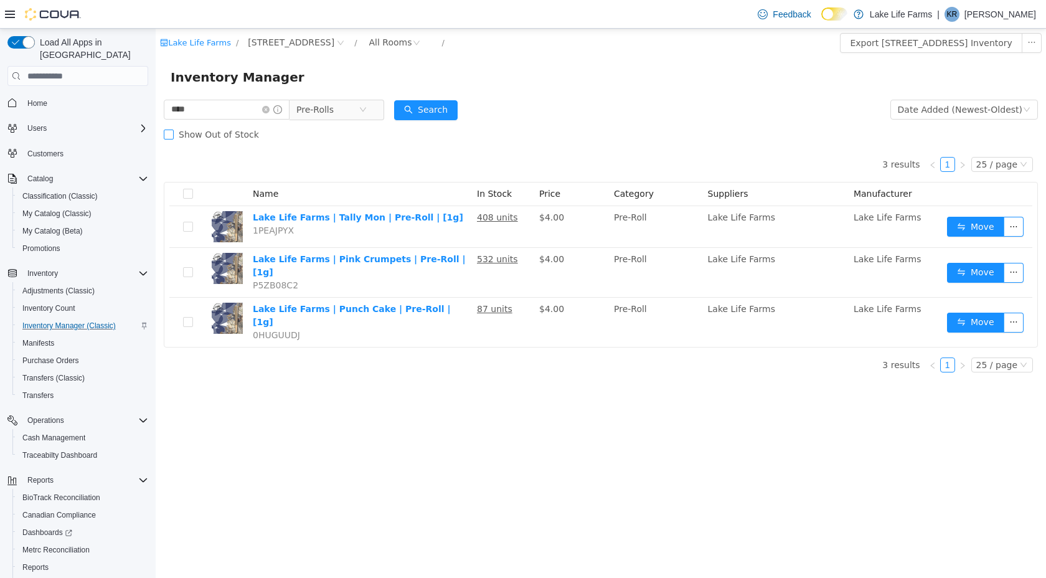
click at [233, 135] on span "Show Out of Stock" at bounding box center [219, 135] width 90 height 10
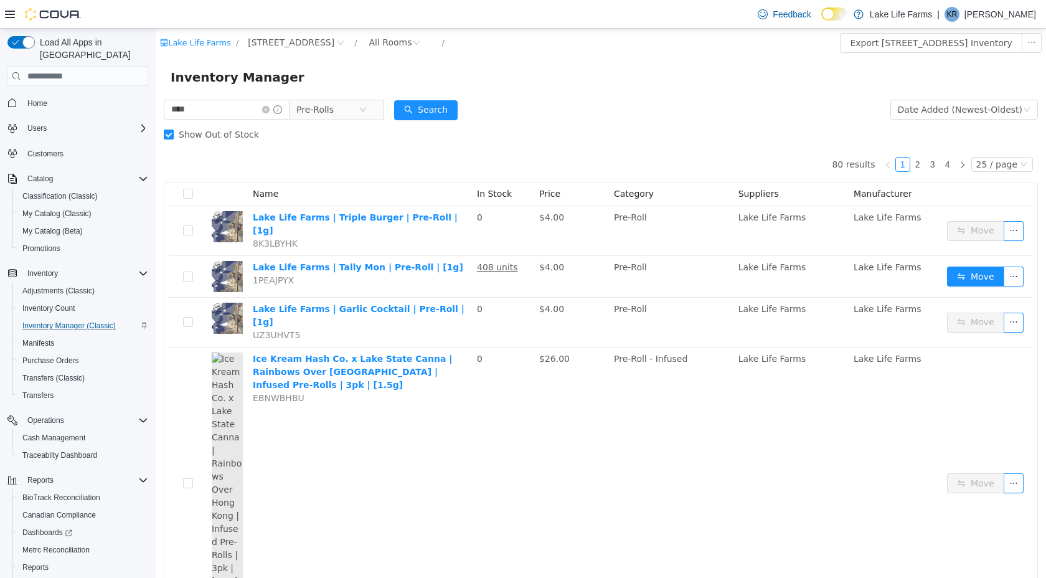
click at [233, 135] on span "Show Out of Stock" at bounding box center [219, 135] width 90 height 10
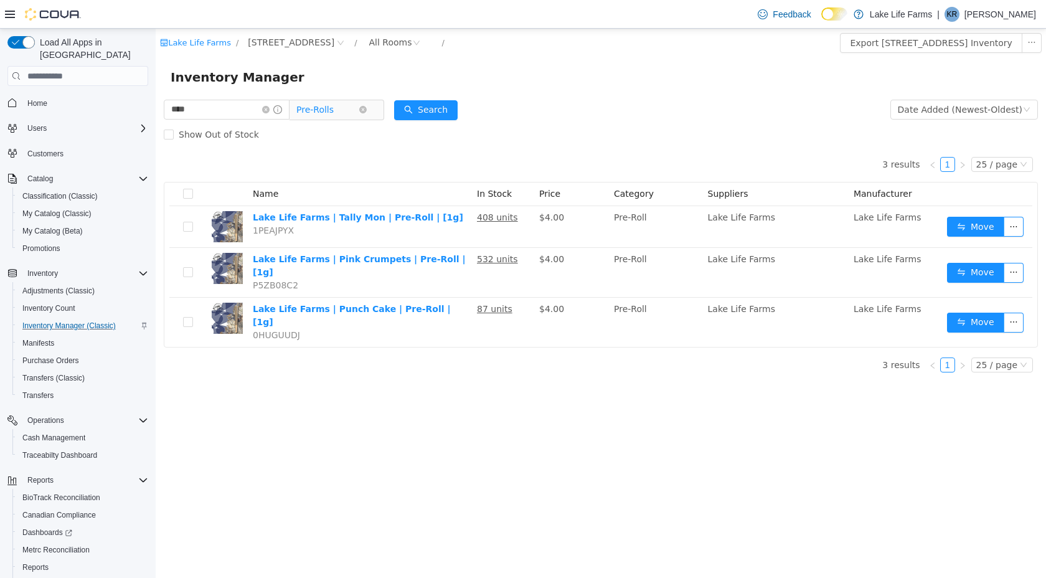
click at [315, 113] on span "Pre-Rolls" at bounding box center [314, 109] width 37 height 19
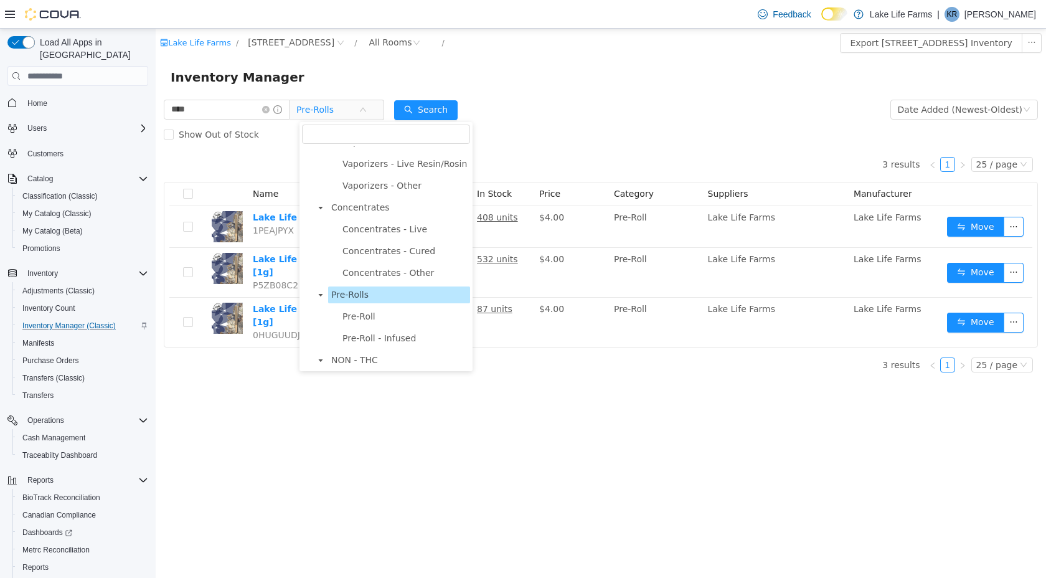
click at [382, 71] on div "Inventory Manager" at bounding box center [601, 77] width 861 height 20
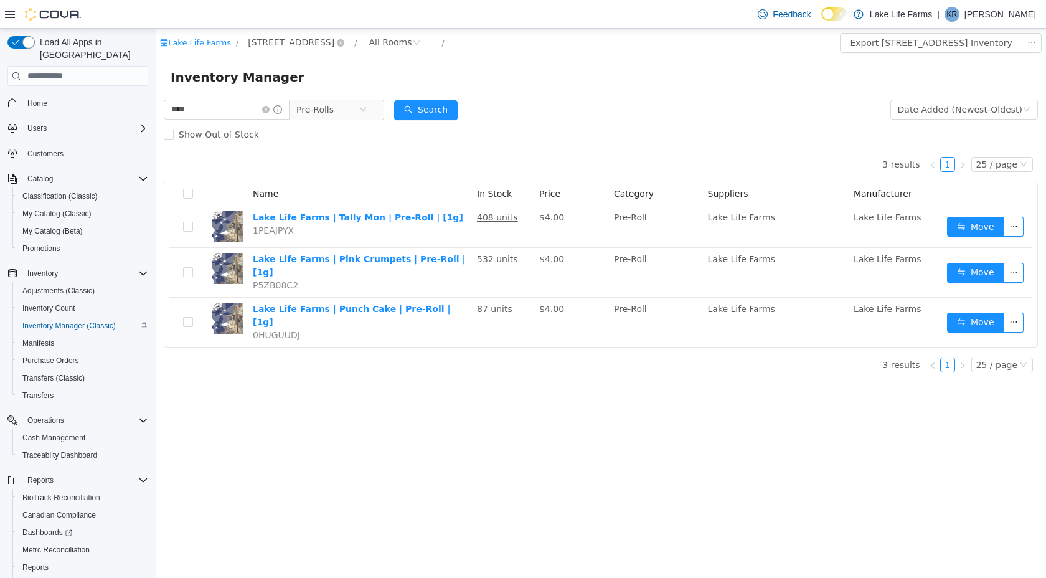
click at [253, 37] on span "[STREET_ADDRESS]" at bounding box center [291, 42] width 87 height 14
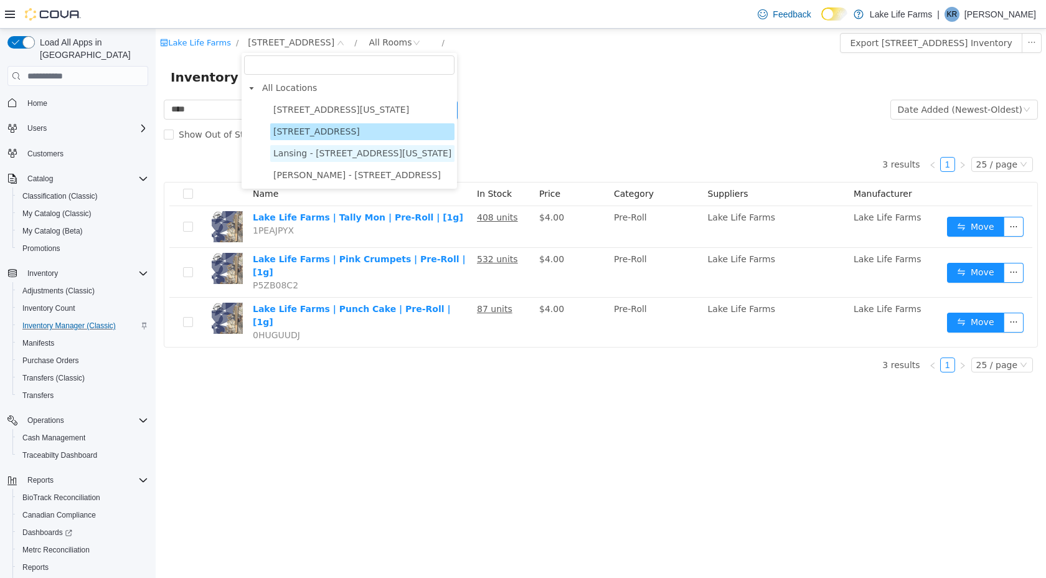
click at [296, 156] on span "Lansing - [STREET_ADDRESS][US_STATE]" at bounding box center [362, 153] width 178 height 10
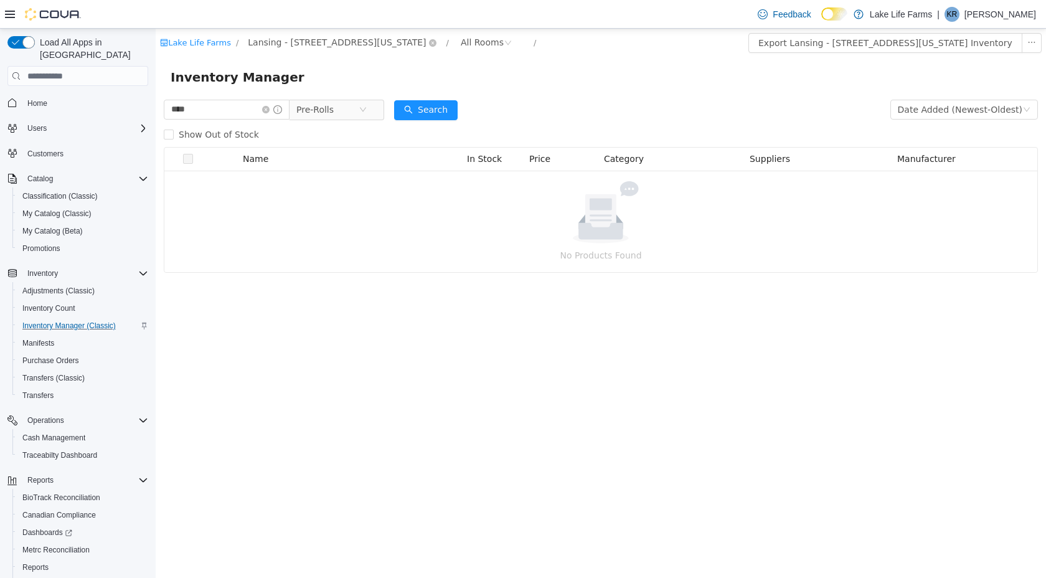
click at [351, 42] on span "Lansing - [STREET_ADDRESS][US_STATE]" at bounding box center [337, 42] width 178 height 14
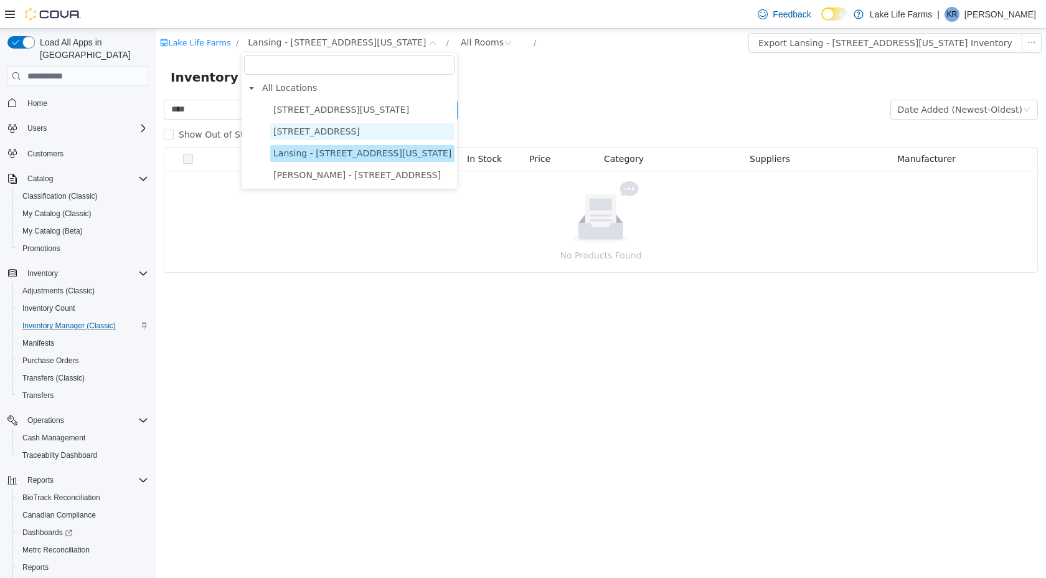
click at [334, 136] on span "[STREET_ADDRESS]" at bounding box center [316, 131] width 87 height 10
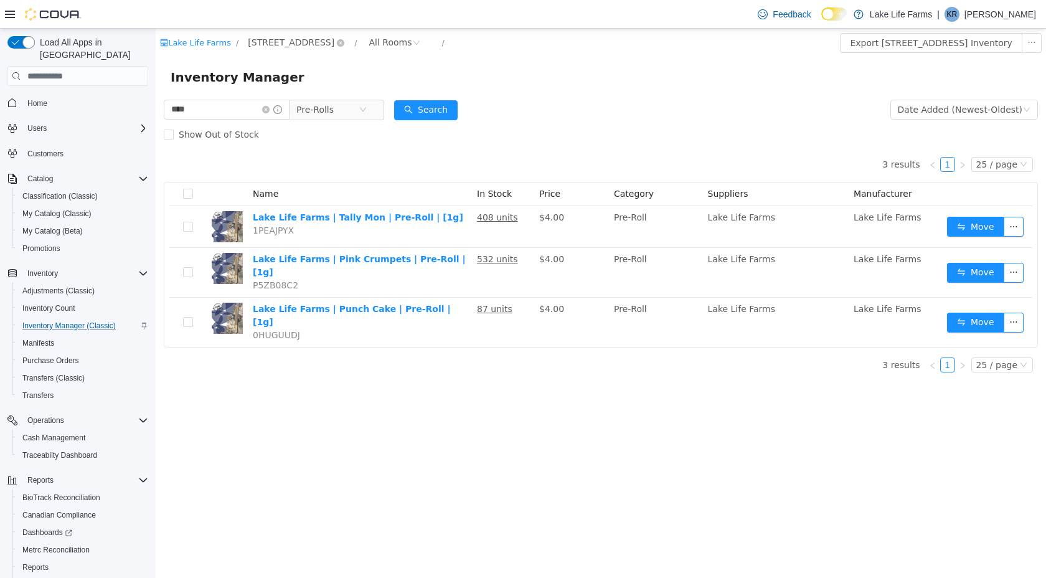
click at [299, 42] on span "[STREET_ADDRESS]" at bounding box center [291, 42] width 87 height 14
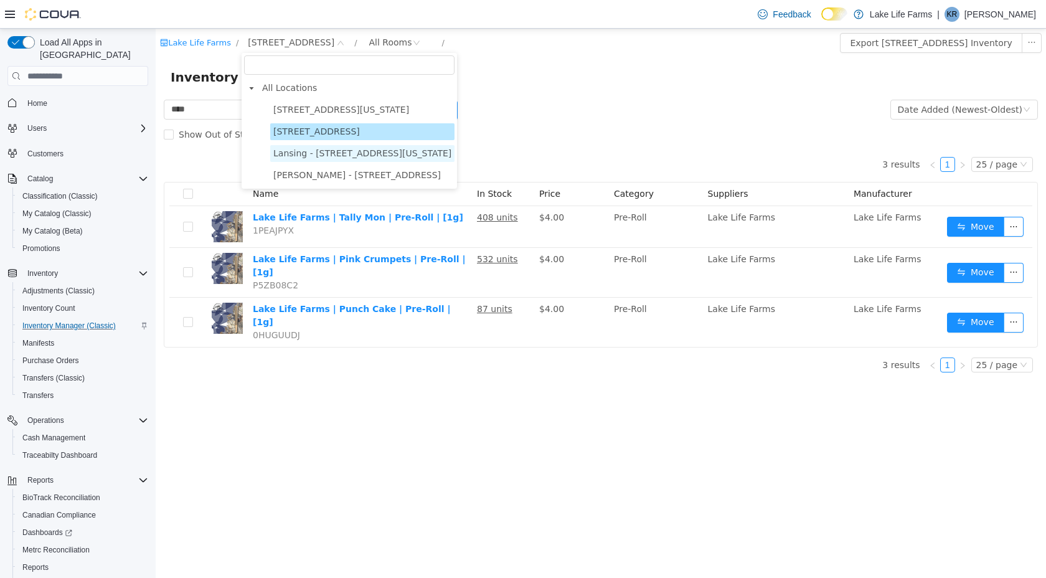
click at [310, 156] on span "Lansing - [STREET_ADDRESS][US_STATE]" at bounding box center [362, 153] width 178 height 10
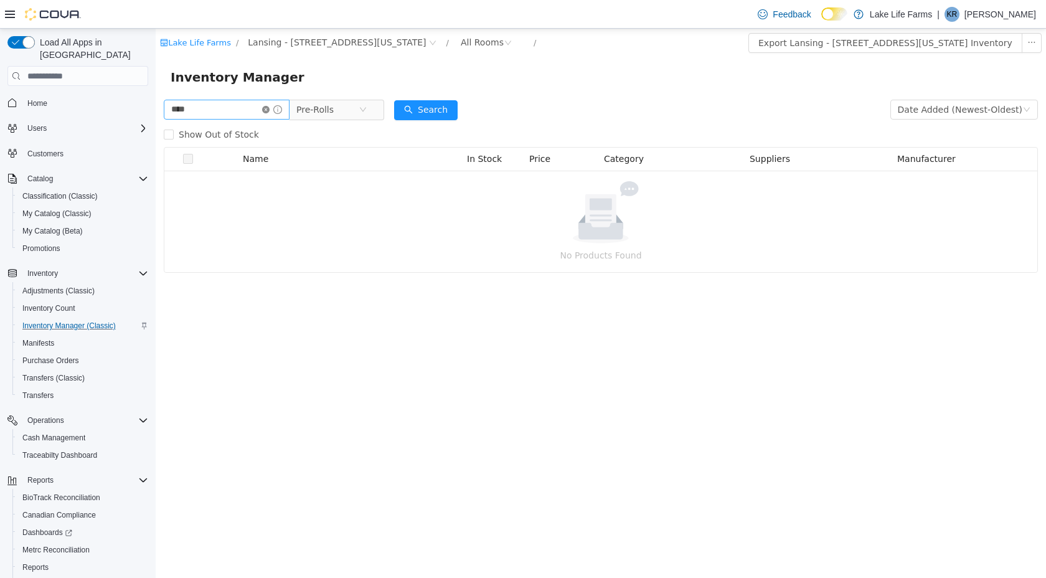
click at [270, 110] on icon "icon: close-circle" at bounding box center [265, 109] width 7 height 7
click at [355, 110] on icon "icon: close-circle" at bounding box center [351, 109] width 7 height 7
click at [429, 42] on icon "icon: close-circle" at bounding box center [432, 42] width 7 height 7
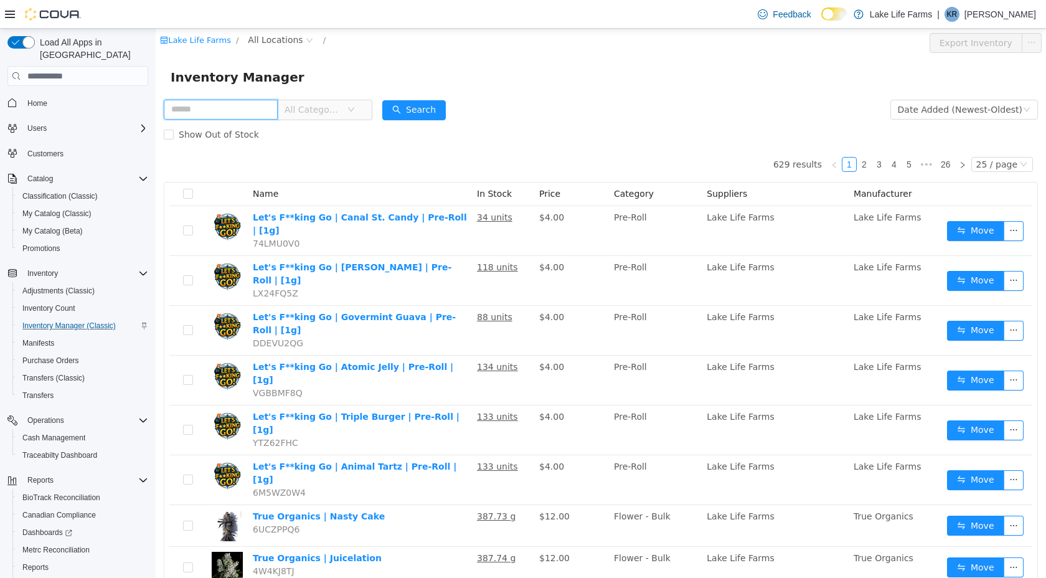
click at [224, 110] on input "text" at bounding box center [221, 110] width 114 height 20
type input "****"
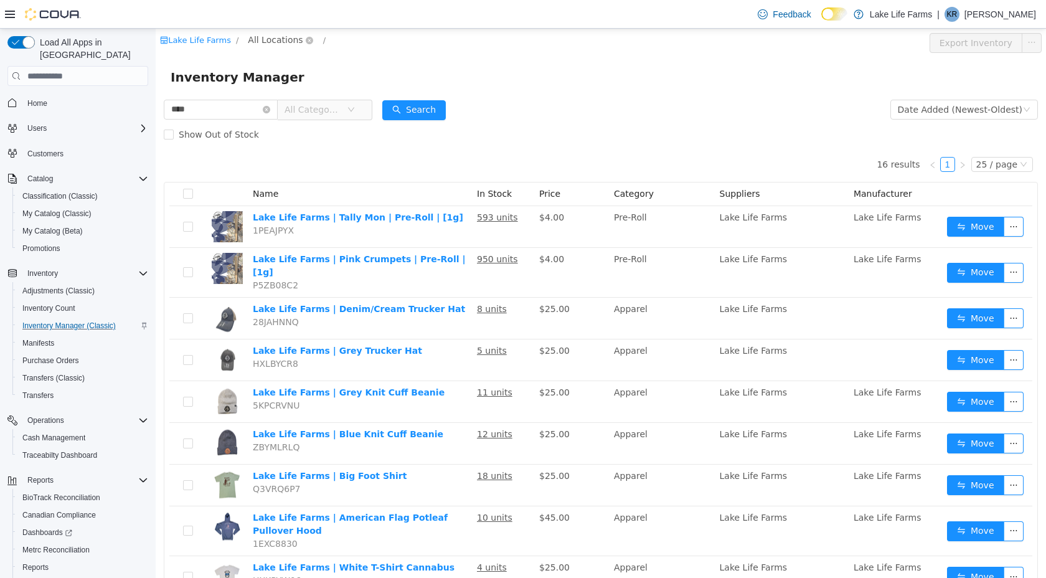
click at [281, 41] on span "All Locations" at bounding box center [275, 40] width 55 height 14
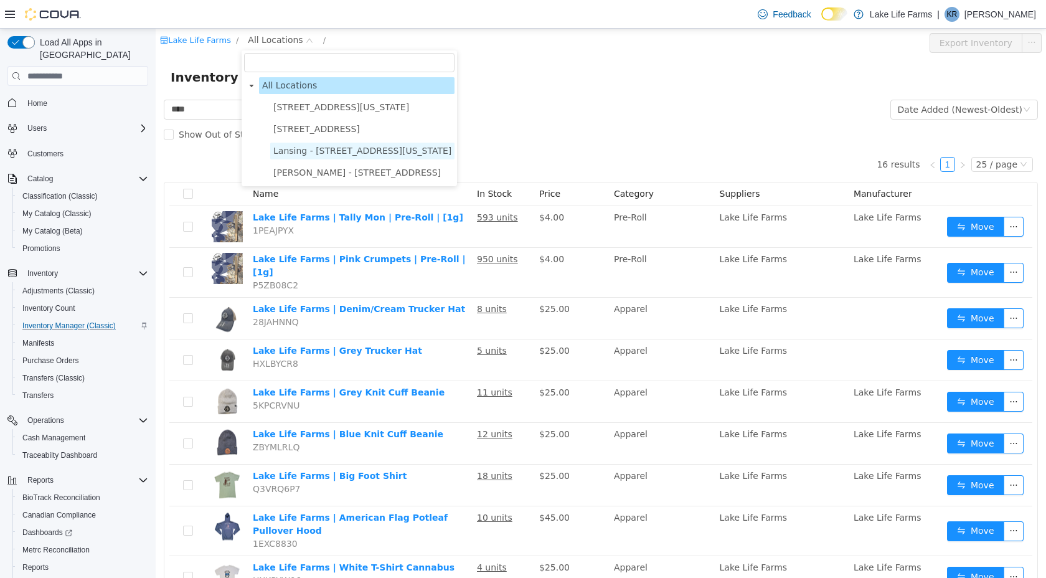
click at [297, 153] on span "Lansing - 2617 E Michigan Avenue" at bounding box center [362, 151] width 178 height 10
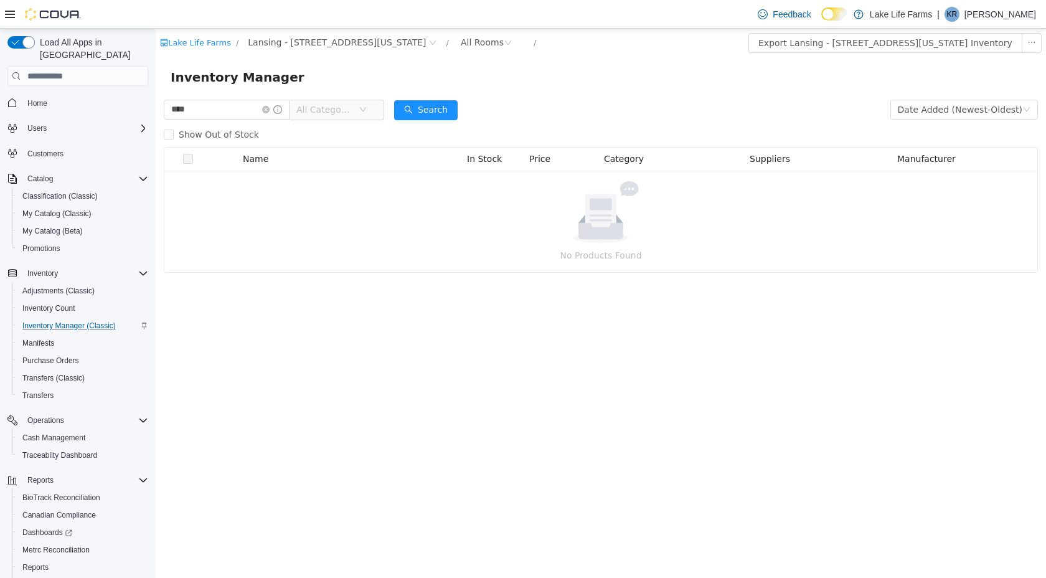
click at [340, 106] on span "All Categories" at bounding box center [324, 109] width 57 height 12
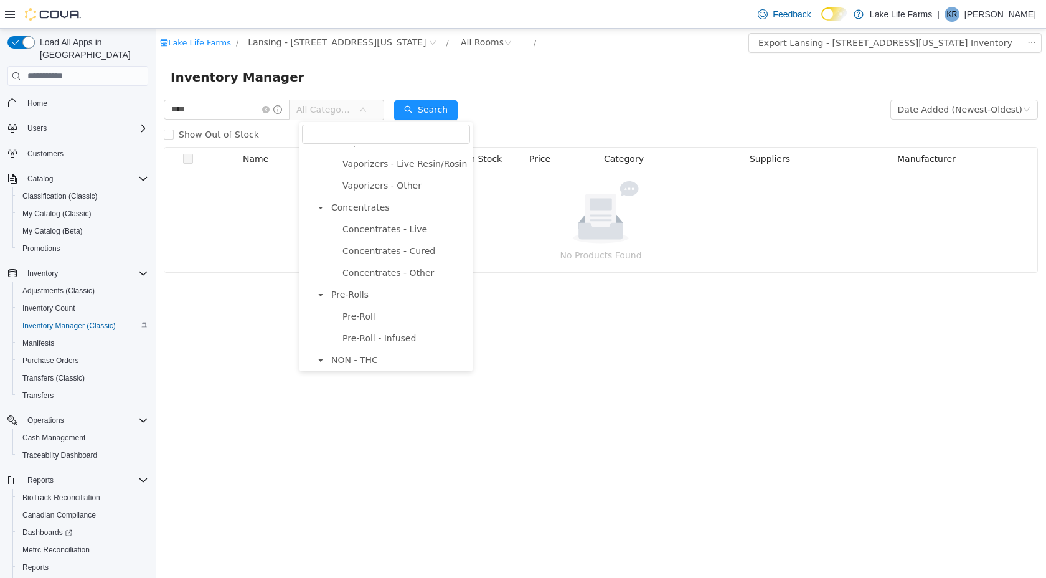
click at [339, 104] on span "All Categories" at bounding box center [324, 109] width 57 height 12
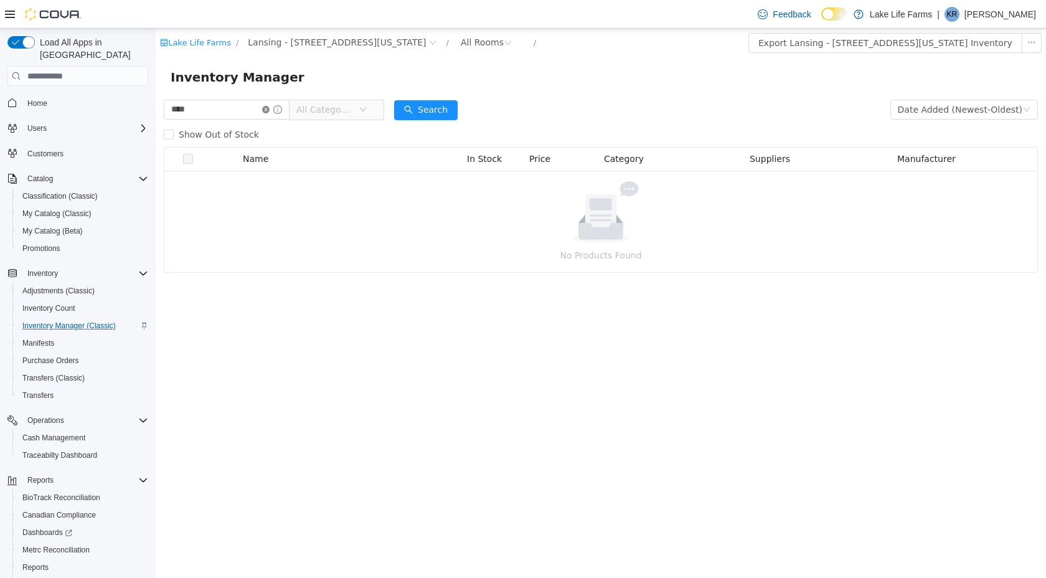
click at [270, 107] on icon "icon: close-circle" at bounding box center [265, 109] width 7 height 7
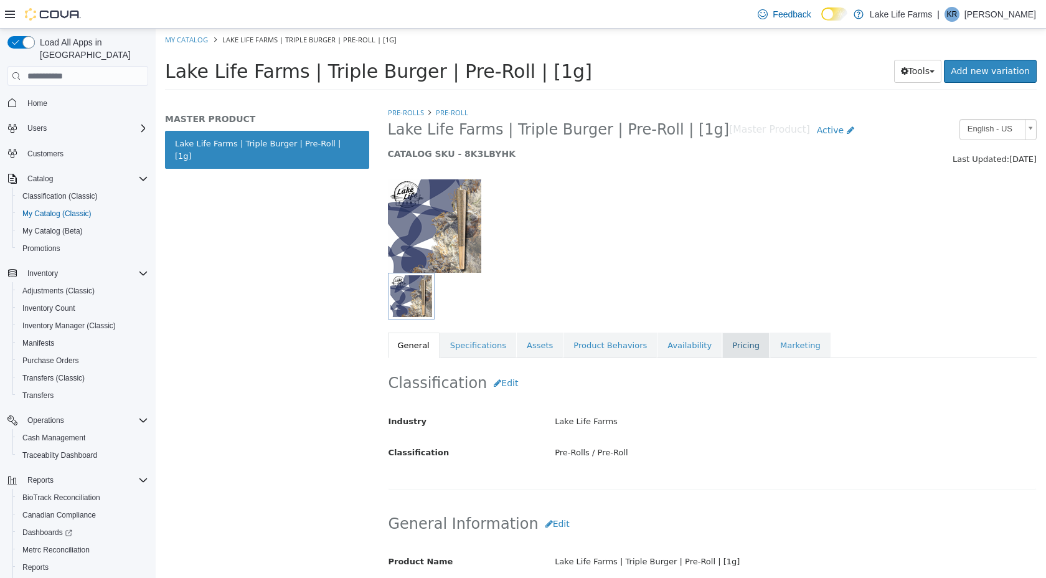
click at [726, 335] on link "Pricing" at bounding box center [745, 346] width 47 height 26
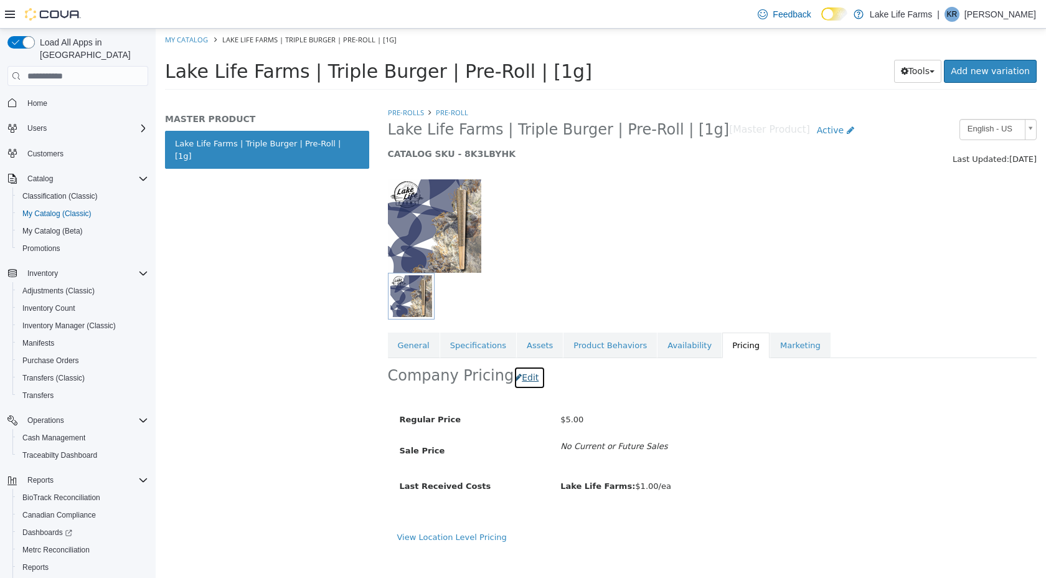
click at [523, 377] on button "Edit" at bounding box center [530, 377] width 32 height 23
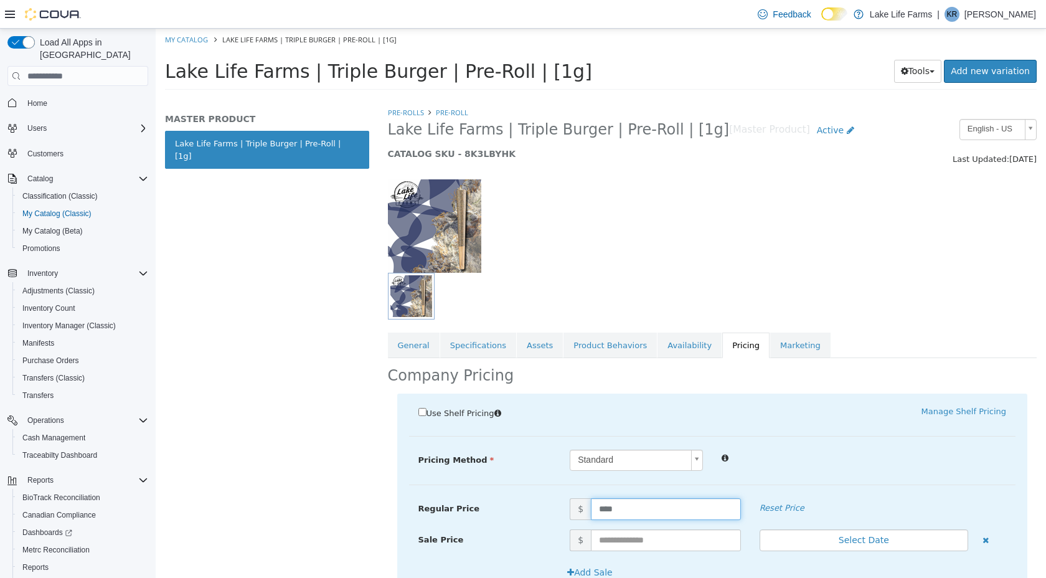
click at [603, 509] on input "****" at bounding box center [666, 509] width 150 height 22
type input "****"
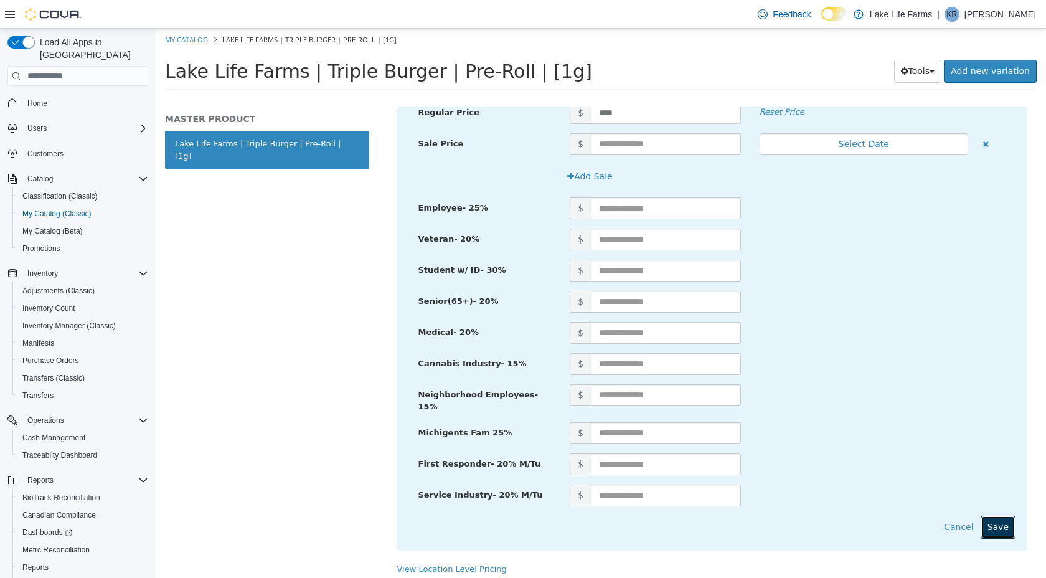
click at [1005, 524] on button "Save" at bounding box center [998, 527] width 35 height 23
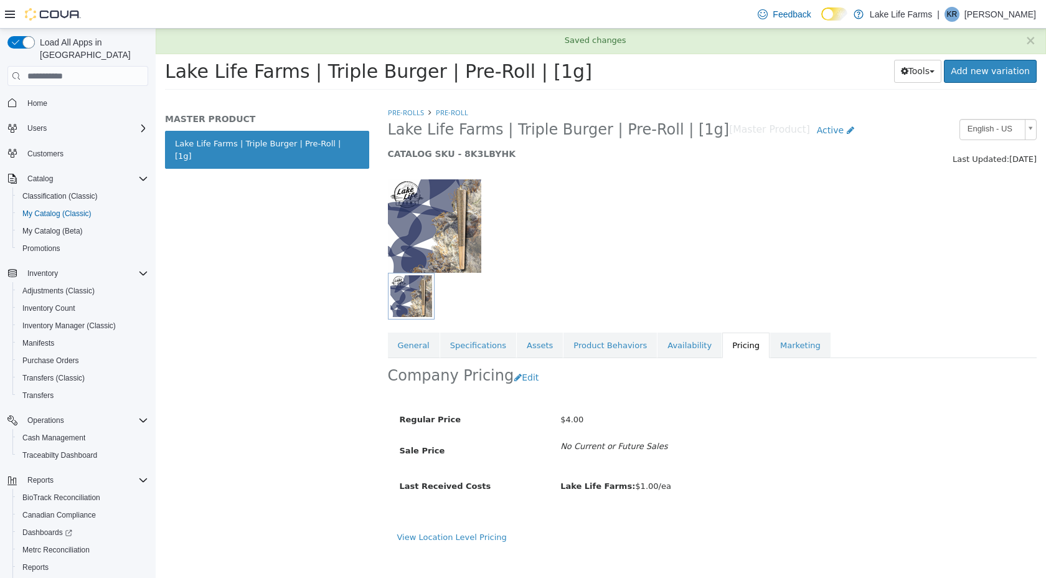
scroll to position [0, 0]
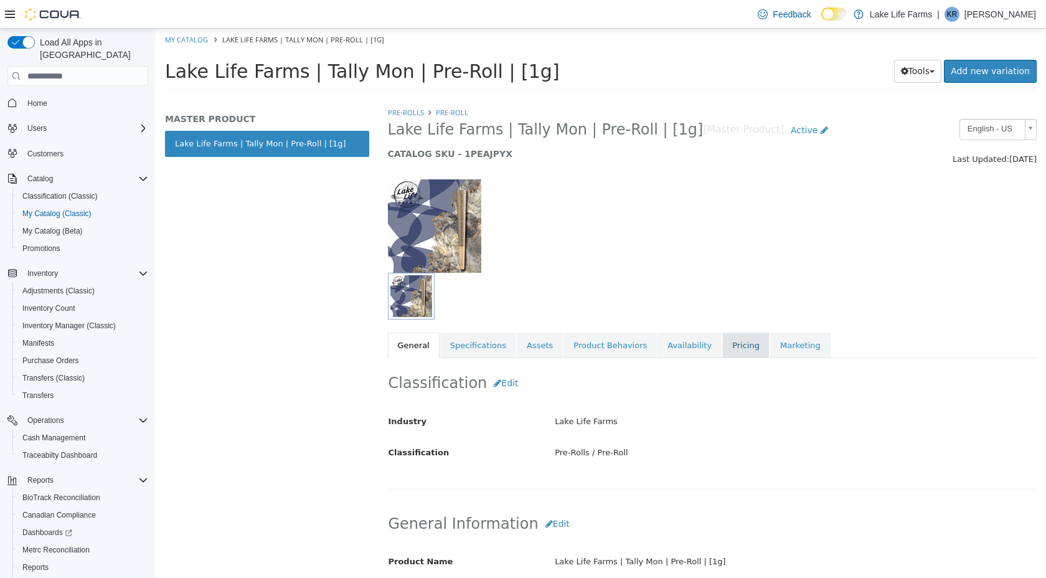
click at [731, 353] on link "Pricing" at bounding box center [745, 346] width 47 height 26
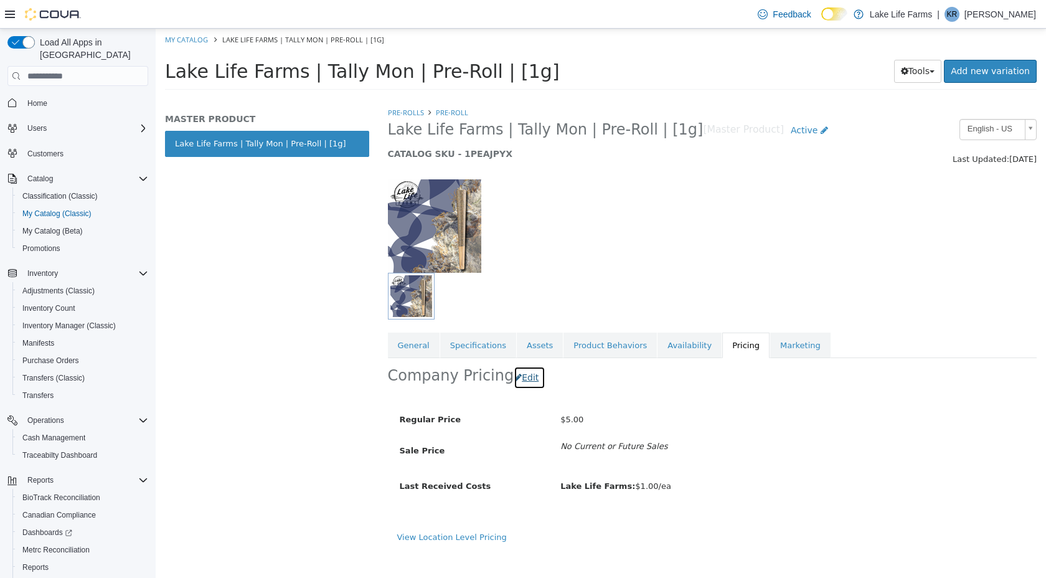
click at [514, 374] on icon "button" at bounding box center [517, 377] width 7 height 9
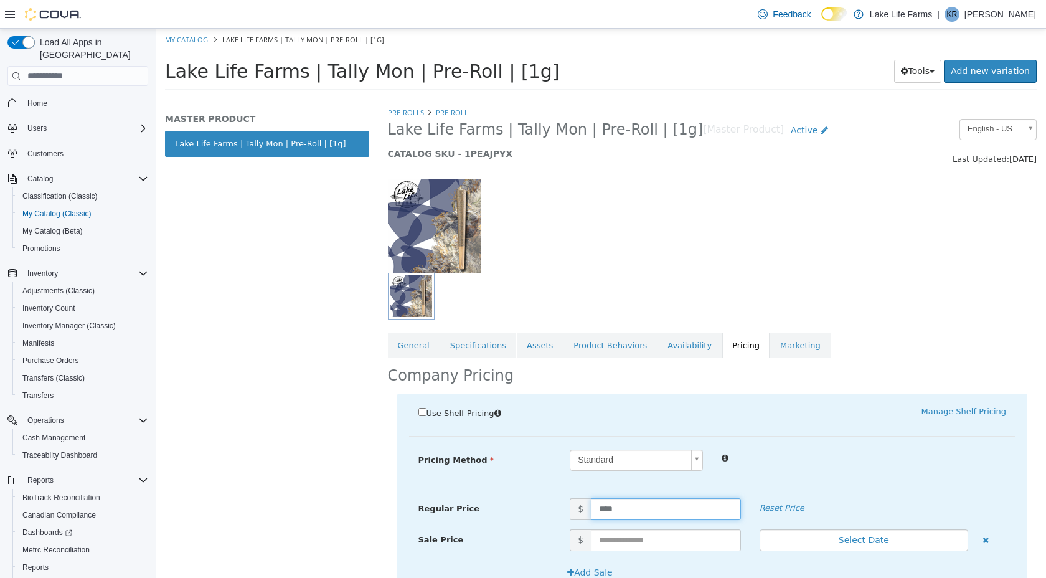
click at [603, 508] on input "****" at bounding box center [666, 509] width 150 height 22
type input "****"
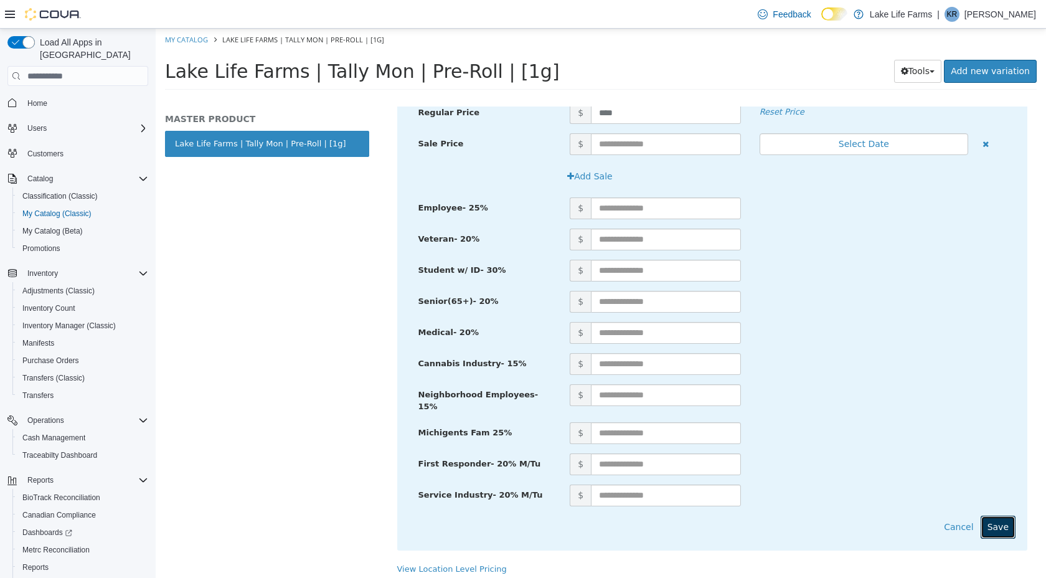
click at [1011, 517] on button "Save" at bounding box center [998, 527] width 35 height 23
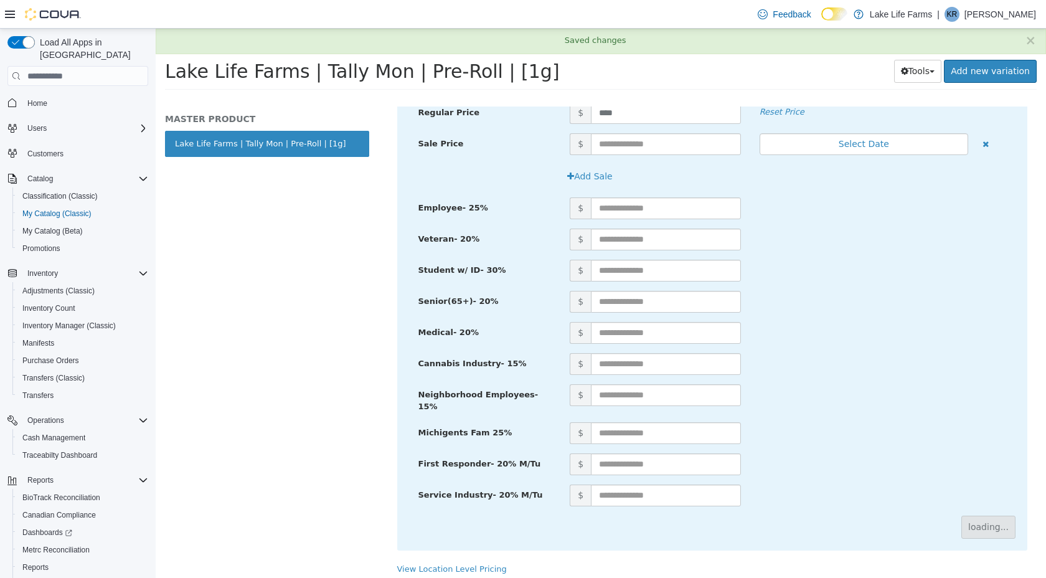
scroll to position [0, 0]
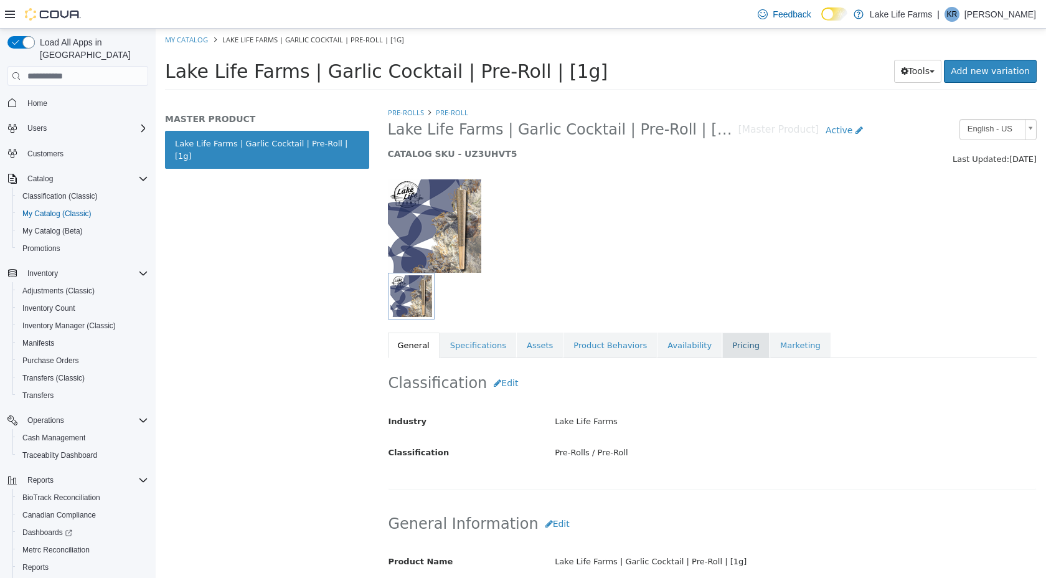
click at [722, 344] on link "Pricing" at bounding box center [745, 346] width 47 height 26
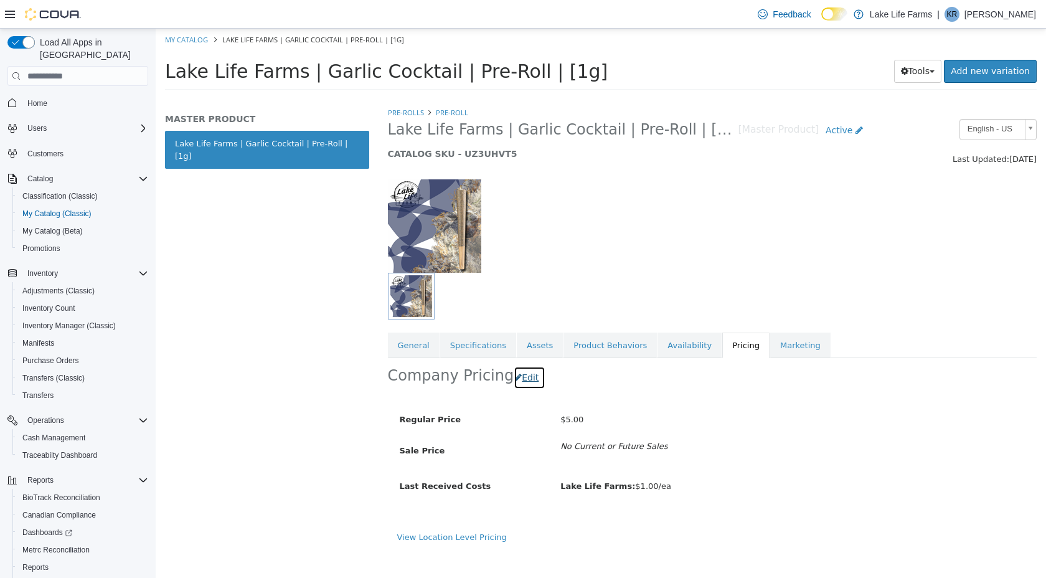
click at [514, 377] on icon "button" at bounding box center [517, 377] width 7 height 9
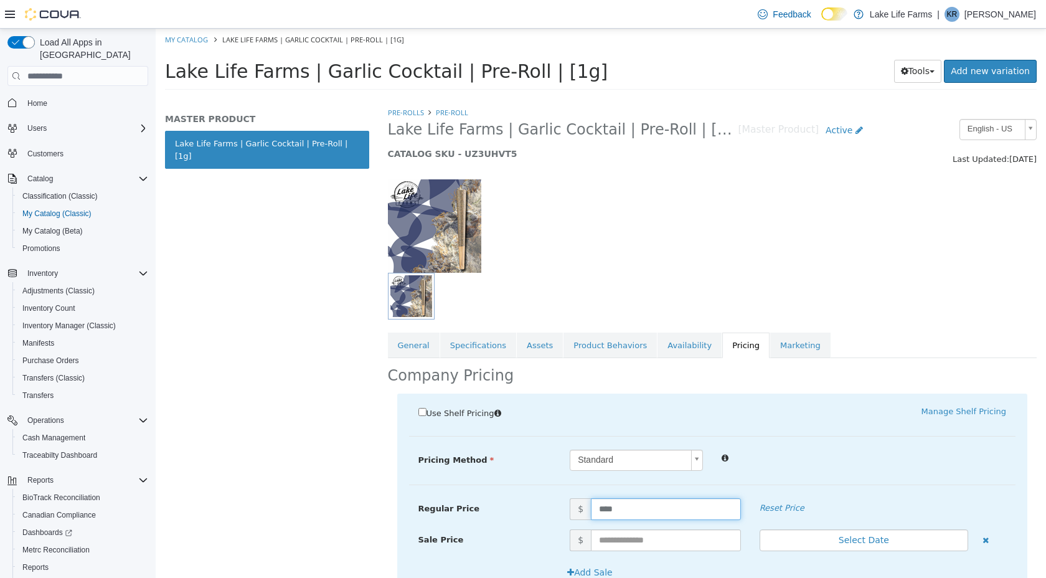
click at [603, 511] on input "****" at bounding box center [666, 509] width 150 height 22
type input "****"
click at [836, 463] on div at bounding box center [863, 457] width 303 height 15
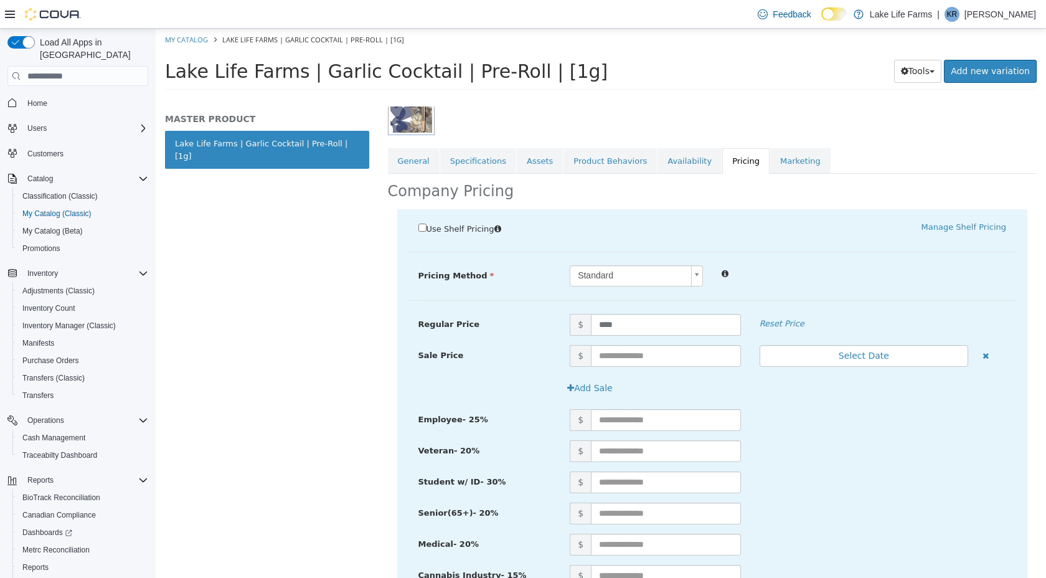
scroll to position [396, 0]
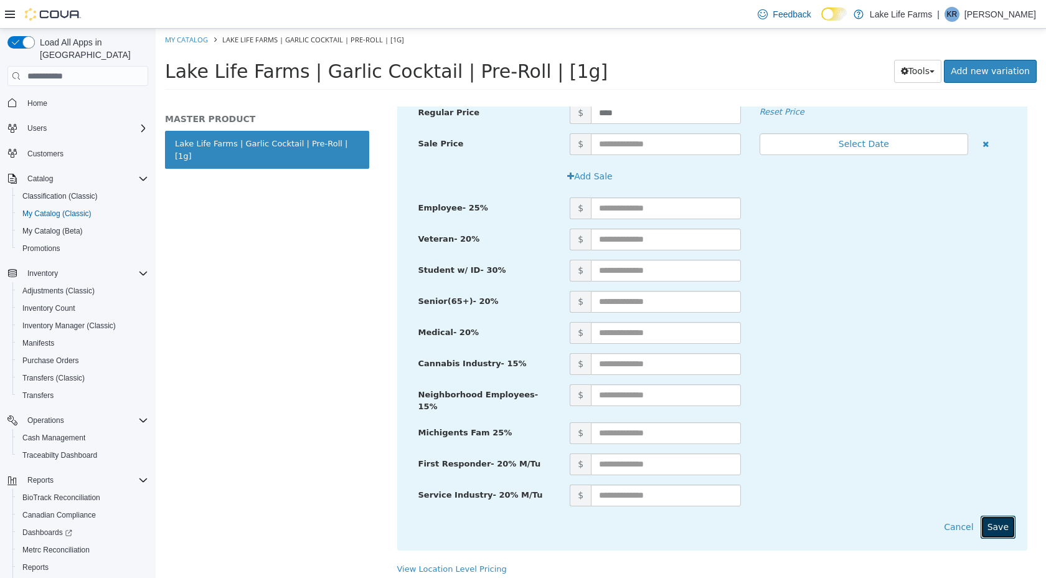
click at [1001, 519] on button "Save" at bounding box center [998, 527] width 35 height 23
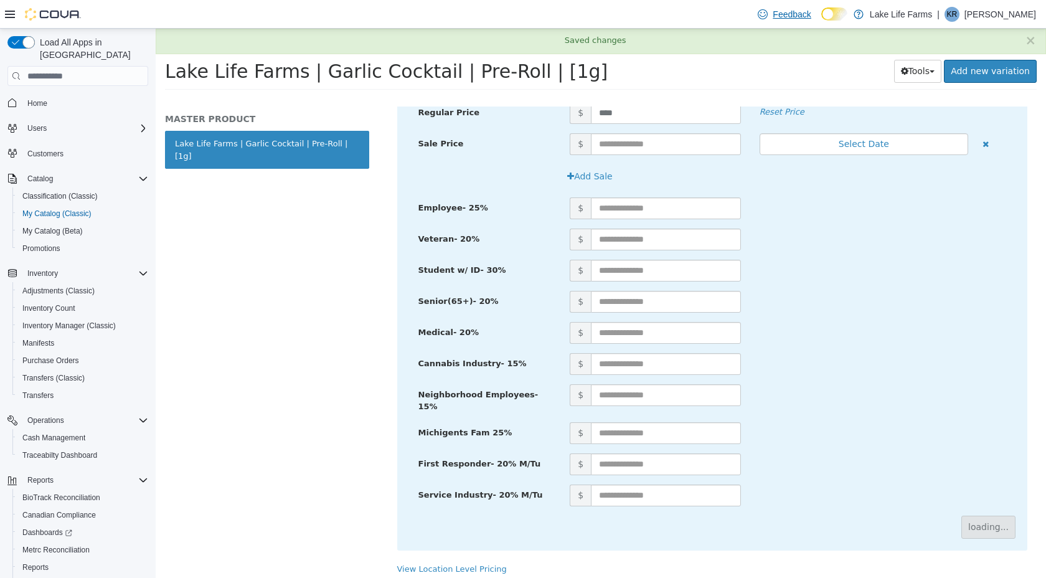
scroll to position [0, 0]
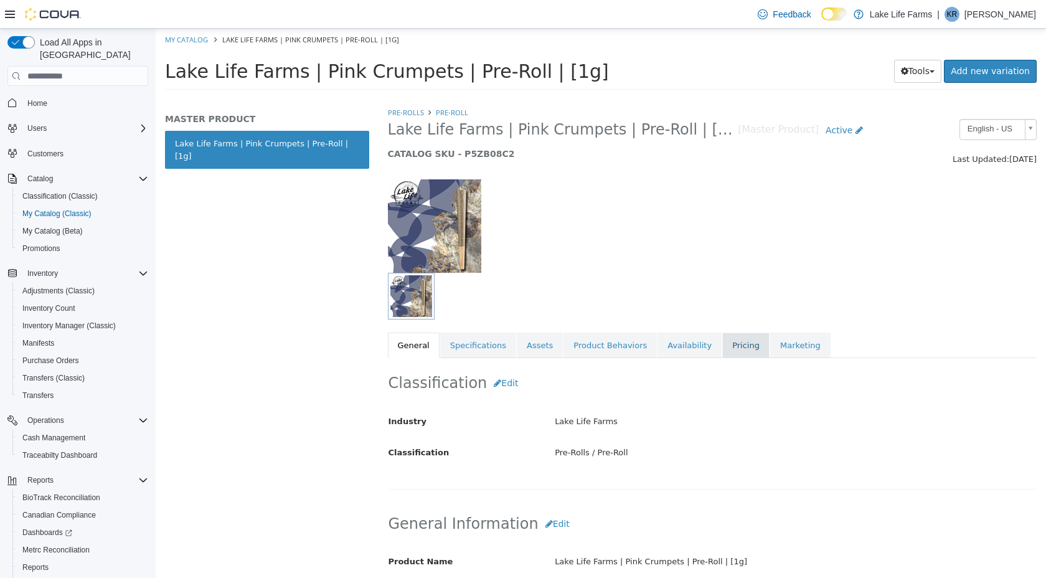
click at [740, 344] on link "Pricing" at bounding box center [745, 346] width 47 height 26
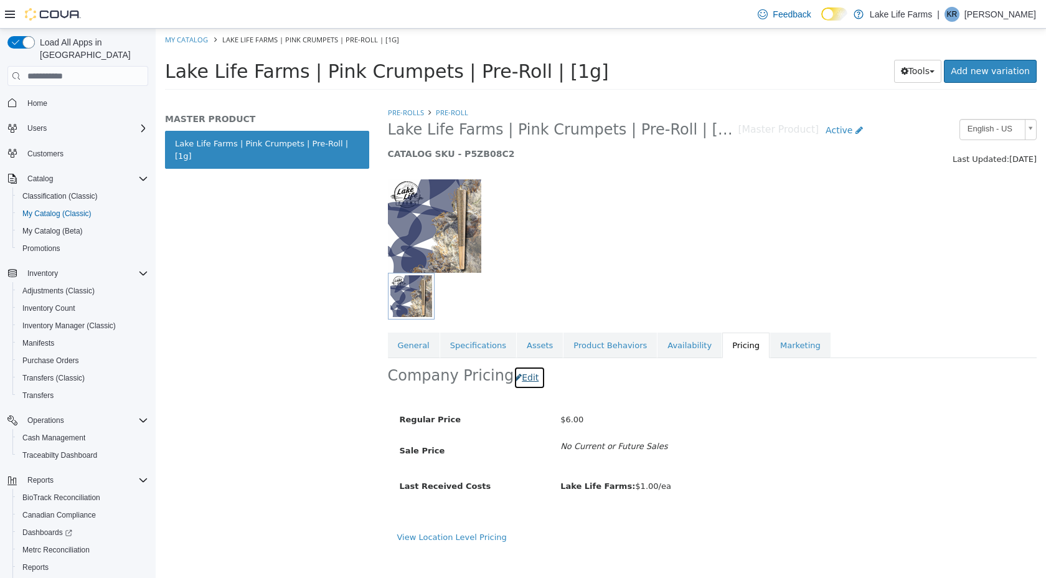
click at [521, 382] on button "Edit" at bounding box center [530, 377] width 32 height 23
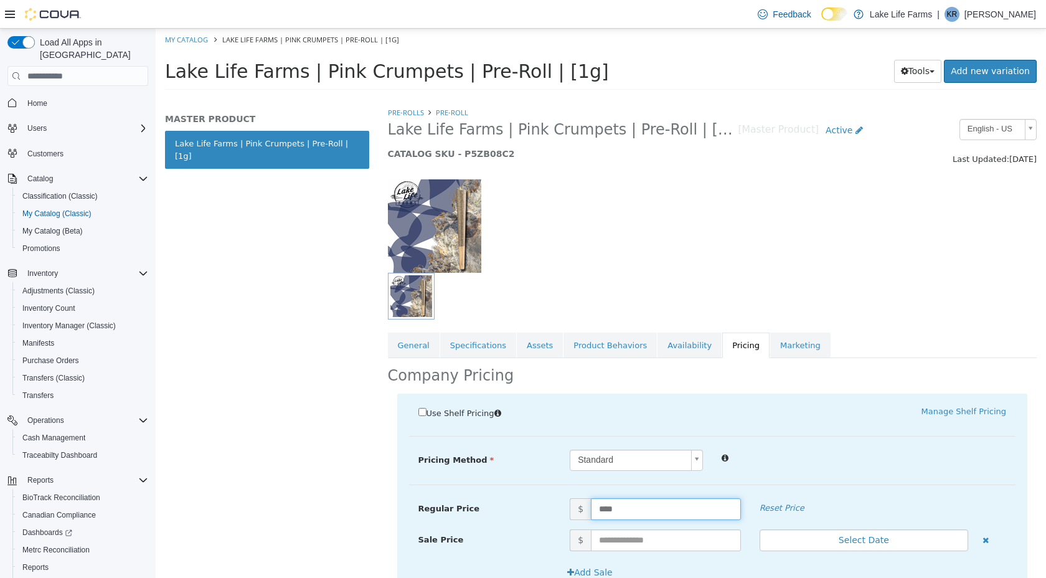
click at [603, 510] on input "****" at bounding box center [666, 509] width 150 height 22
type input "****"
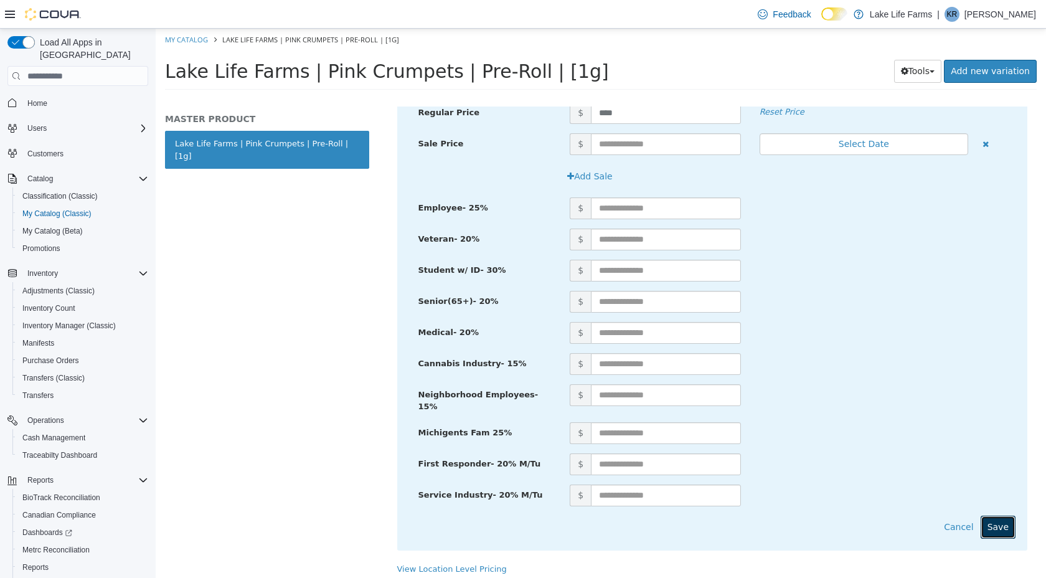
click at [996, 516] on button "Save" at bounding box center [998, 527] width 35 height 23
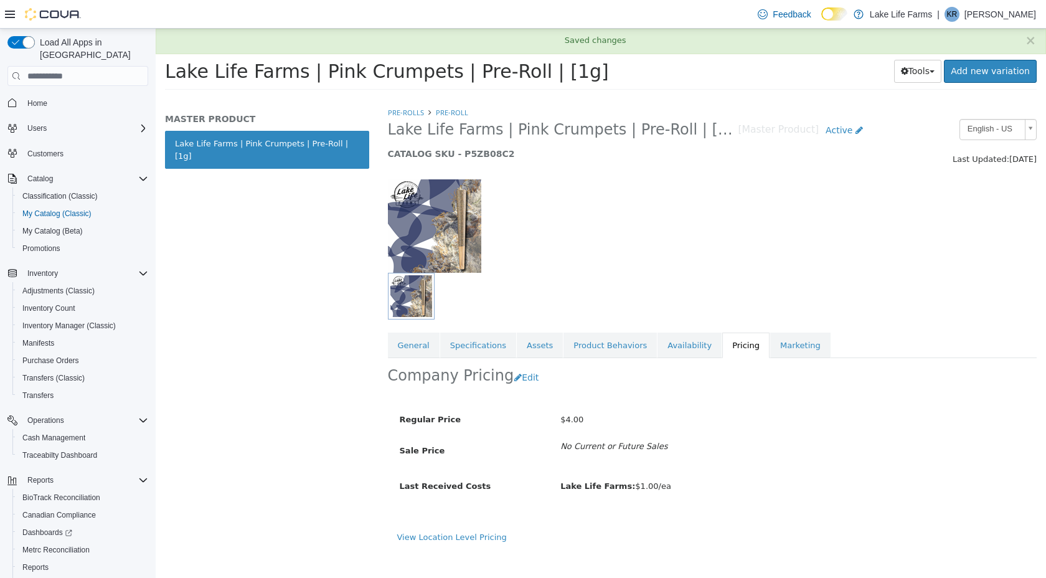
scroll to position [0, 0]
click at [482, 542] on div "View Location Level Pricing" at bounding box center [712, 537] width 631 height 12
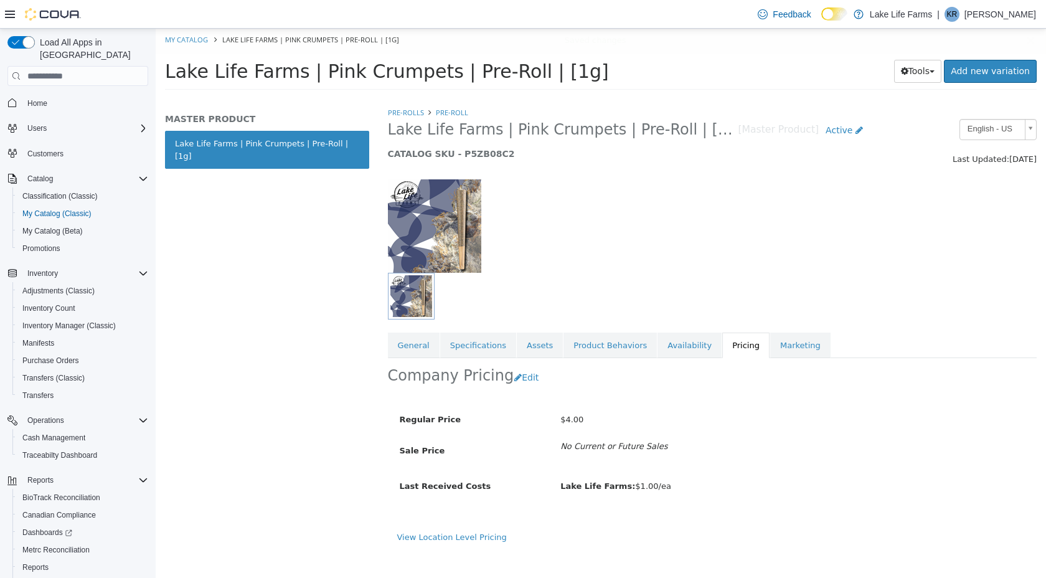
click at [480, 529] on div "Regular Price $4.00 Sale Price No Current or Future Sales Last Received Costs L…" at bounding box center [713, 464] width 650 height 134
click at [471, 539] on link "View Location Level Pricing" at bounding box center [452, 536] width 110 height 9
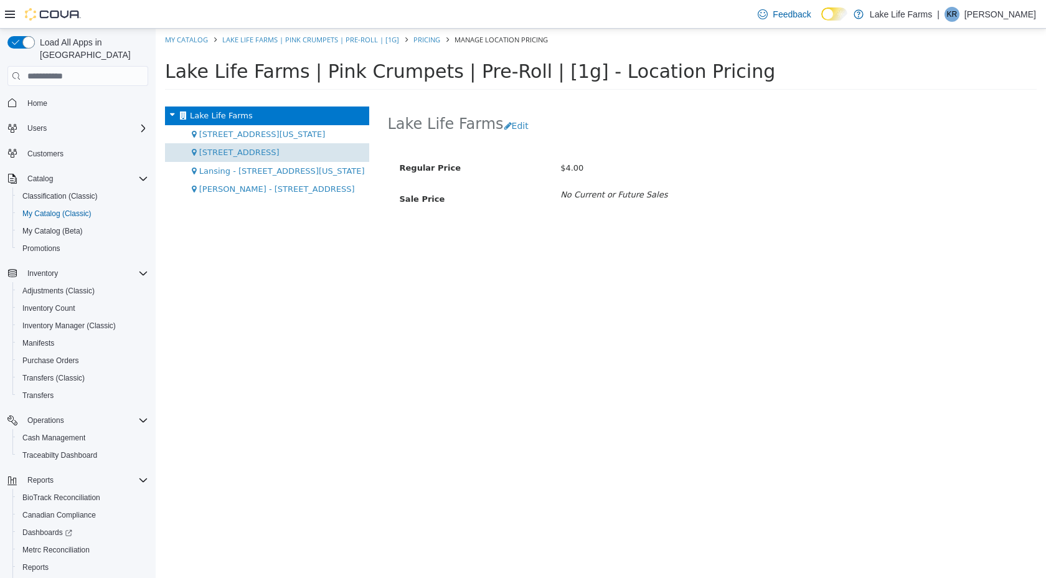
click at [225, 148] on span "[STREET_ADDRESS]" at bounding box center [239, 152] width 80 height 9
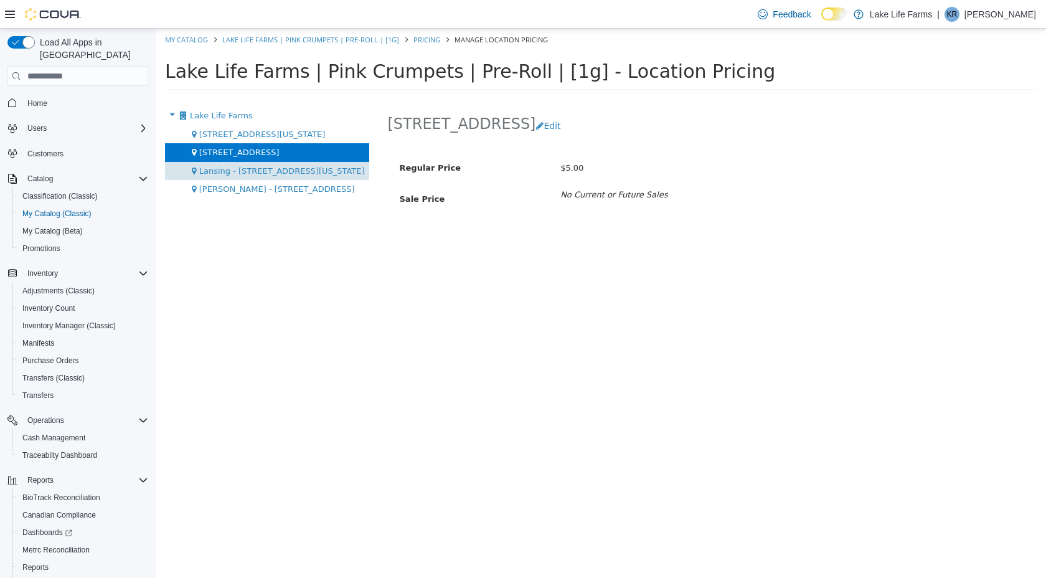
click at [227, 168] on span "Lansing - [STREET_ADDRESS][US_STATE]" at bounding box center [282, 170] width 166 height 9
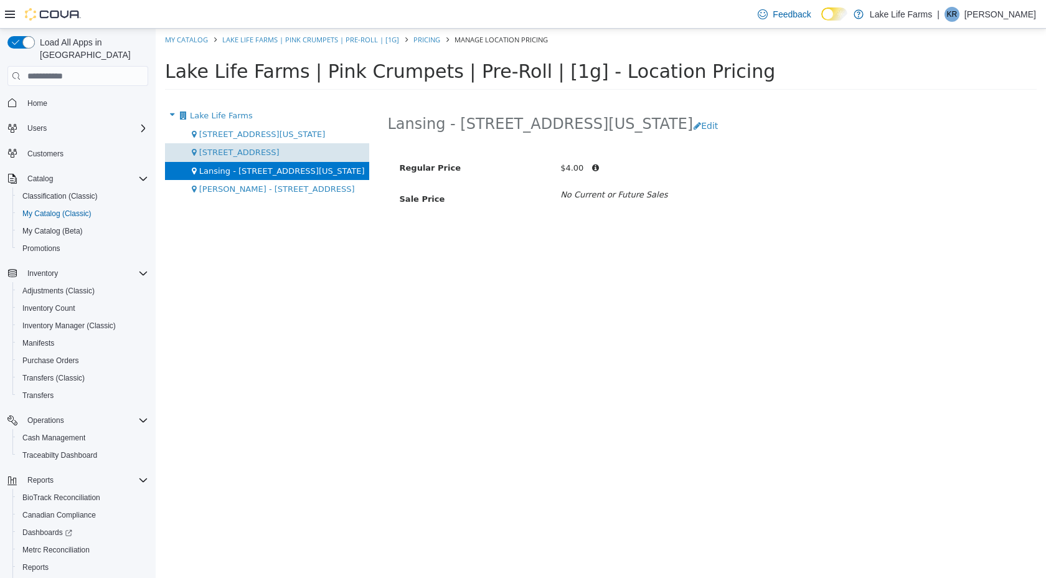
click at [224, 154] on span "[STREET_ADDRESS]" at bounding box center [239, 152] width 80 height 9
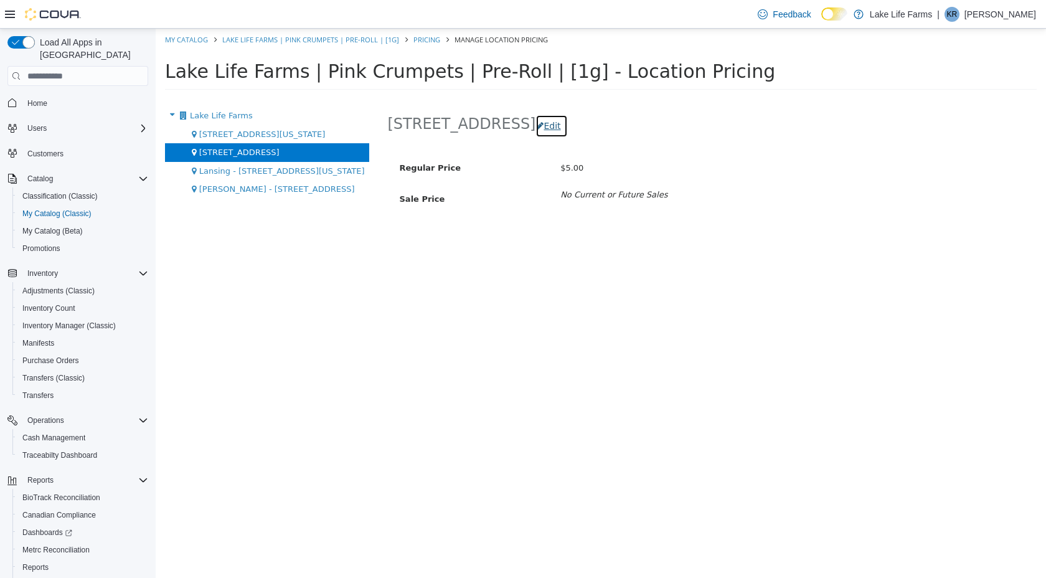
click at [536, 130] on button "Edit" at bounding box center [552, 126] width 32 height 23
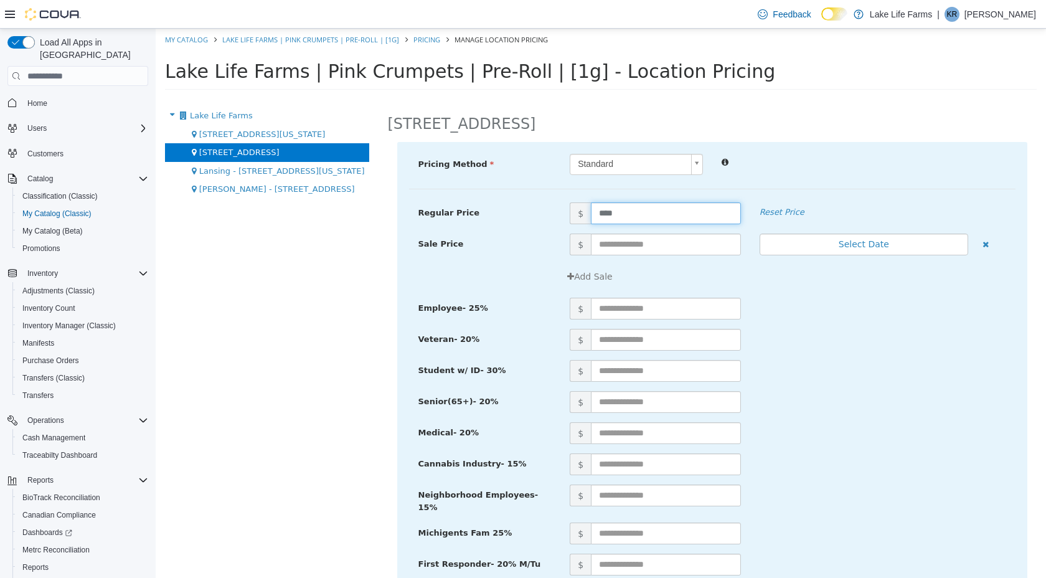
drag, startPoint x: 625, startPoint y: 213, endPoint x: 571, endPoint y: 207, distance: 54.5
click at [571, 212] on span "$ ****" at bounding box center [655, 213] width 190 height 22
click at [852, 189] on hr at bounding box center [712, 189] width 607 height 1
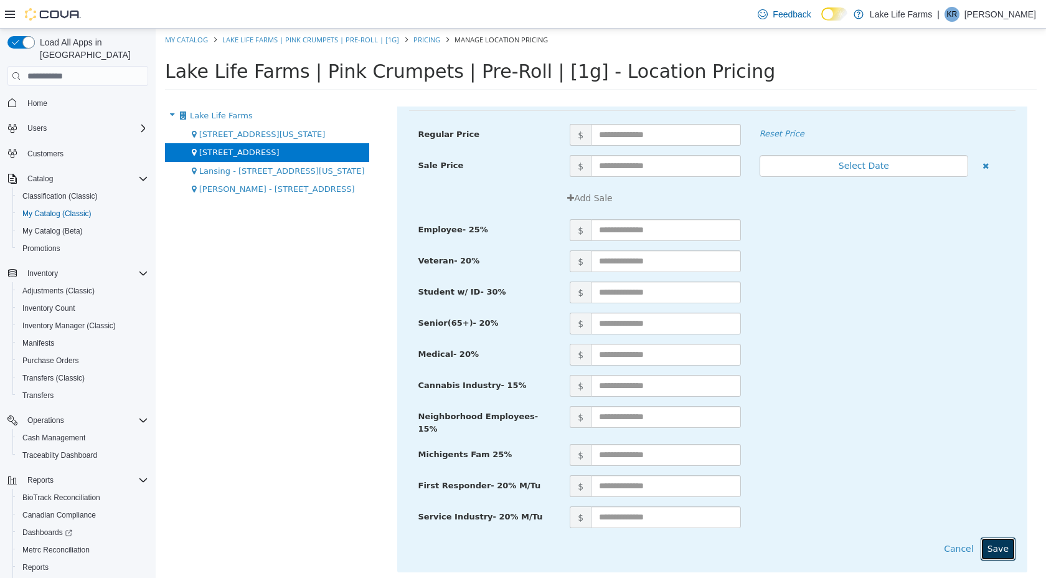
click at [1005, 539] on button "Save" at bounding box center [998, 548] width 35 height 23
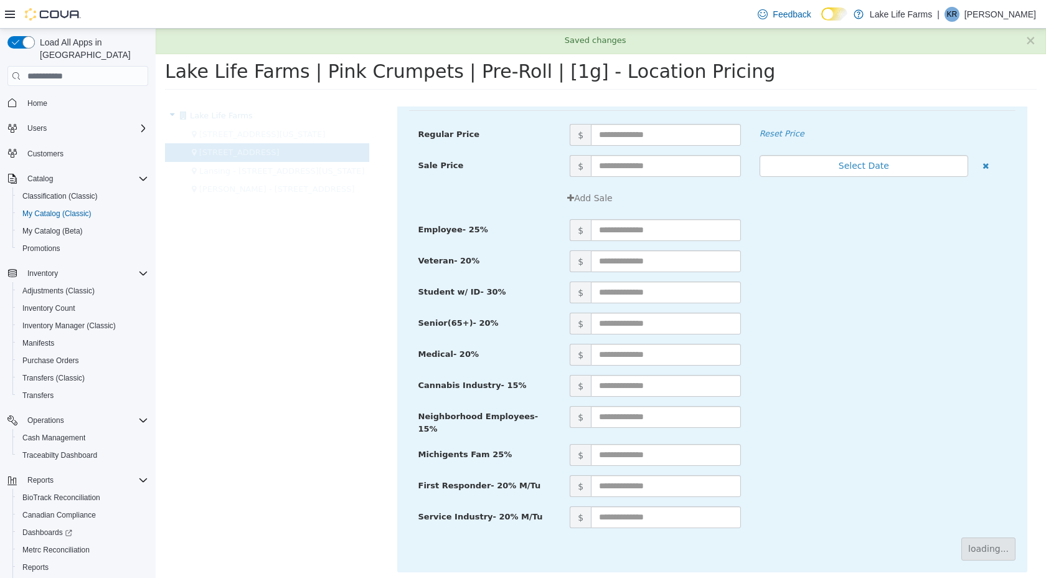
scroll to position [0, 0]
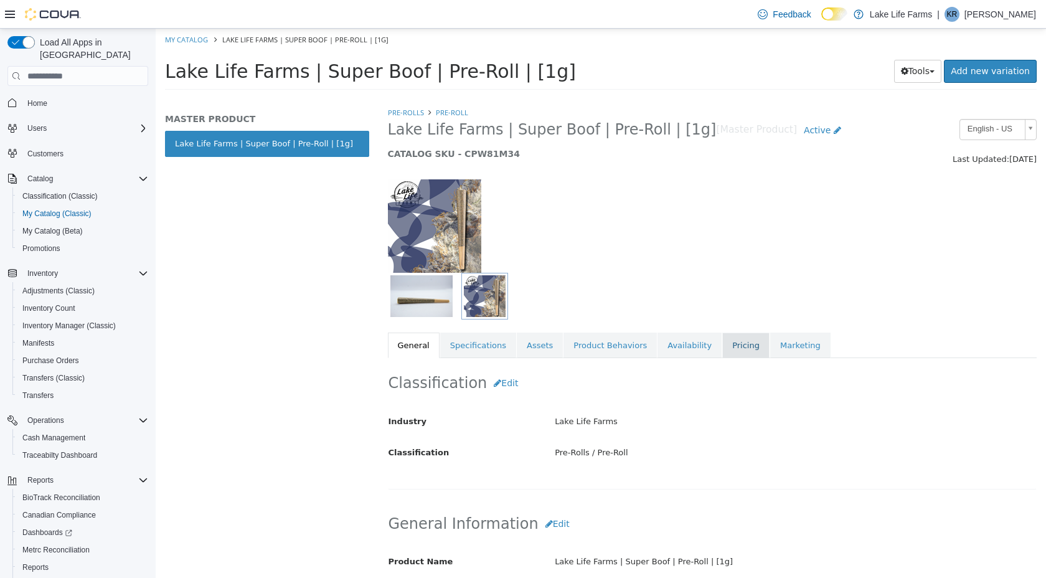
click at [739, 338] on link "Pricing" at bounding box center [745, 346] width 47 height 26
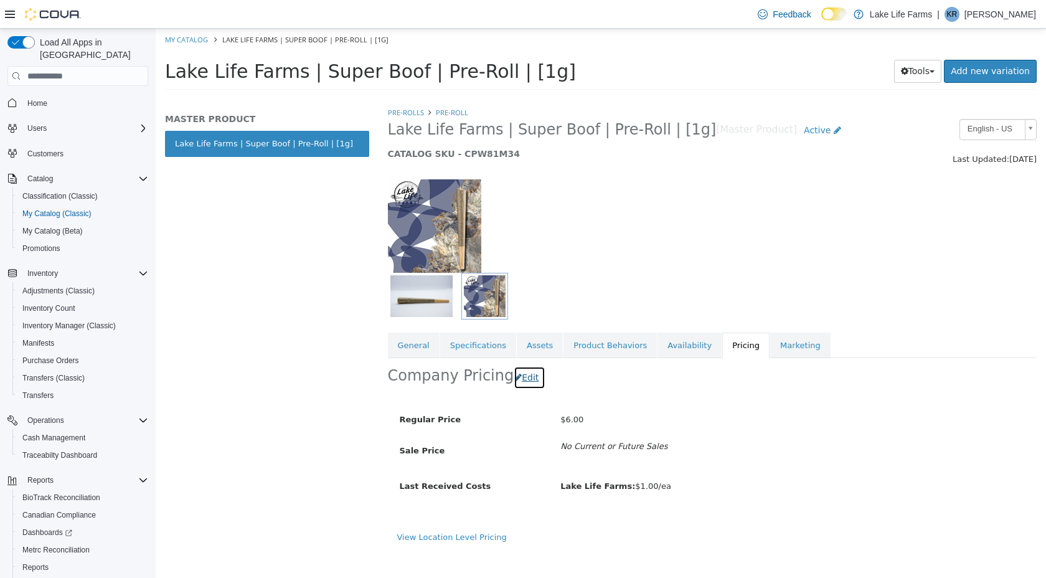
click at [529, 381] on button "Edit" at bounding box center [530, 377] width 32 height 23
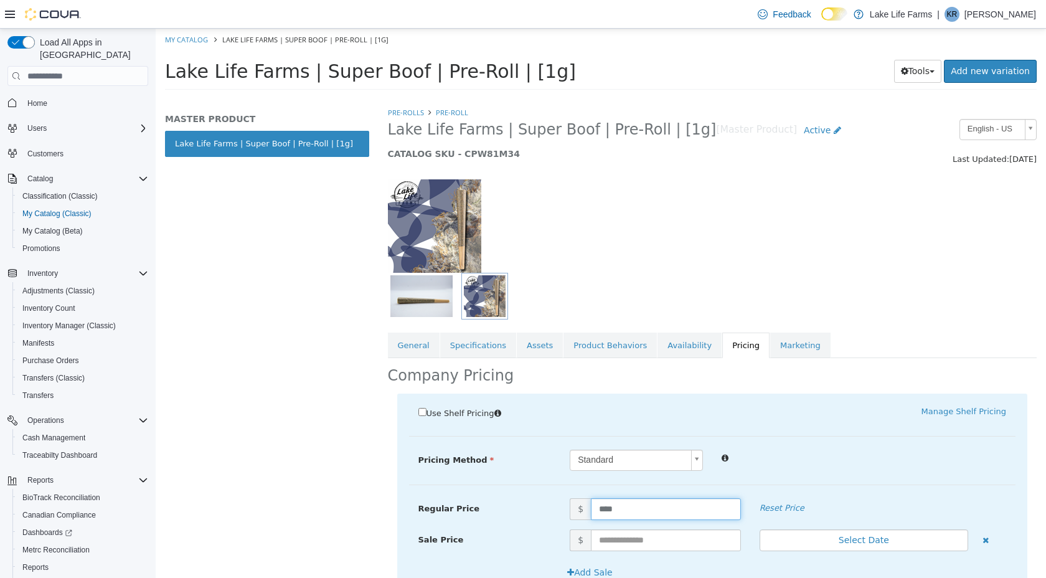
drag, startPoint x: 626, startPoint y: 513, endPoint x: 532, endPoint y: 506, distance: 93.7
click at [532, 506] on div "Regular Price $ **** Reset Price" at bounding box center [712, 509] width 607 height 22
type input "*"
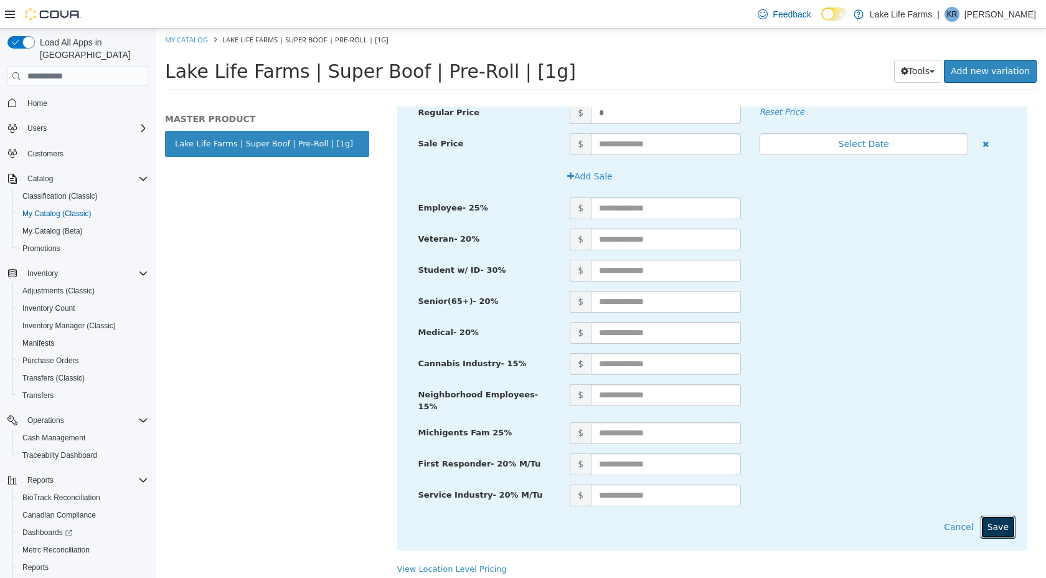
click at [1003, 527] on button "Save" at bounding box center [998, 527] width 35 height 23
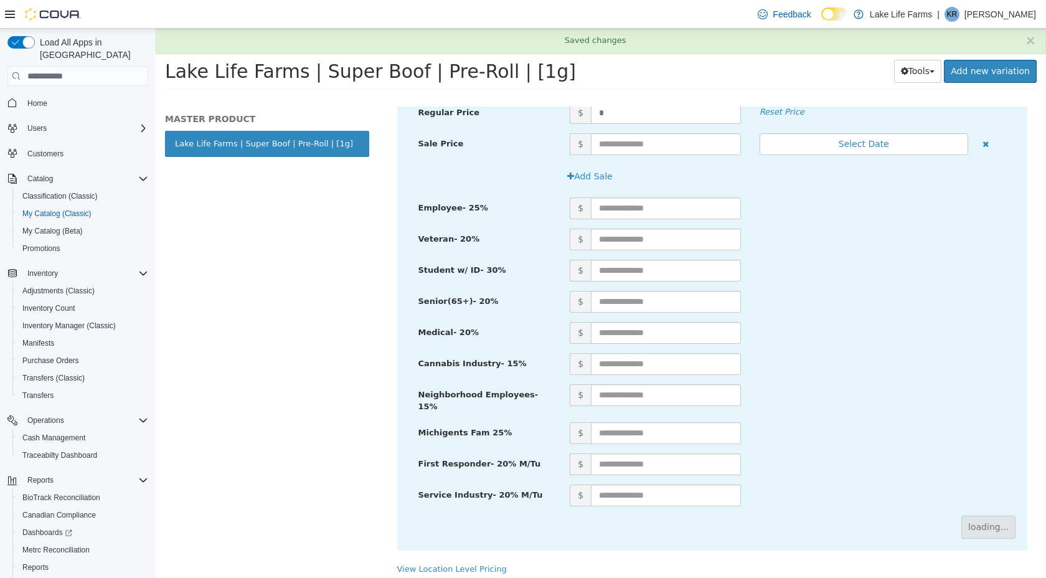
scroll to position [0, 0]
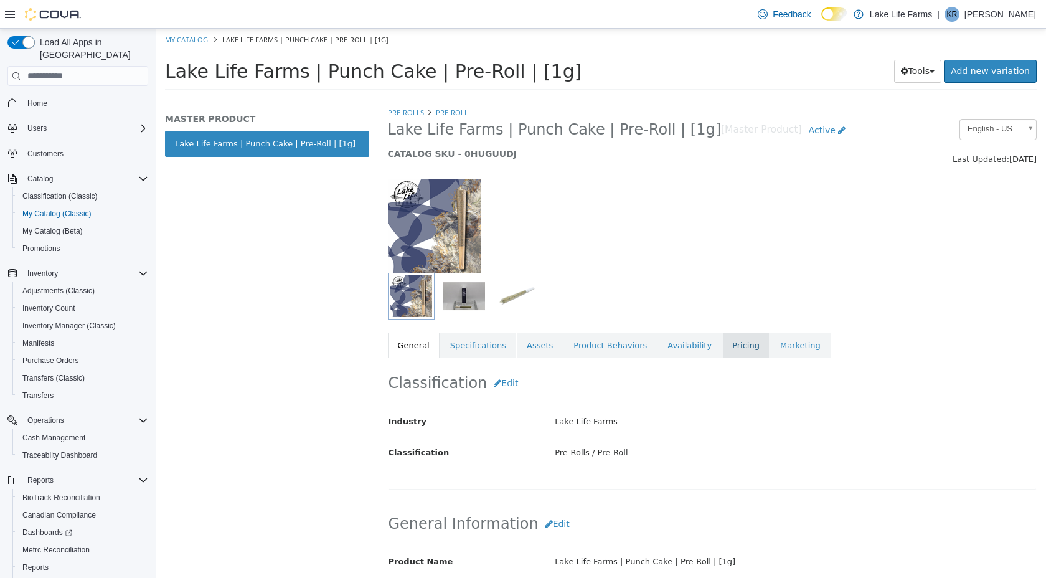
click at [722, 333] on link "Pricing" at bounding box center [745, 346] width 47 height 26
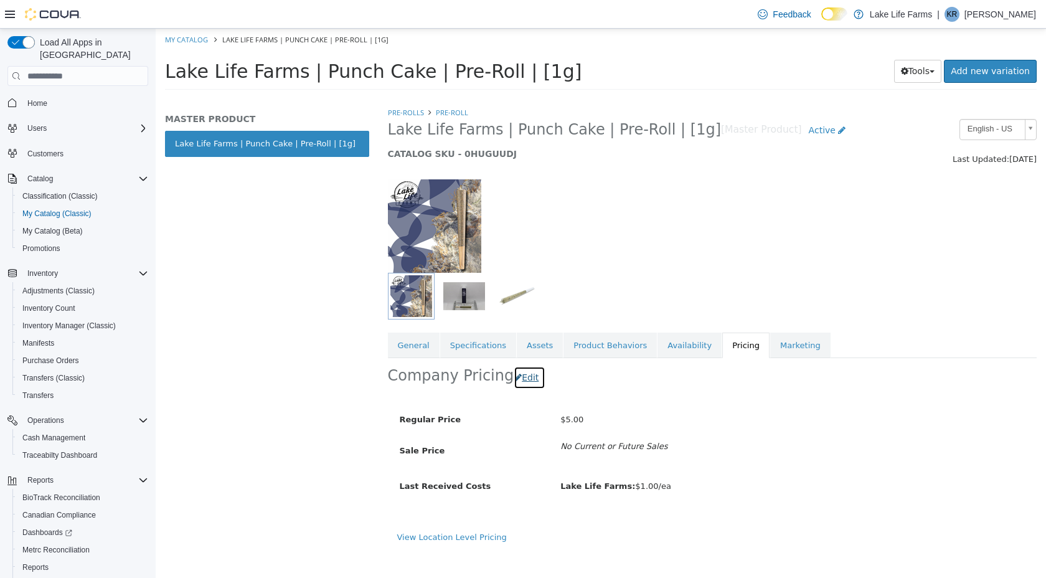
click at [518, 376] on button "Edit" at bounding box center [530, 377] width 32 height 23
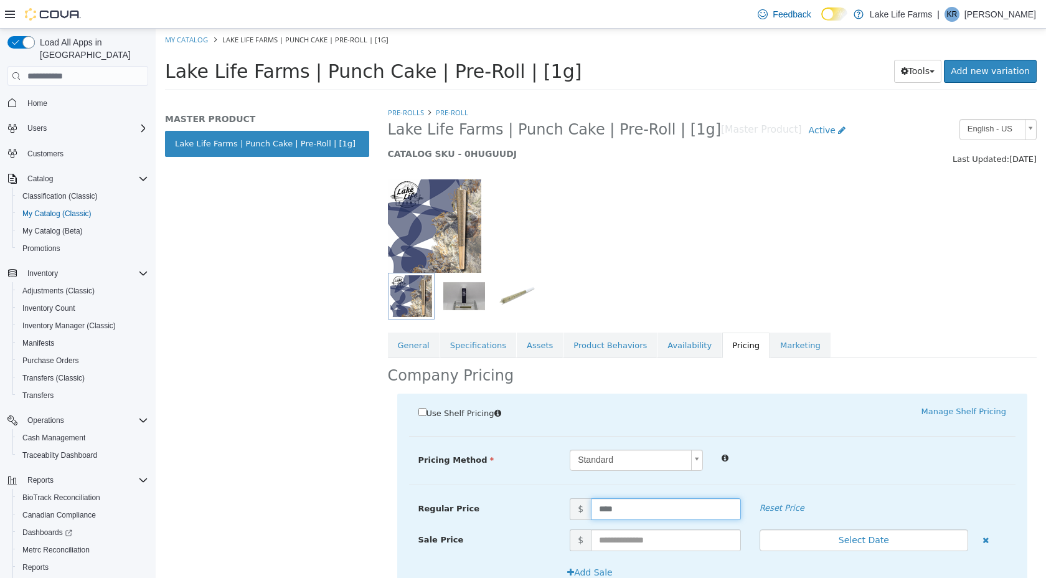
drag, startPoint x: 623, startPoint y: 508, endPoint x: 564, endPoint y: 509, distance: 59.8
click at [564, 509] on span "$ ****" at bounding box center [655, 509] width 190 height 22
type input "*"
click at [866, 422] on div "Use Shelf Pricing    Manage Shelf Pricing" at bounding box center [713, 413] width 626 height 17
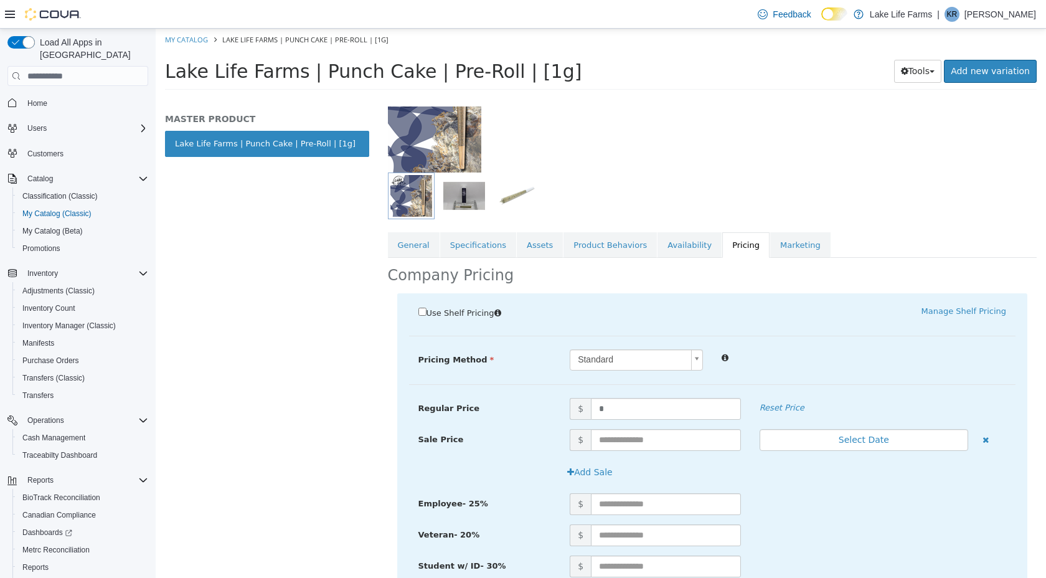
scroll to position [396, 0]
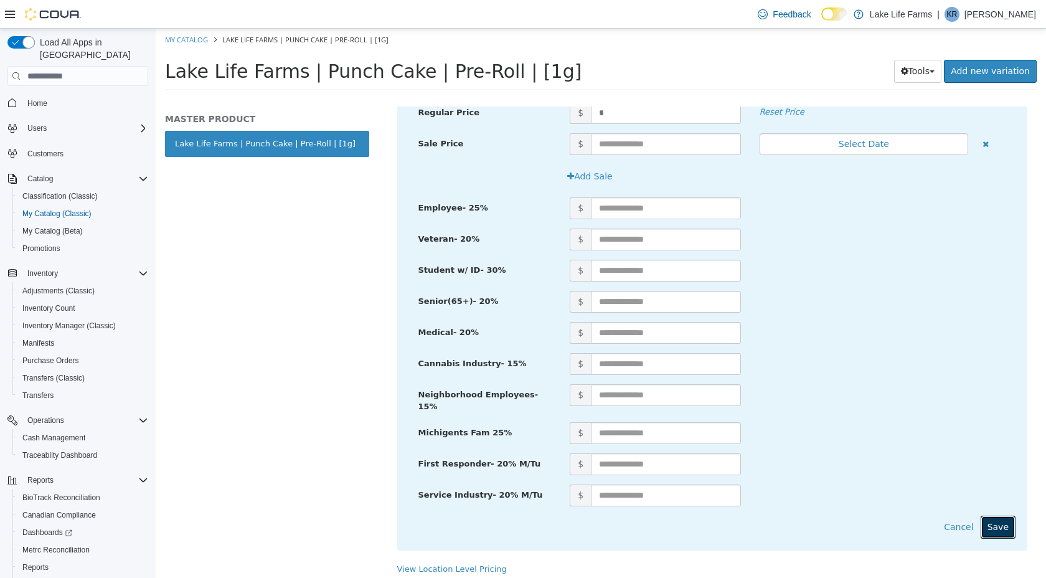
click at [1008, 521] on button "Save" at bounding box center [998, 527] width 35 height 23
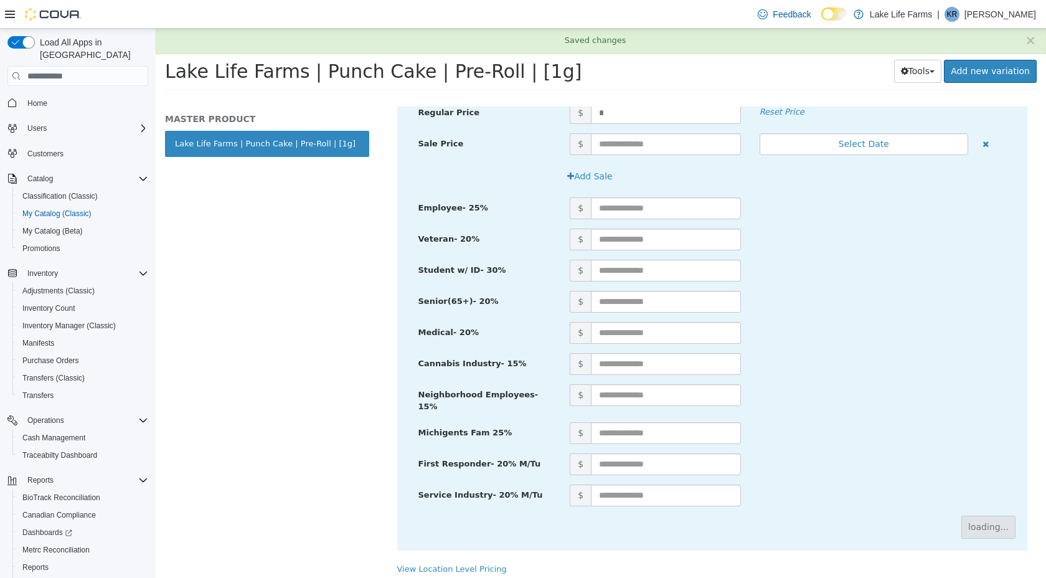
scroll to position [0, 0]
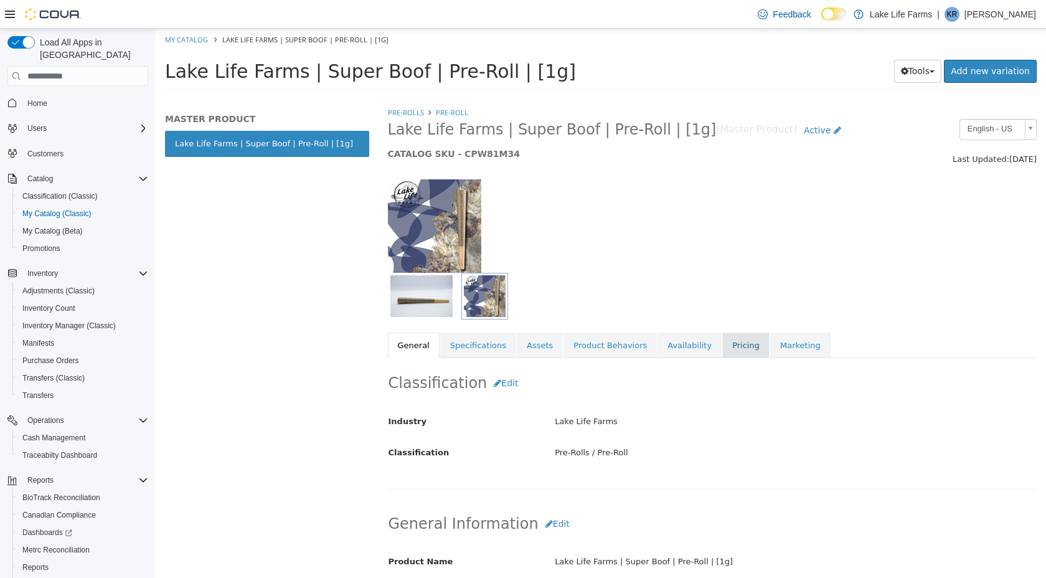
click at [722, 344] on link "Pricing" at bounding box center [745, 346] width 47 height 26
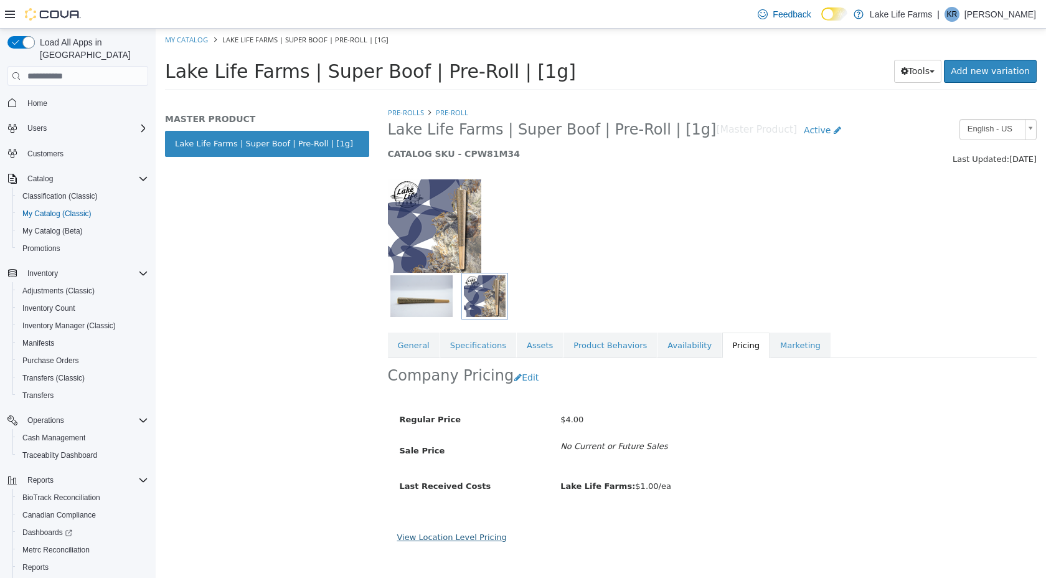
click at [460, 536] on link "View Location Level Pricing" at bounding box center [452, 536] width 110 height 9
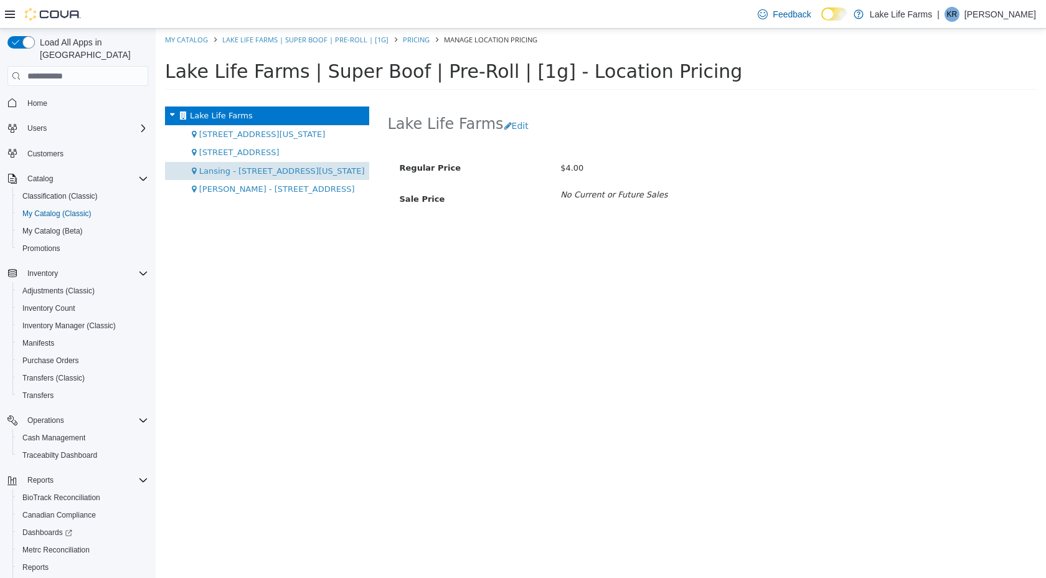
click at [232, 162] on div "Lansing - [STREET_ADDRESS][US_STATE]" at bounding box center [267, 171] width 204 height 19
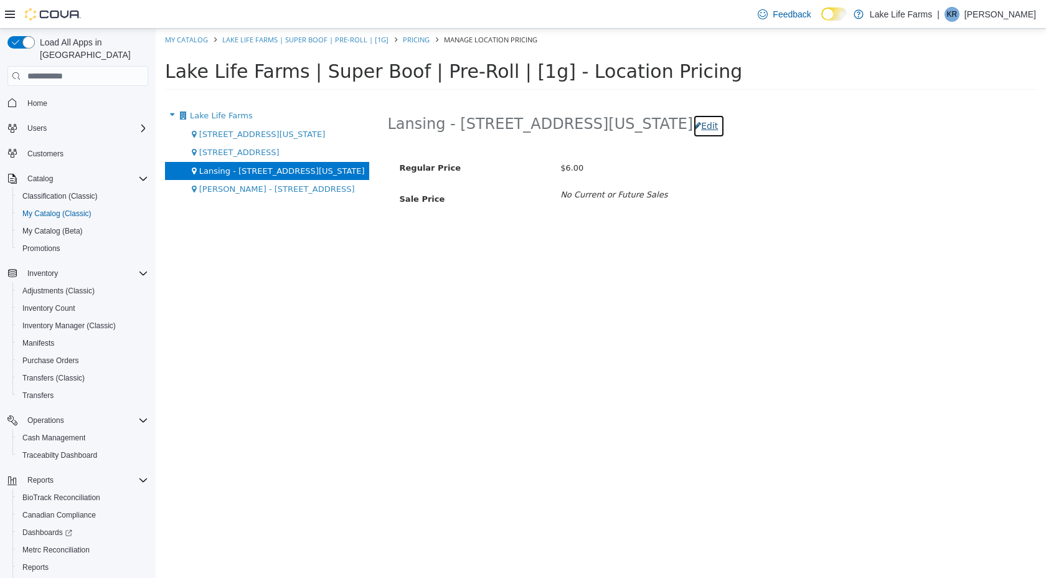
click at [693, 128] on button "Edit" at bounding box center [709, 126] width 32 height 23
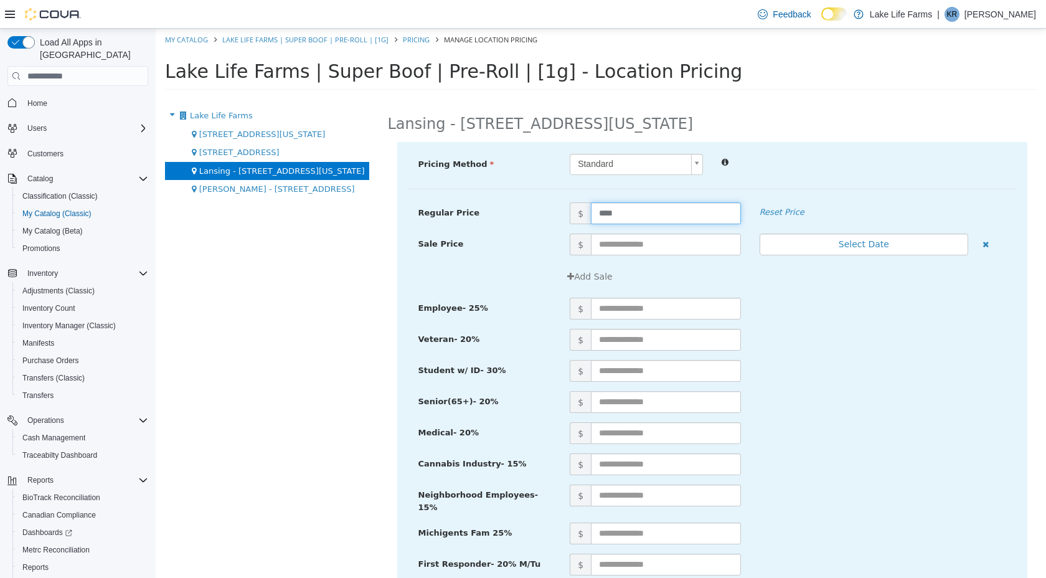
drag, startPoint x: 619, startPoint y: 208, endPoint x: 587, endPoint y: 207, distance: 31.8
click at [587, 207] on span "$ ****" at bounding box center [655, 213] width 190 height 22
drag, startPoint x: 626, startPoint y: 210, endPoint x: 587, endPoint y: 209, distance: 38.6
click at [587, 210] on span "$ ****" at bounding box center [655, 213] width 190 height 22
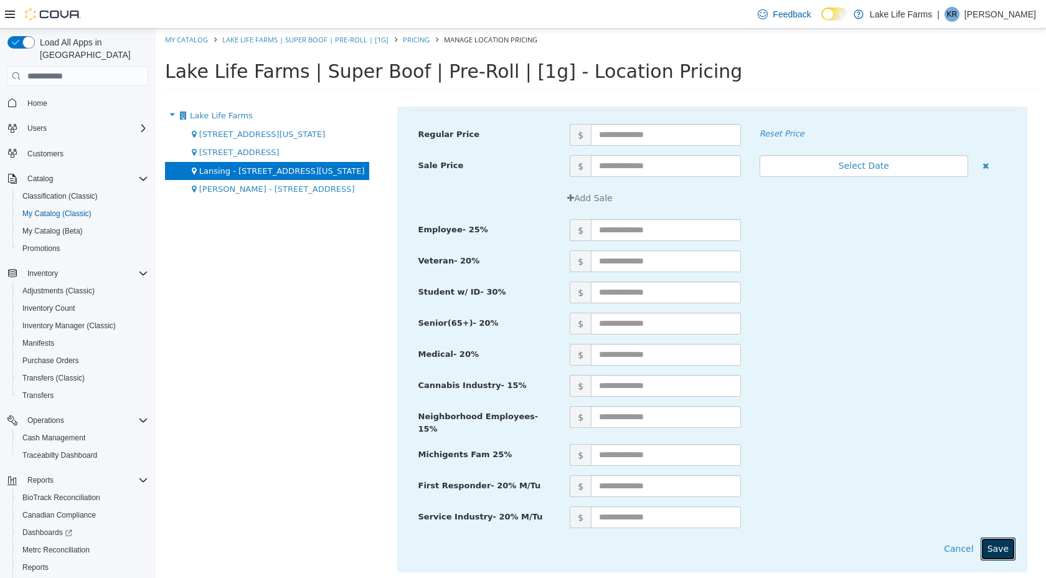
click at [985, 546] on button "Save" at bounding box center [998, 548] width 35 height 23
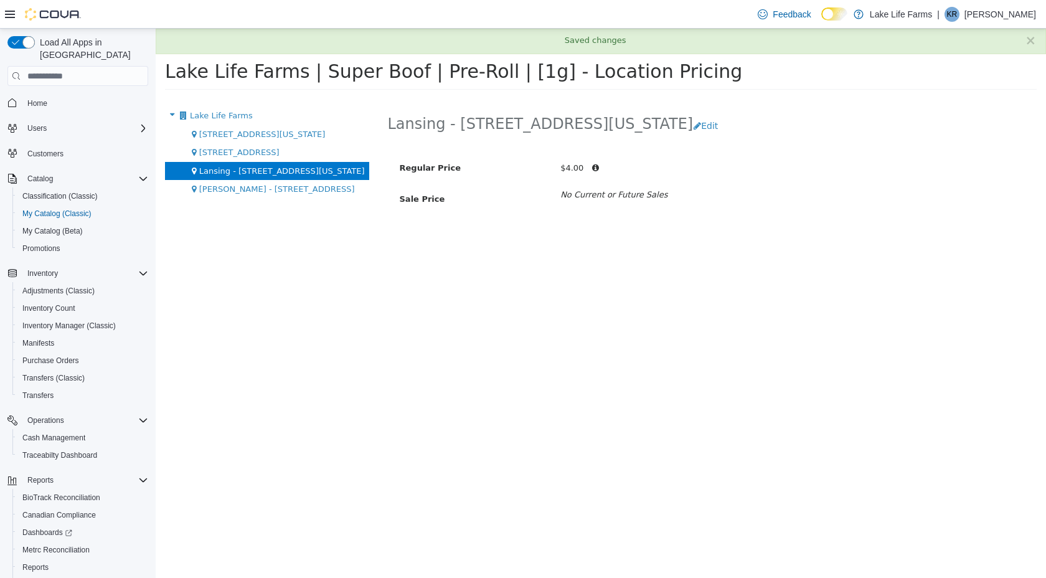
scroll to position [0, 0]
click at [295, 151] on div "[STREET_ADDRESS]" at bounding box center [267, 152] width 204 height 19
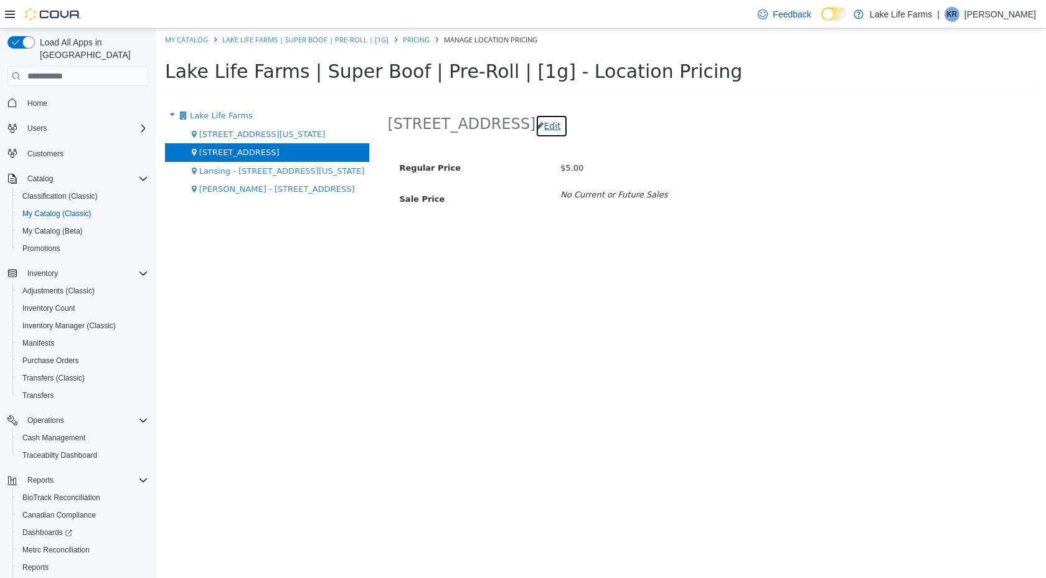
click at [536, 130] on button "Edit" at bounding box center [552, 126] width 32 height 23
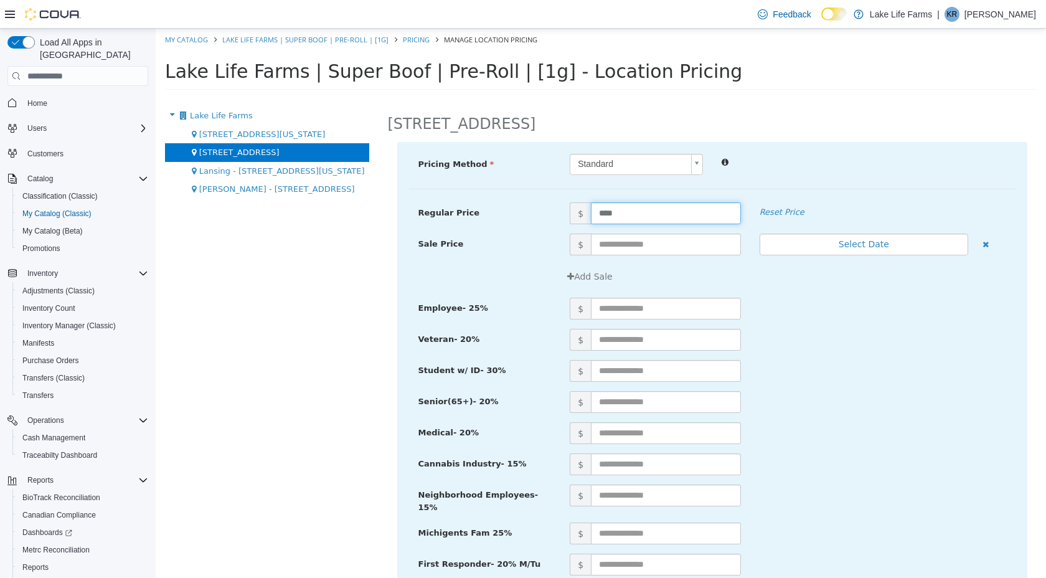
drag, startPoint x: 631, startPoint y: 214, endPoint x: 540, endPoint y: 204, distance: 91.5
click at [546, 208] on div "Regular Price $ **** Reset Price" at bounding box center [712, 213] width 607 height 22
click at [808, 347] on div "$" at bounding box center [787, 340] width 455 height 22
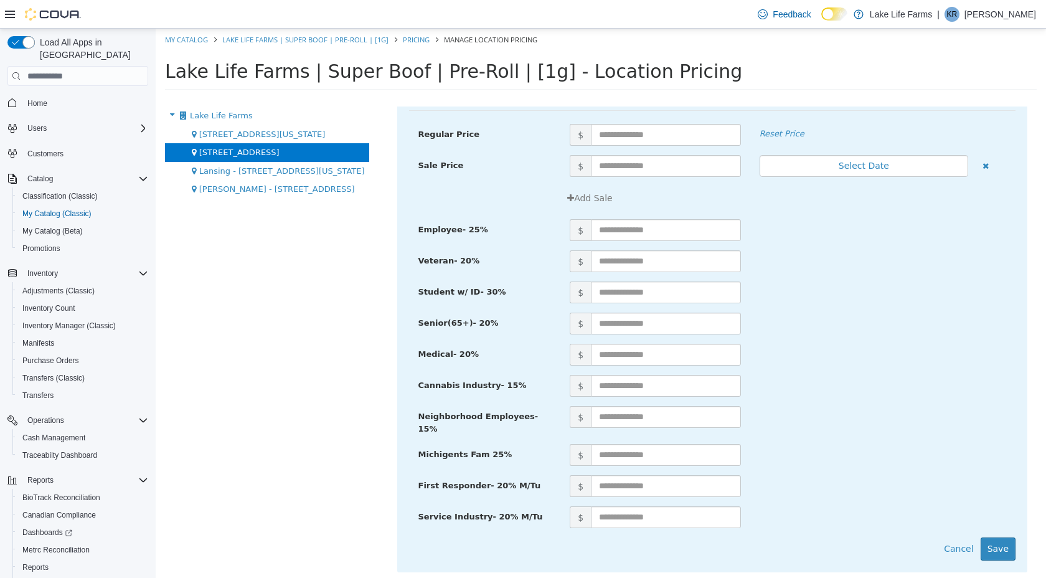
click at [1015, 554] on div "Pricing Method Standard * Regular Price $ Reset Price Sale Price $ Select Date …" at bounding box center [712, 318] width 631 height 509
click at [1011, 544] on button "Save" at bounding box center [998, 548] width 35 height 23
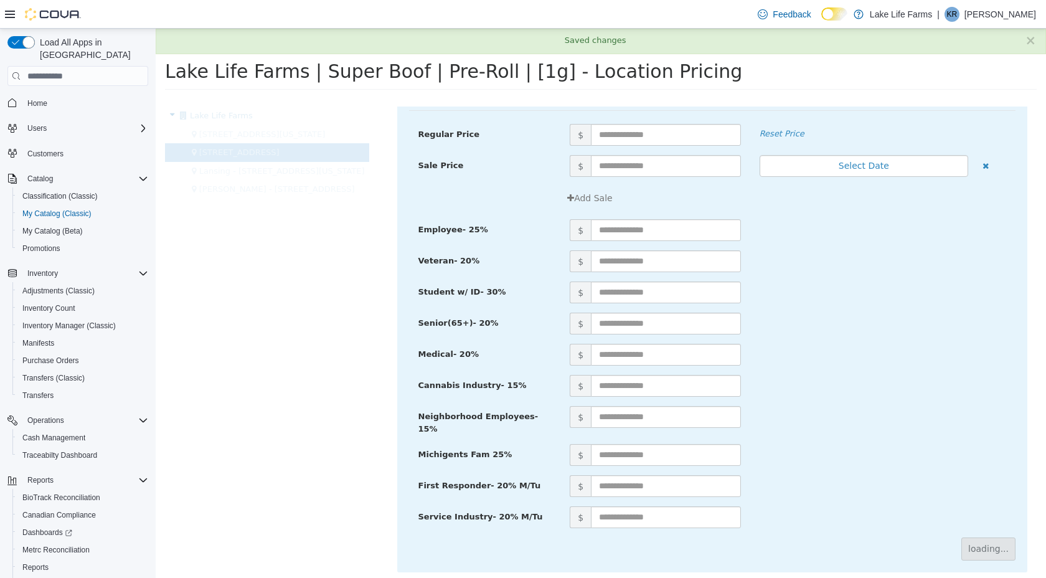
scroll to position [0, 0]
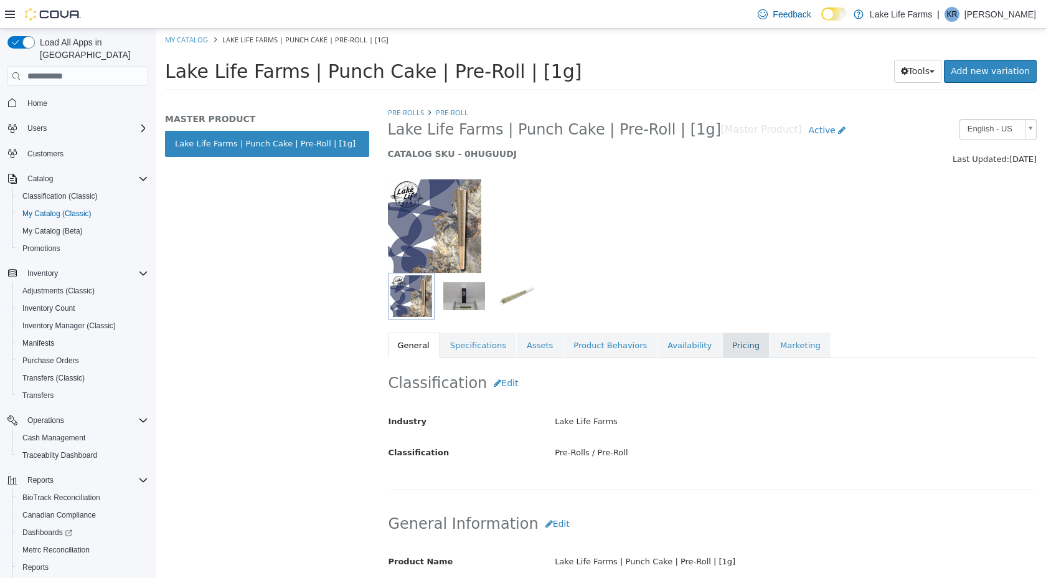
click at [722, 333] on link "Pricing" at bounding box center [745, 346] width 47 height 26
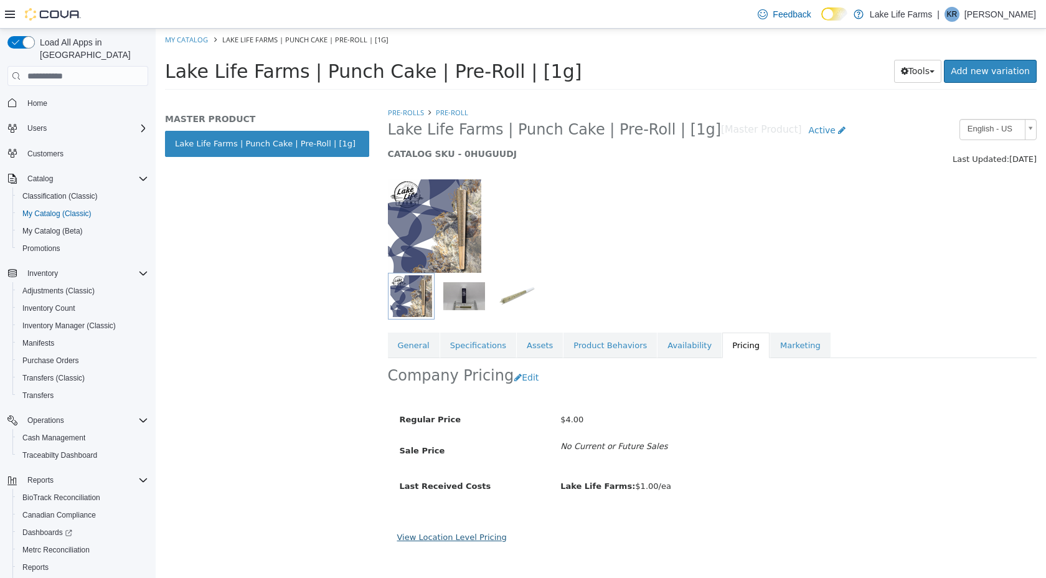
click at [467, 541] on link "View Location Level Pricing" at bounding box center [452, 536] width 110 height 9
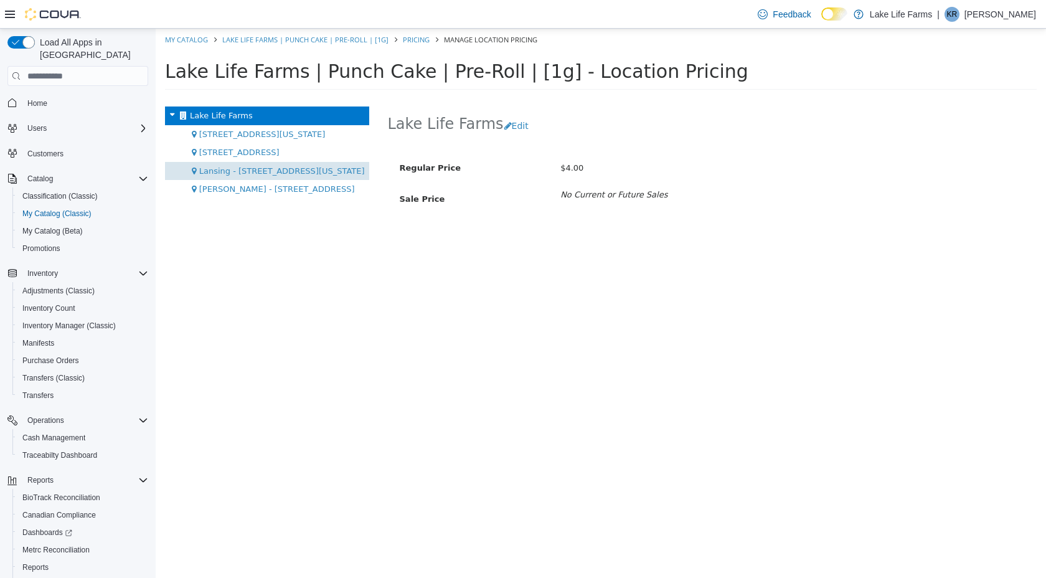
click at [257, 164] on div "Lansing - [STREET_ADDRESS][US_STATE]" at bounding box center [267, 171] width 204 height 19
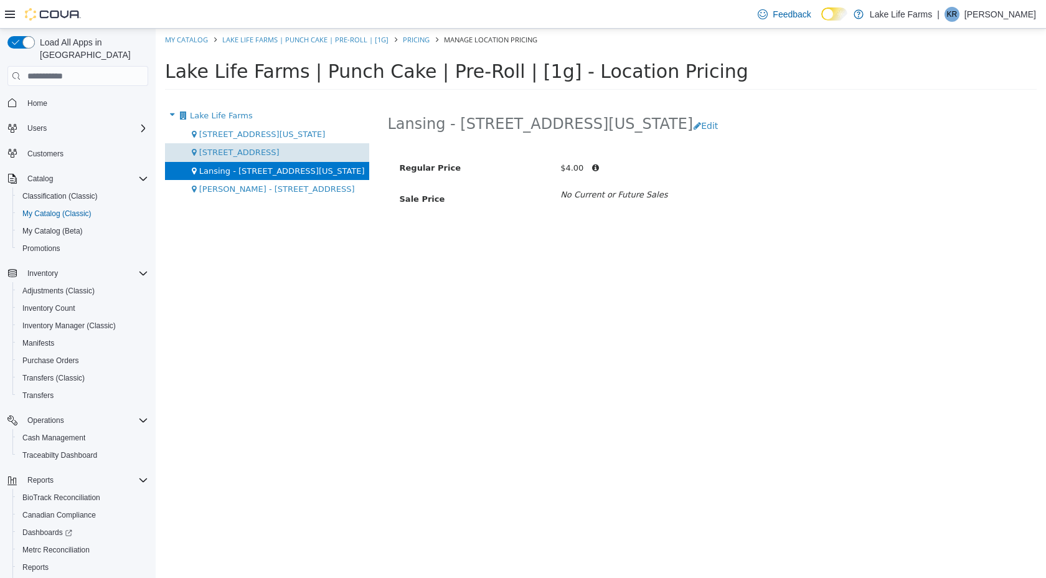
click at [239, 152] on span "[STREET_ADDRESS]" at bounding box center [239, 152] width 80 height 9
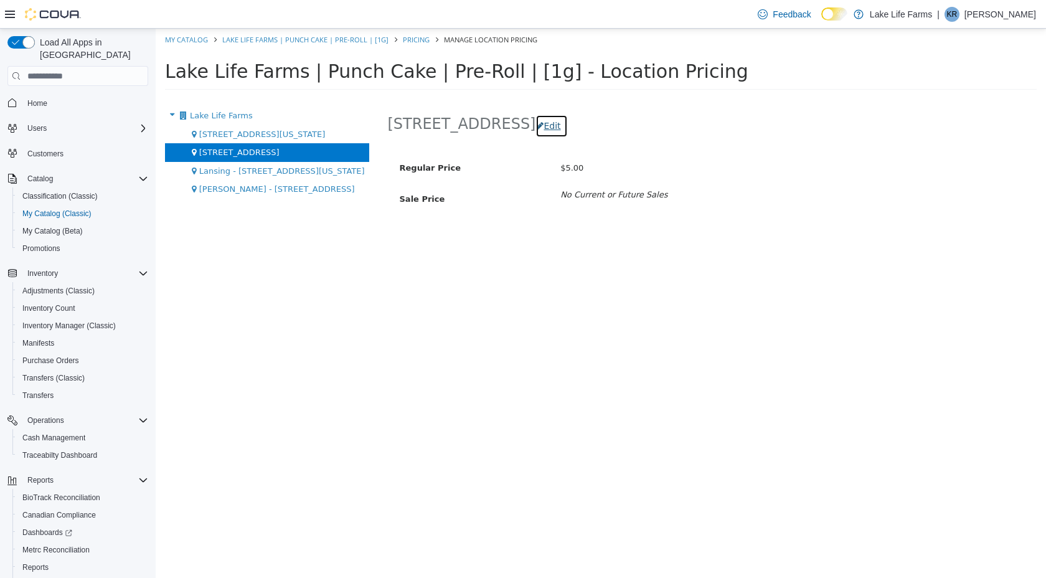
click at [536, 121] on button "Edit" at bounding box center [552, 126] width 32 height 23
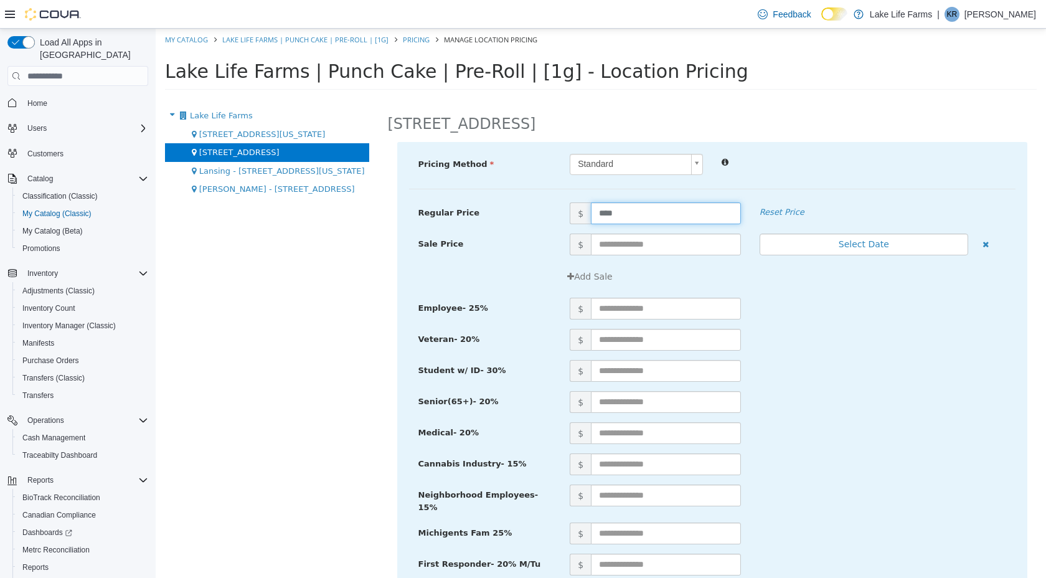
drag, startPoint x: 632, startPoint y: 216, endPoint x: 563, endPoint y: 210, distance: 69.4
click at [563, 211] on span "$ ****" at bounding box center [655, 213] width 190 height 22
click at [779, 301] on div "$" at bounding box center [787, 309] width 455 height 22
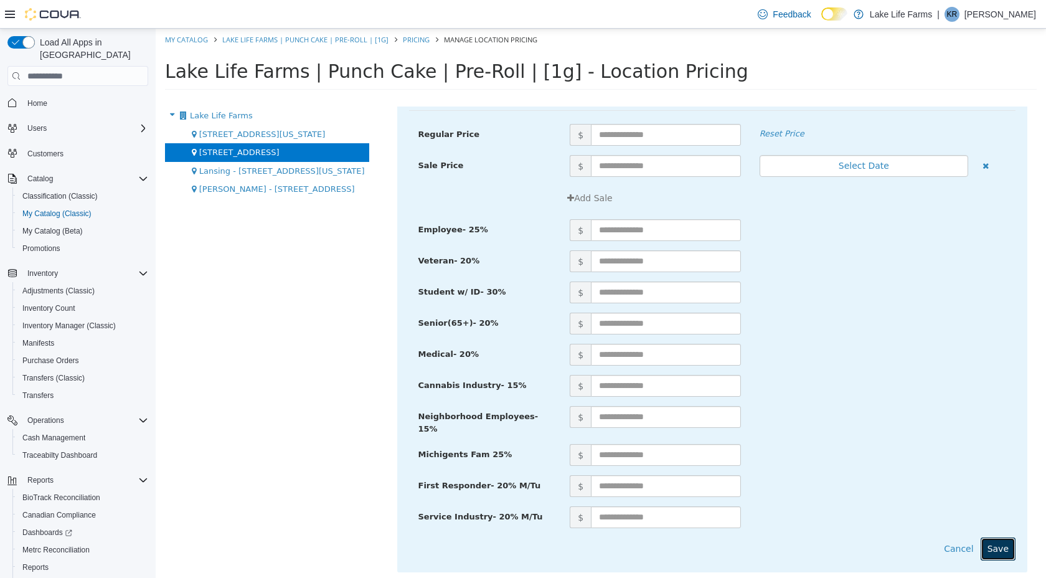
click at [1002, 537] on button "Save" at bounding box center [998, 548] width 35 height 23
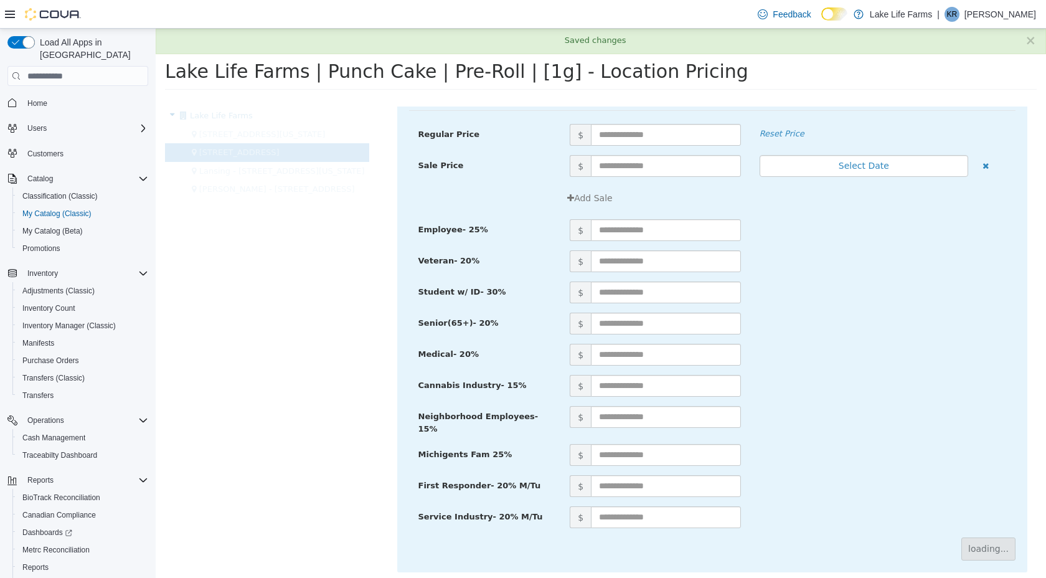
scroll to position [0, 0]
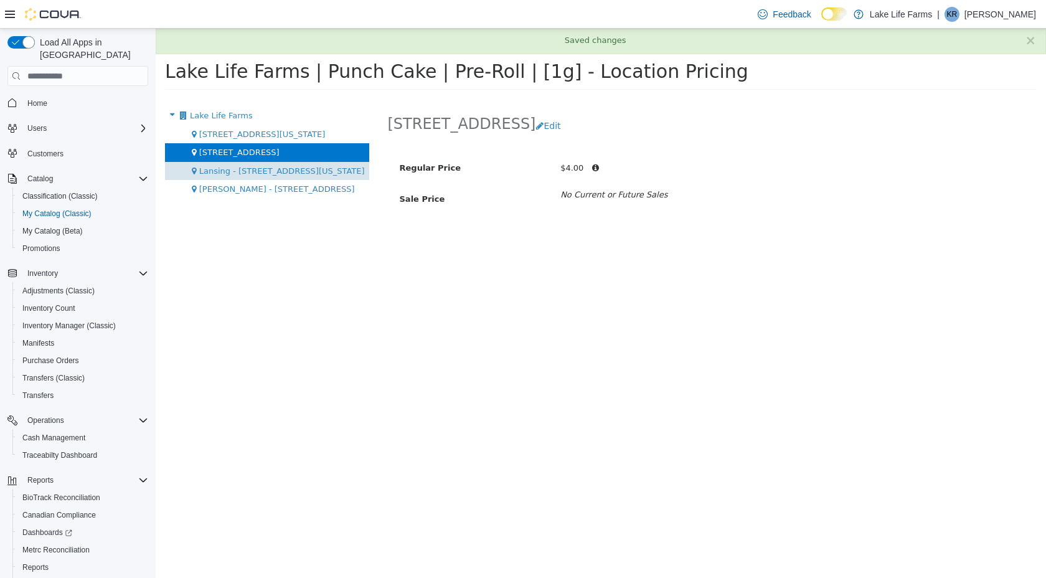
click at [273, 173] on span "Lansing - [STREET_ADDRESS][US_STATE]" at bounding box center [282, 170] width 166 height 9
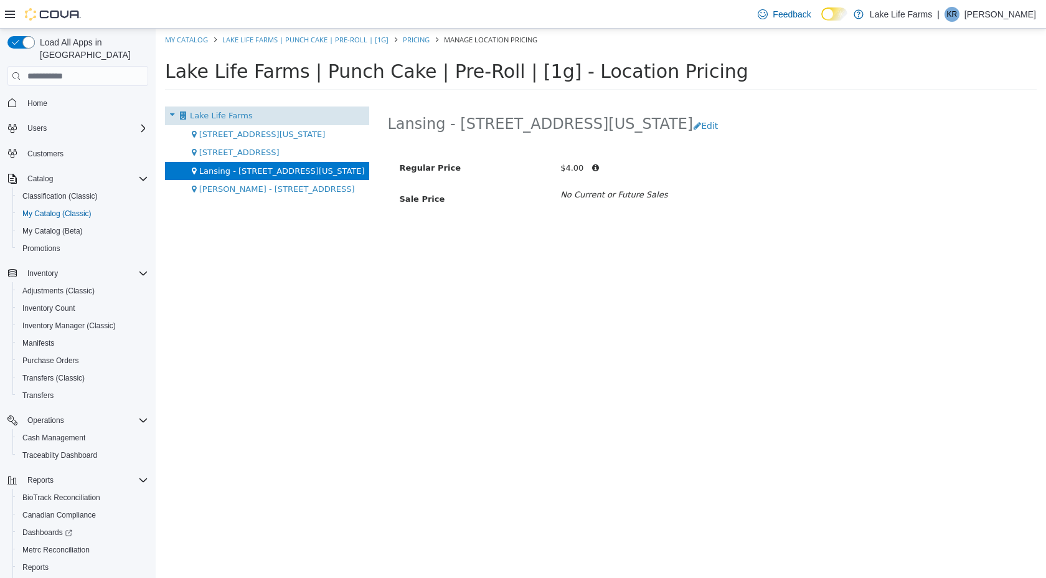
click at [210, 120] on span "Lake Life Farms" at bounding box center [221, 115] width 63 height 9
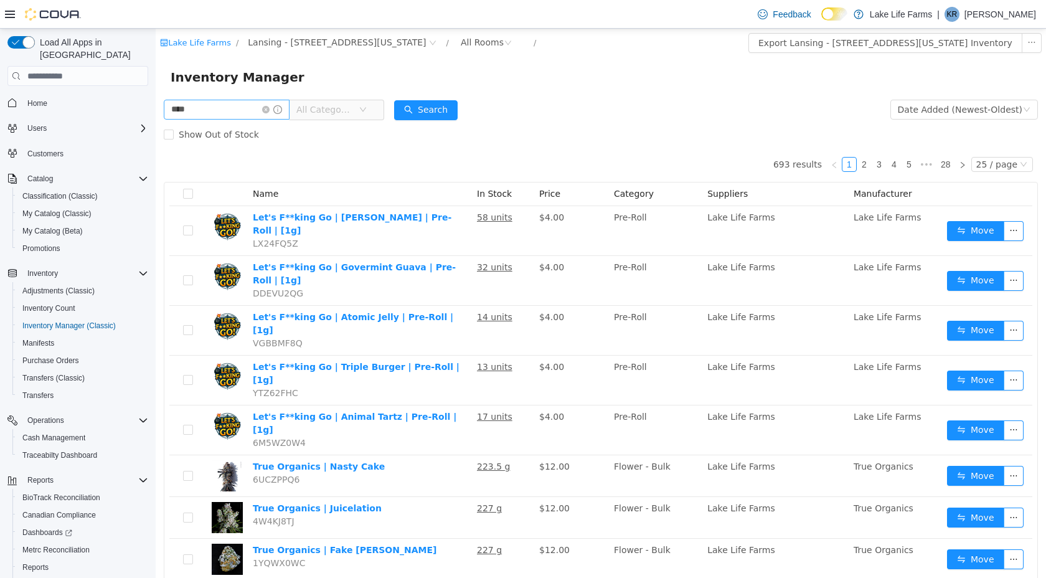
type input "****"
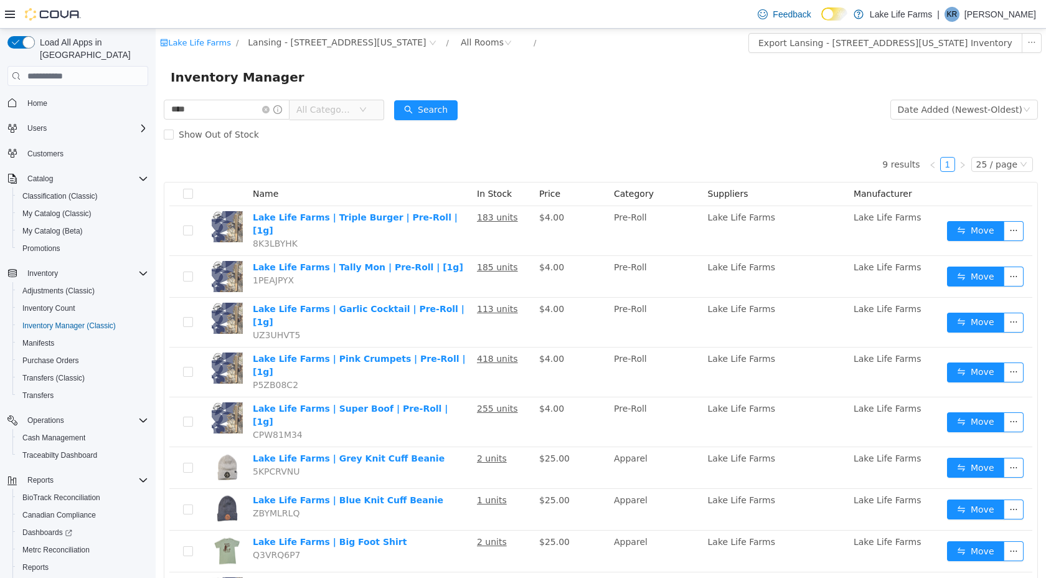
click at [331, 110] on span "All Categories" at bounding box center [324, 109] width 57 height 12
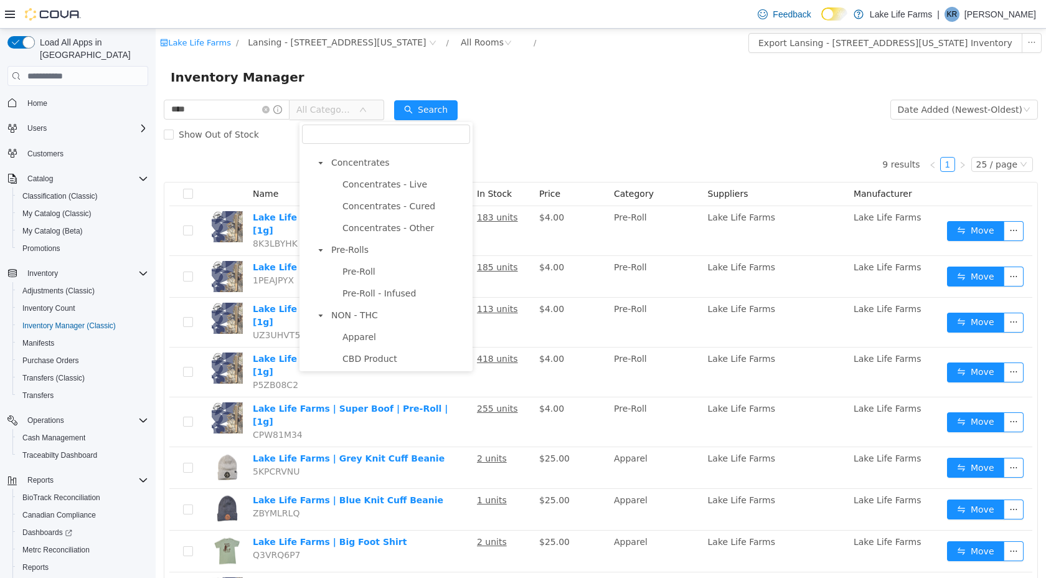
scroll to position [366, 0]
click at [355, 246] on span "Pre-Rolls" at bounding box center [349, 249] width 37 height 10
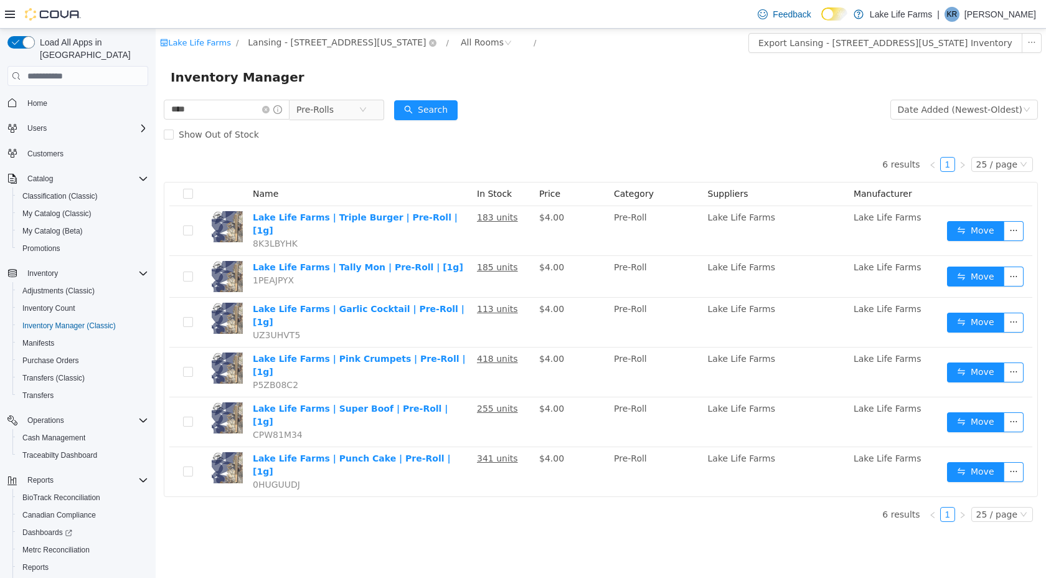
click at [299, 43] on span "Lansing - [STREET_ADDRESS][US_STATE]" at bounding box center [337, 42] width 178 height 14
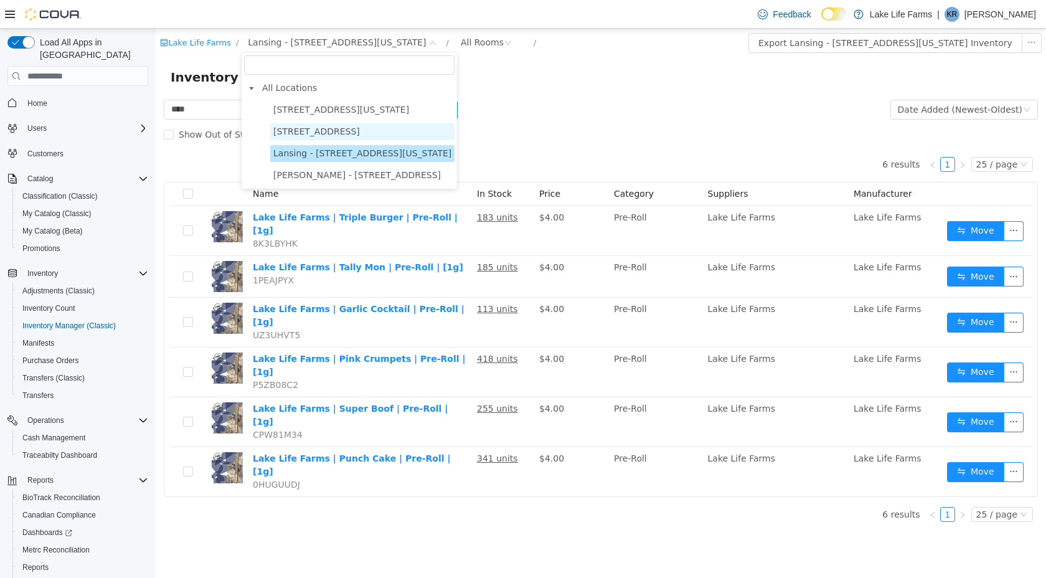
click at [328, 133] on span "[STREET_ADDRESS]" at bounding box center [316, 131] width 87 height 10
